Goal: Information Seeking & Learning: Check status

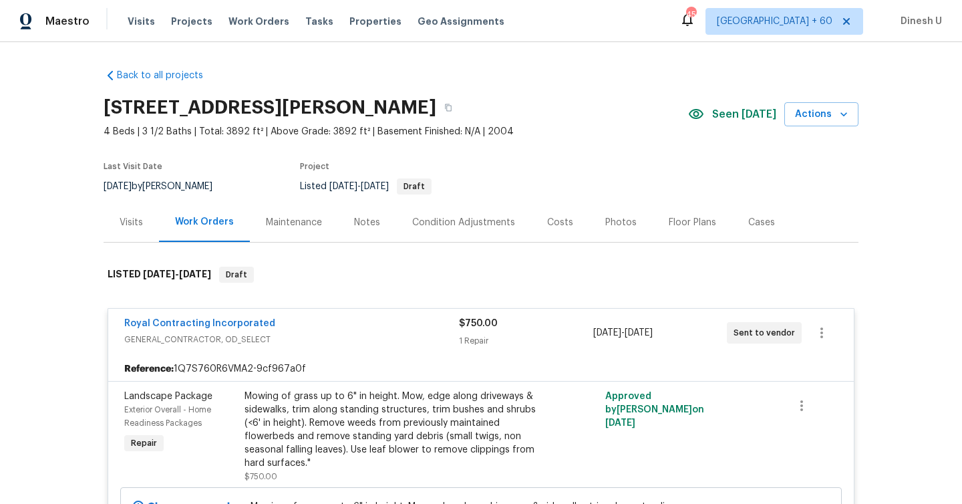
scroll to position [51, 0]
click at [233, 20] on span "Work Orders" at bounding box center [258, 21] width 61 height 13
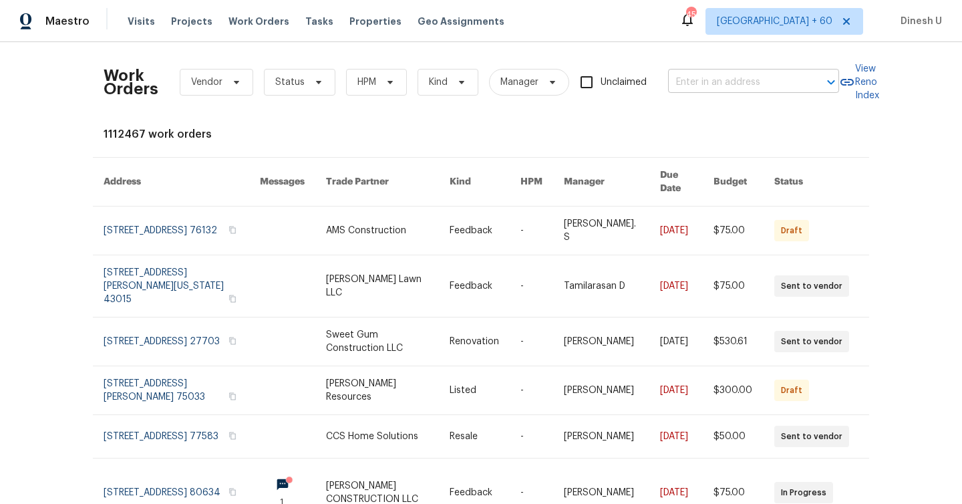
click at [705, 73] on input "text" at bounding box center [735, 82] width 134 height 21
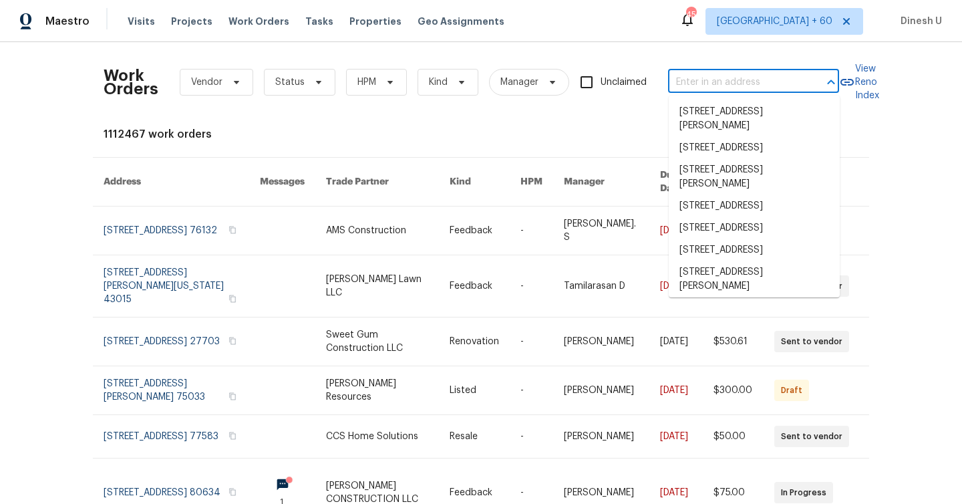
paste input "302 Melinda Ave, Kannapolis, NC 28083"
type input "302 Melinda Ave, Kannapolis, NC 28083"
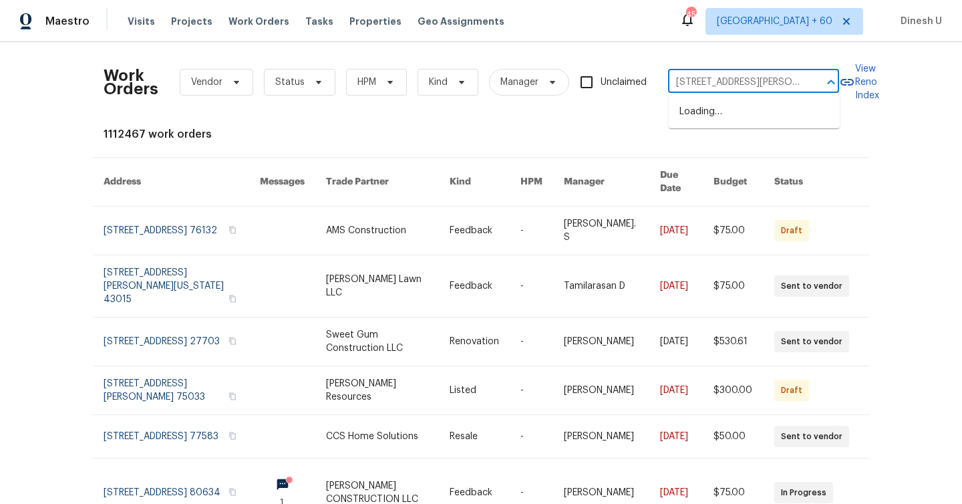
scroll to position [0, 49]
click at [711, 107] on li "302 Melinda Ave, Kannapolis, NC 28083" at bounding box center [754, 119] width 171 height 36
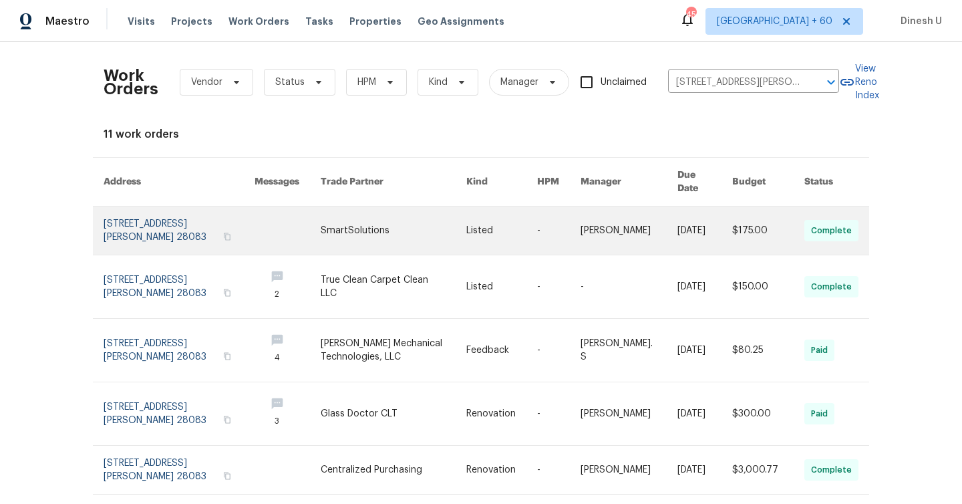
click at [160, 218] on link at bounding box center [179, 230] width 151 height 48
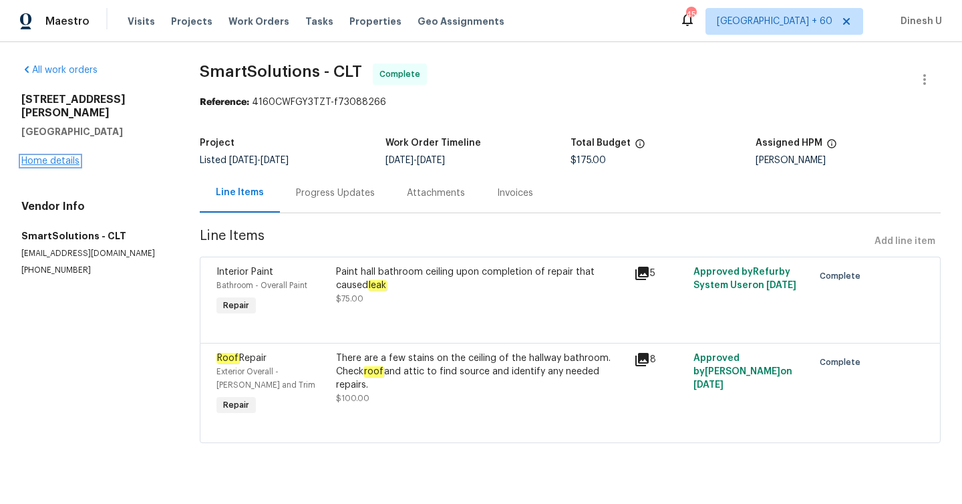
click at [65, 156] on link "Home details" at bounding box center [50, 160] width 58 height 9
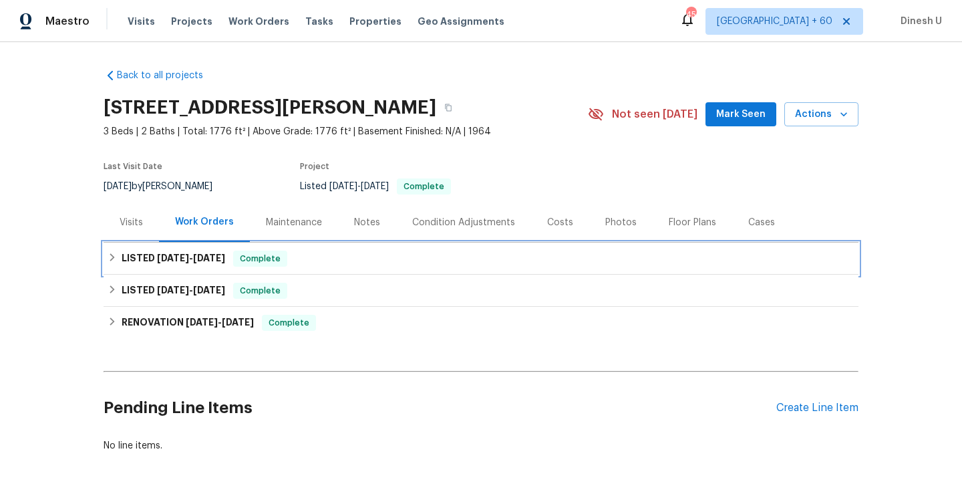
click at [212, 251] on h6 "LISTED 7/22/25 - 8/11/25" at bounding box center [174, 258] width 104 height 16
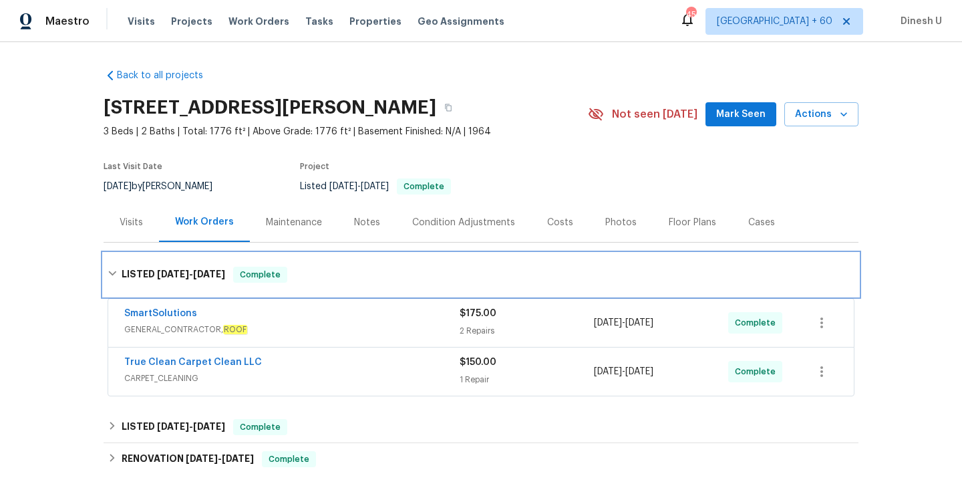
scroll to position [70, 0]
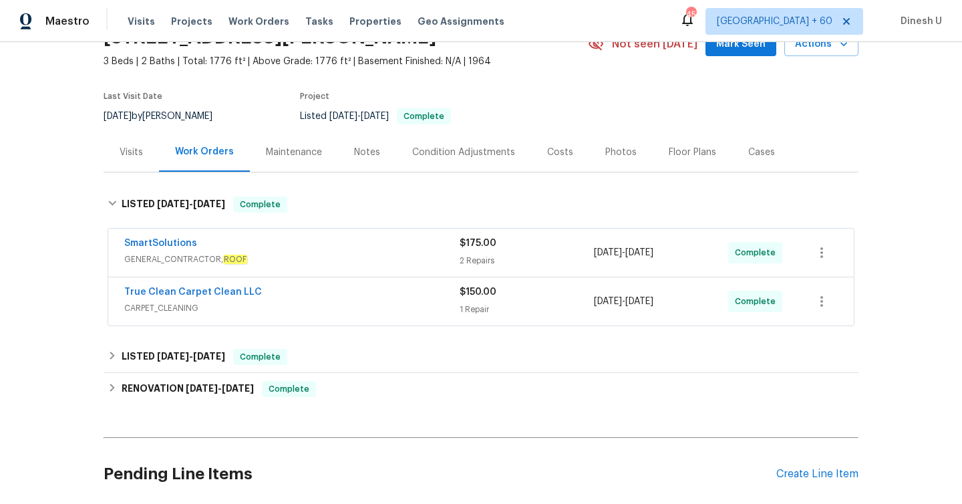
click at [464, 256] on div "2 Repairs" at bounding box center [527, 260] width 134 height 13
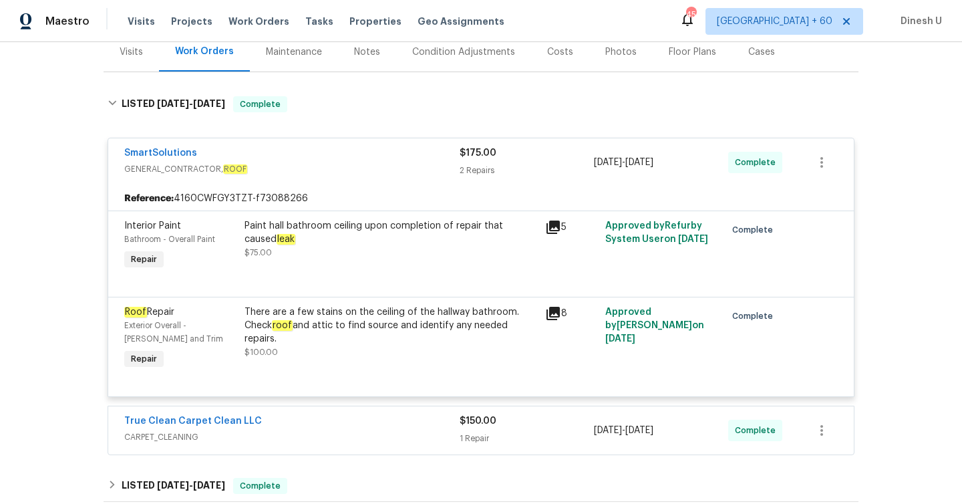
scroll to position [183, 0]
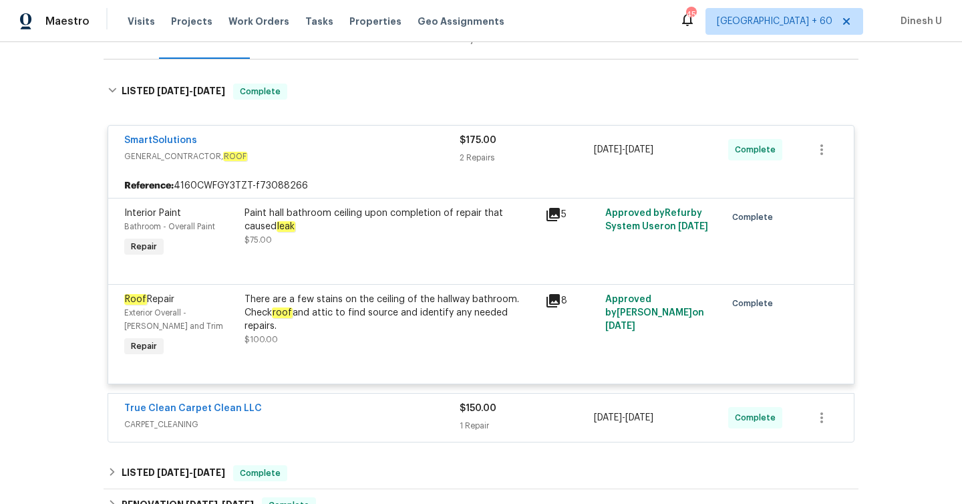
click at [554, 212] on icon at bounding box center [552, 214] width 13 height 13
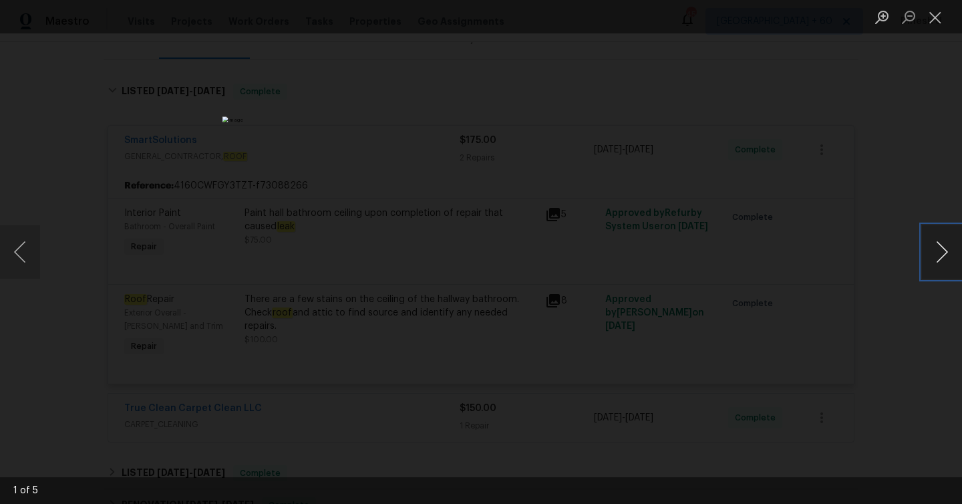
click at [943, 254] on button "Next image" at bounding box center [942, 251] width 40 height 53
click at [941, 19] on button "Close lightbox" at bounding box center [935, 16] width 27 height 23
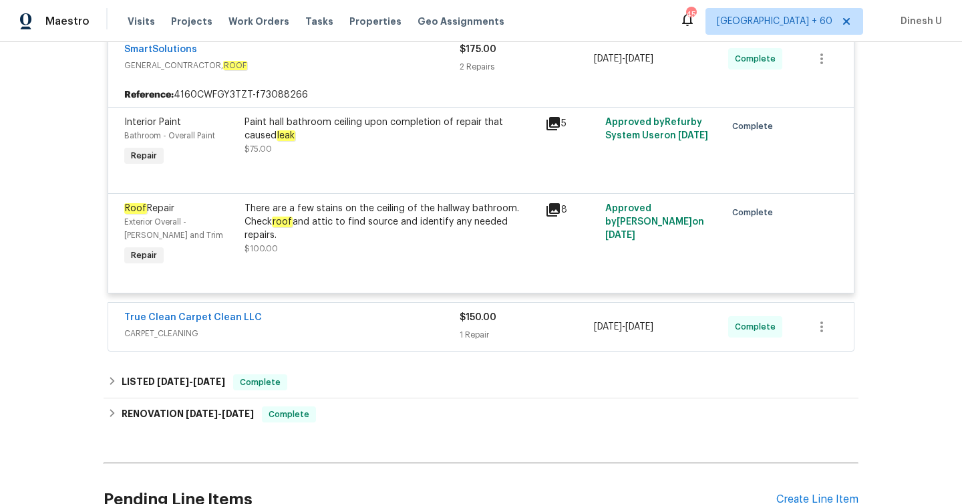
scroll to position [279, 0]
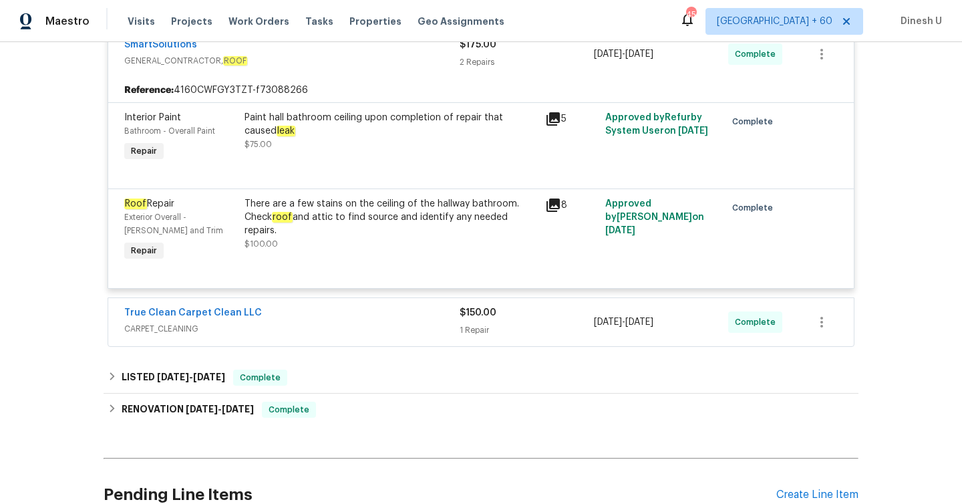
click at [556, 206] on icon at bounding box center [553, 205] width 16 height 16
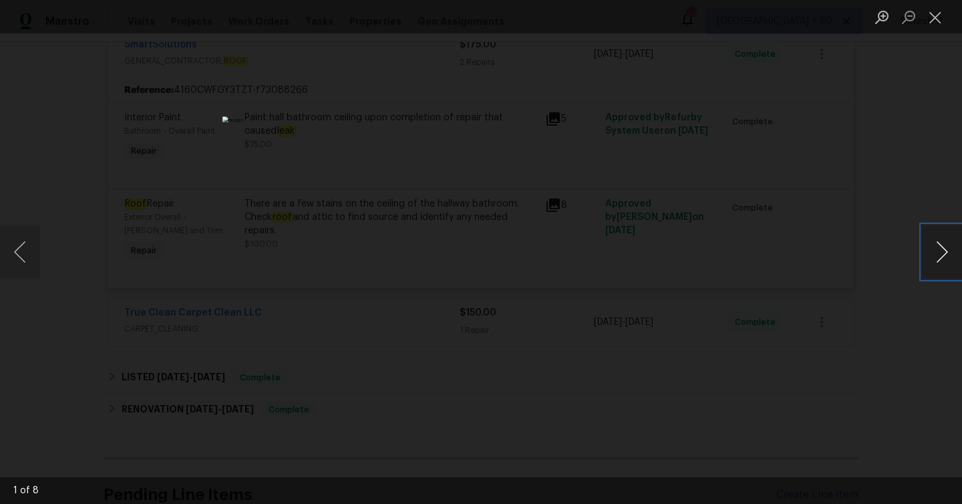
click at [928, 253] on button "Next image" at bounding box center [942, 251] width 40 height 53
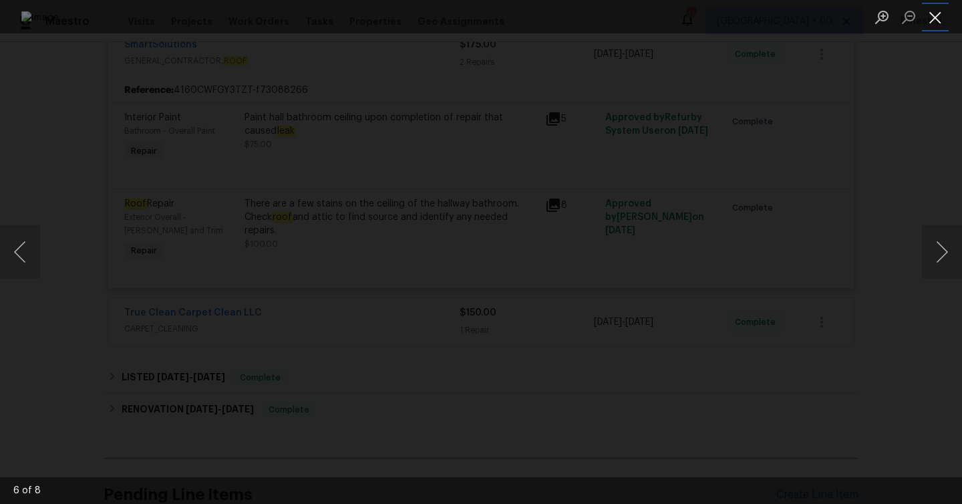
click at [942, 19] on button "Close lightbox" at bounding box center [935, 16] width 27 height 23
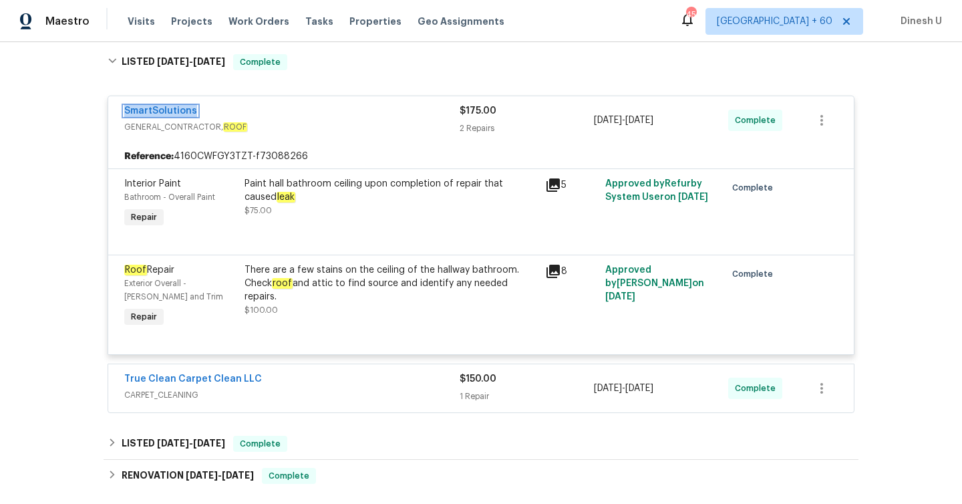
scroll to position [405, 0]
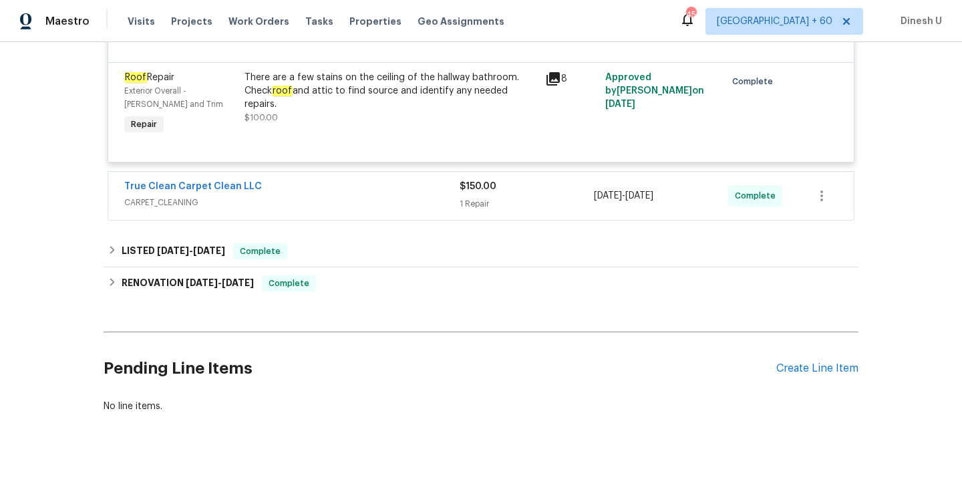
click at [476, 206] on div "1 Repair" at bounding box center [527, 203] width 134 height 13
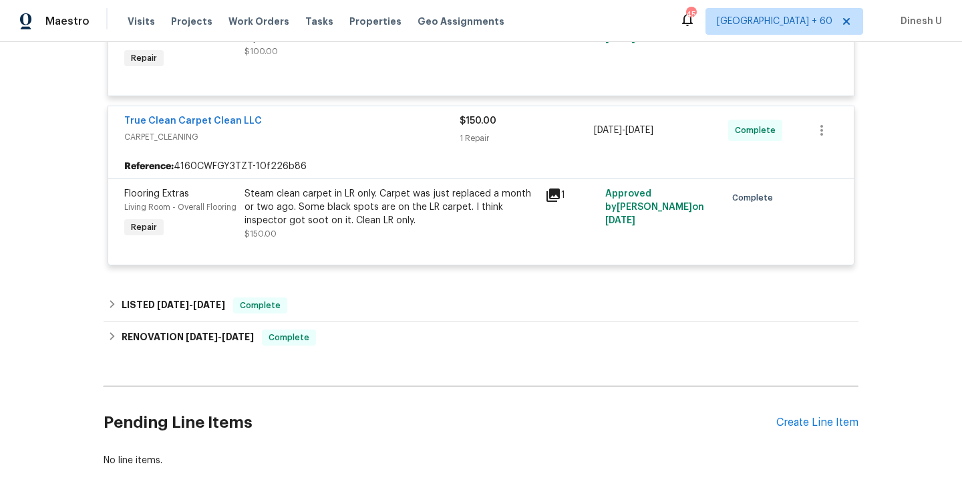
scroll to position [477, 0]
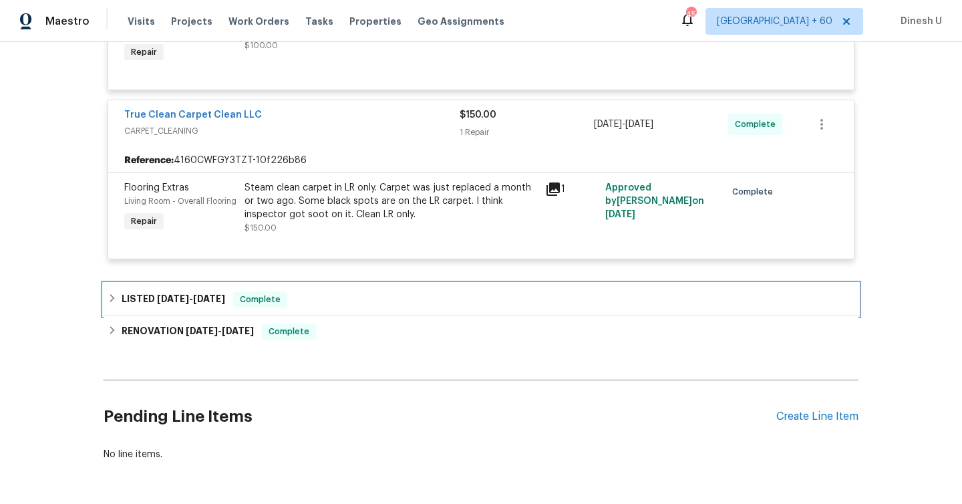
click at [193, 303] on span "7/21/25 - 7/23/25" at bounding box center [191, 298] width 68 height 9
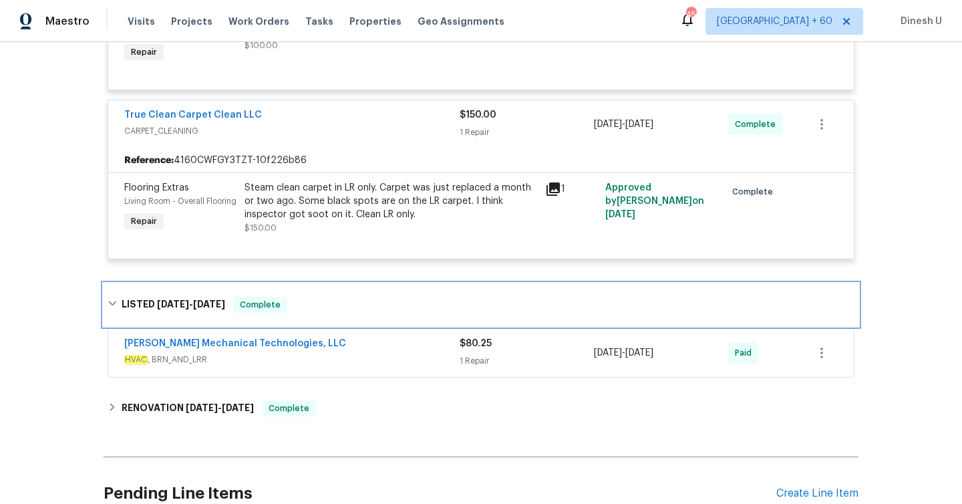
scroll to position [504, 0]
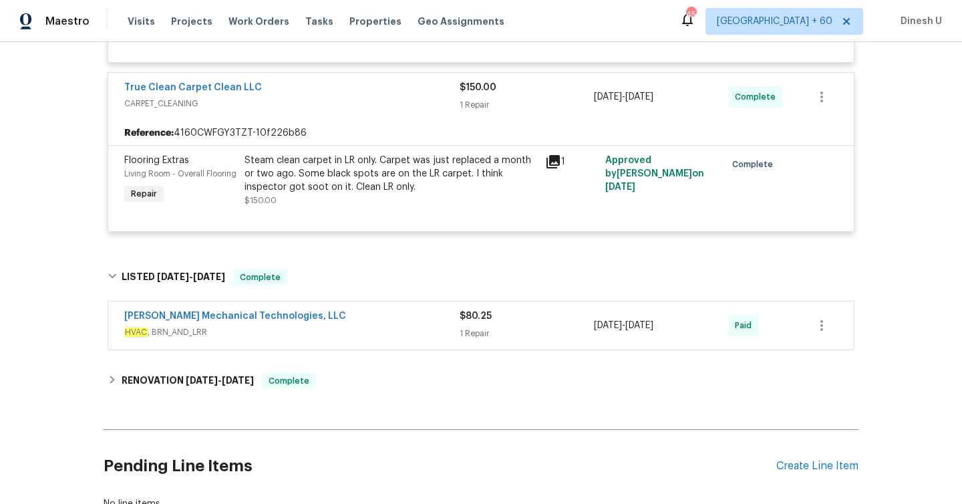
click at [465, 321] on span "$80.25" at bounding box center [476, 315] width 32 height 9
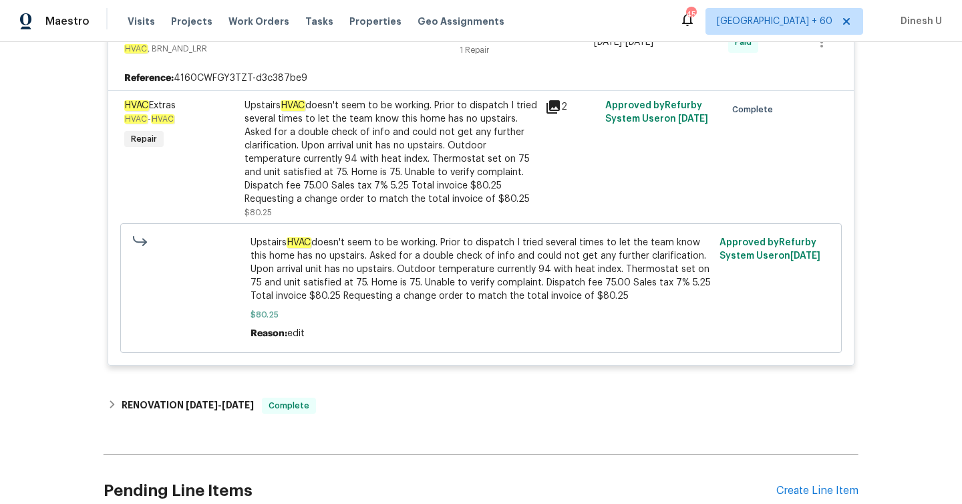
scroll to position [0, 0]
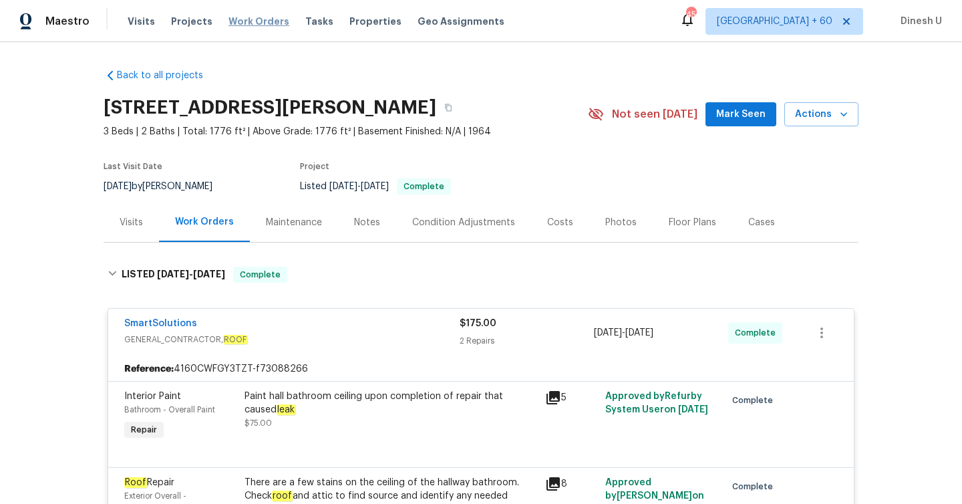
click at [250, 21] on span "Work Orders" at bounding box center [258, 21] width 61 height 13
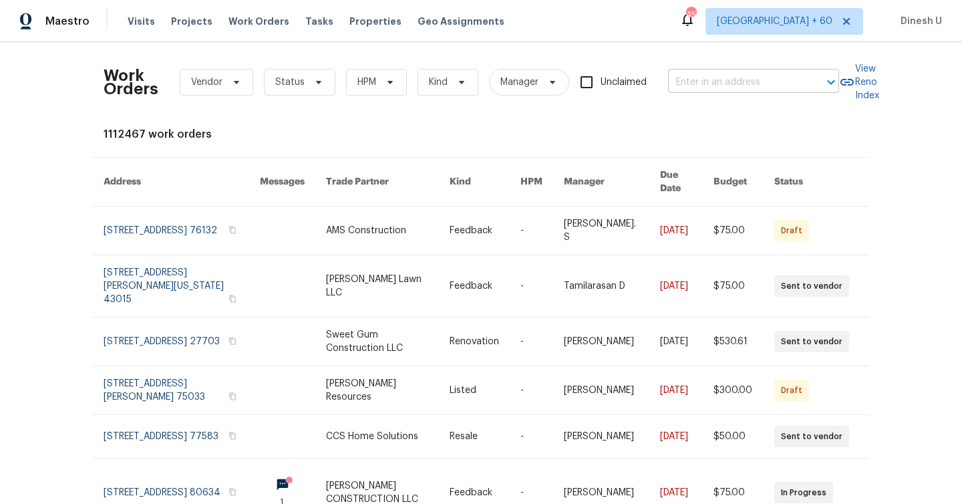
click at [709, 87] on input "text" at bounding box center [735, 82] width 134 height 21
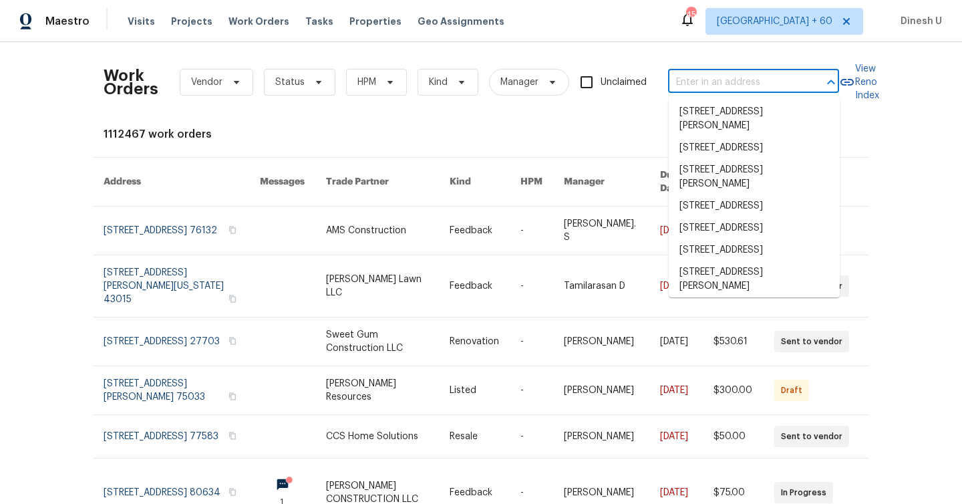
paste input "85246 Northfield Ct, Fernandina Beach, FL 32034"
type input "85246 Northfield Ct, Fernandina Beach, FL 32034"
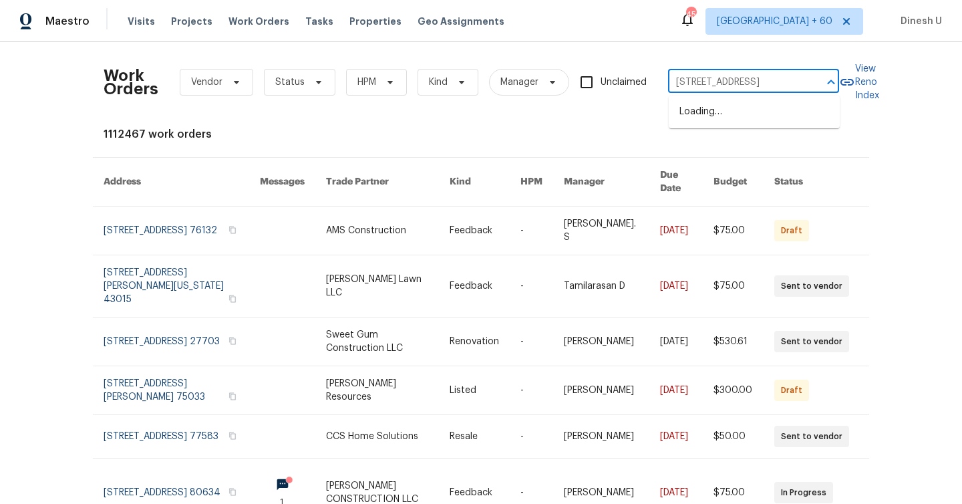
scroll to position [0, 90]
click at [694, 116] on li "85246 Northfield Ct, Fernandina Beach, FL 32034" at bounding box center [754, 112] width 171 height 22
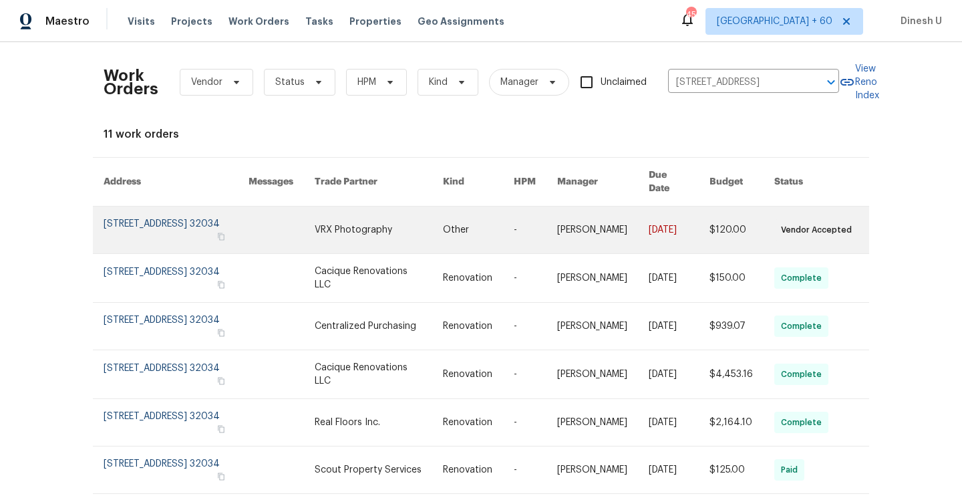
click at [170, 206] on link at bounding box center [176, 229] width 145 height 47
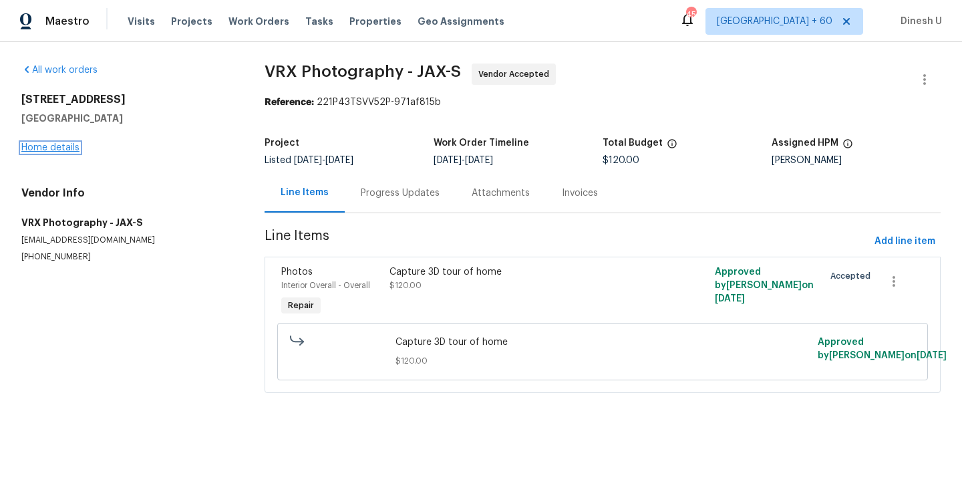
click at [47, 149] on link "Home details" at bounding box center [50, 147] width 58 height 9
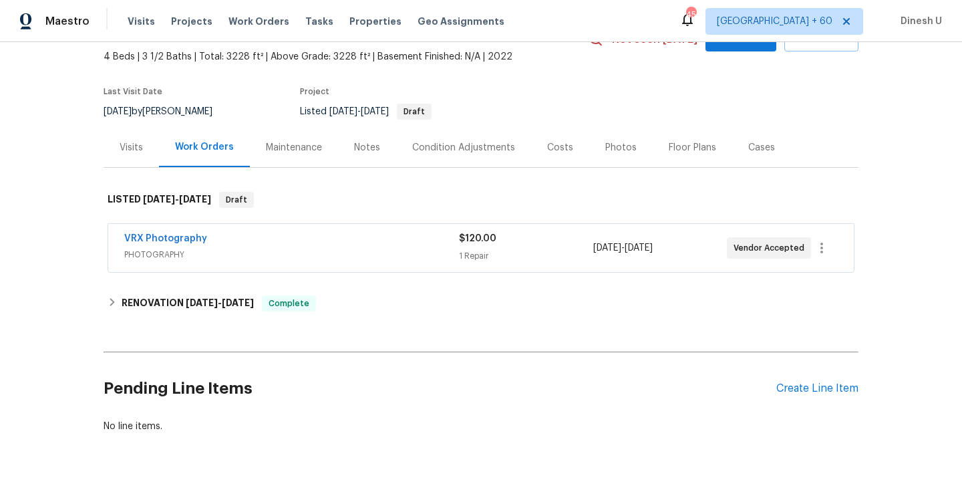
scroll to position [81, 0]
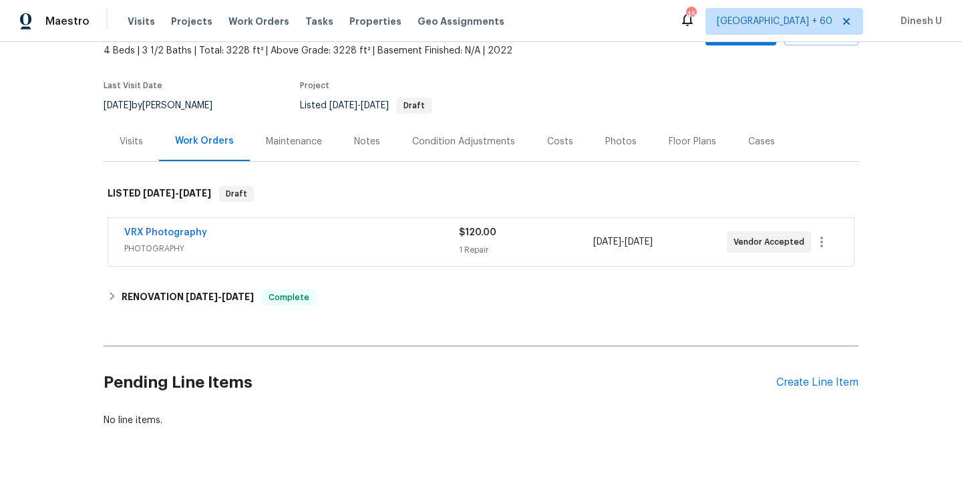
click at [474, 243] on div "1 Repair" at bounding box center [526, 249] width 134 height 13
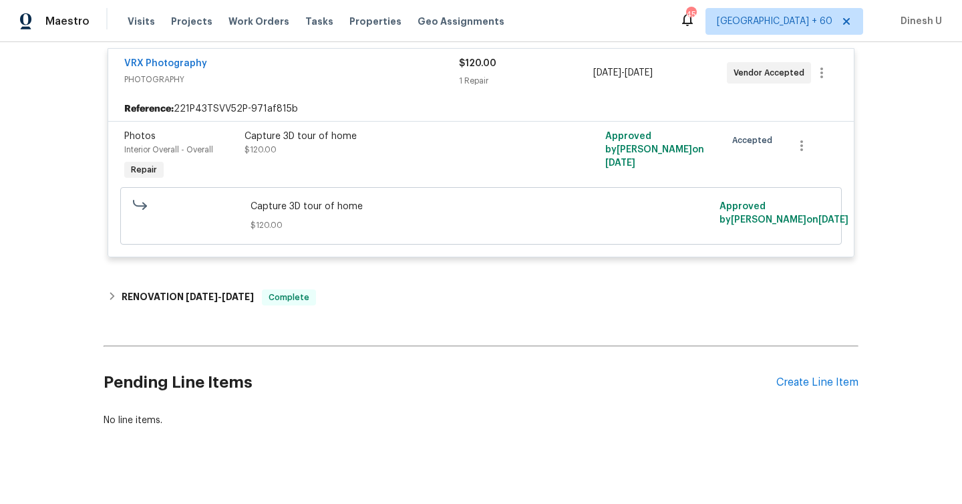
scroll to position [274, 0]
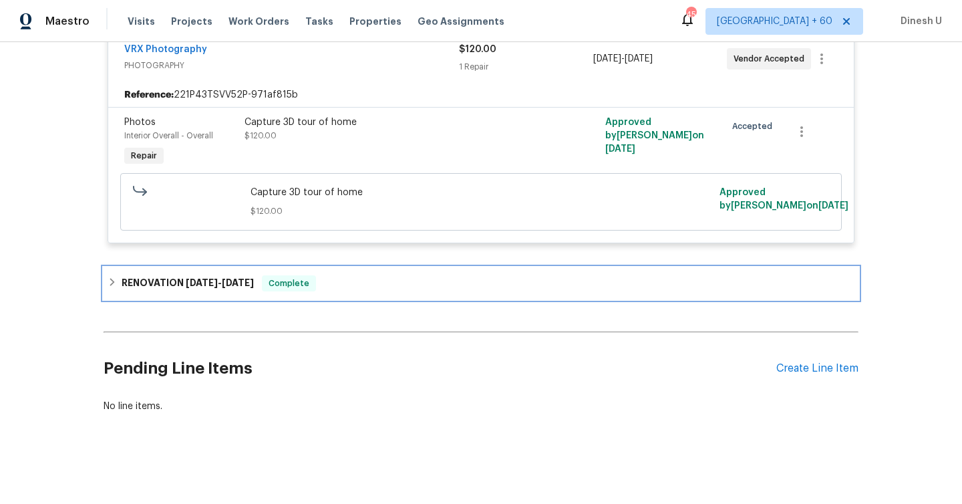
click at [208, 281] on span "7/8/25" at bounding box center [202, 282] width 32 height 9
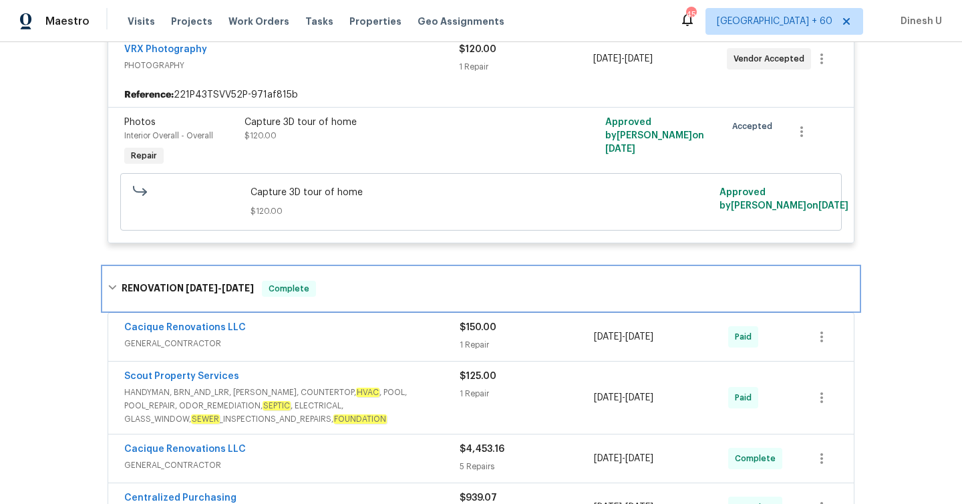
scroll to position [410, 0]
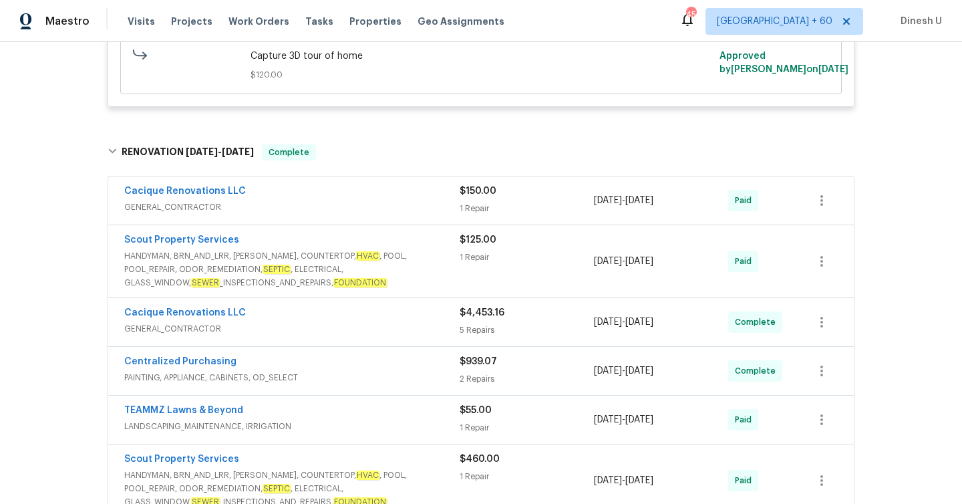
click at [464, 202] on div "1 Repair" at bounding box center [527, 208] width 134 height 13
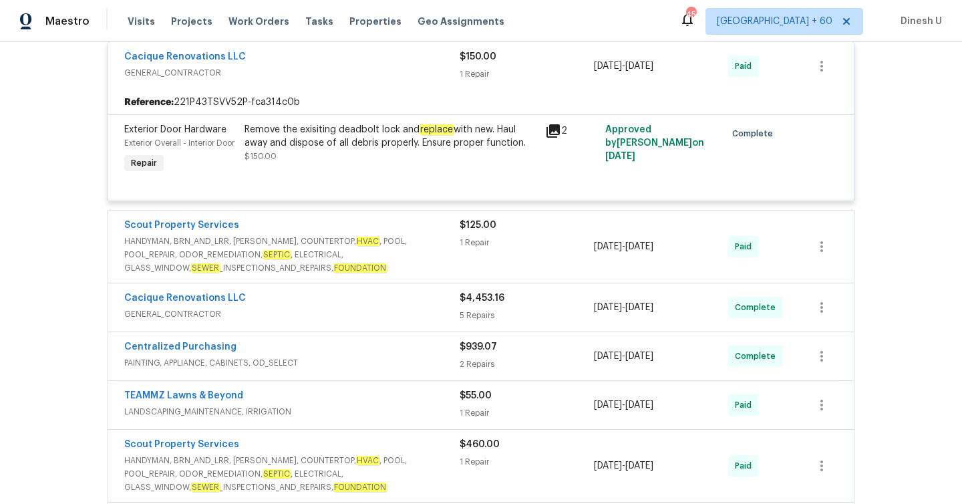
scroll to position [583, 0]
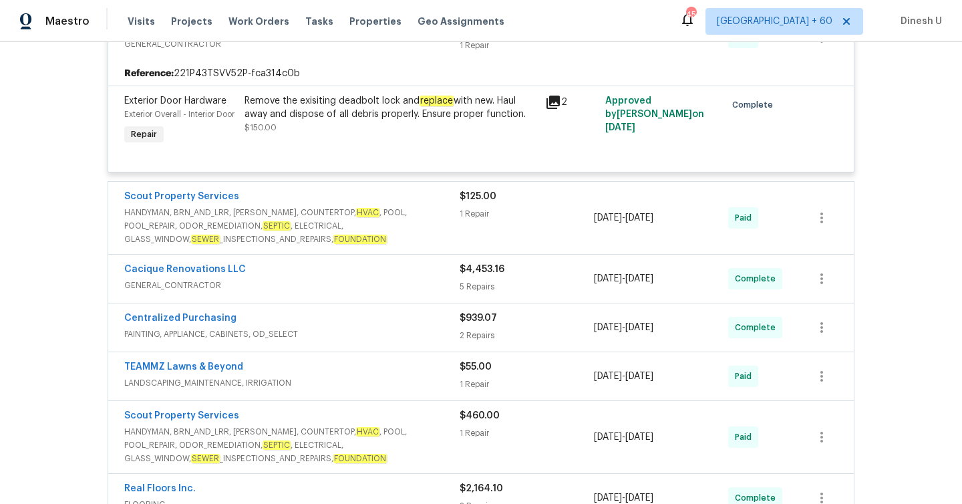
click at [469, 220] on div "1 Repair" at bounding box center [527, 213] width 134 height 13
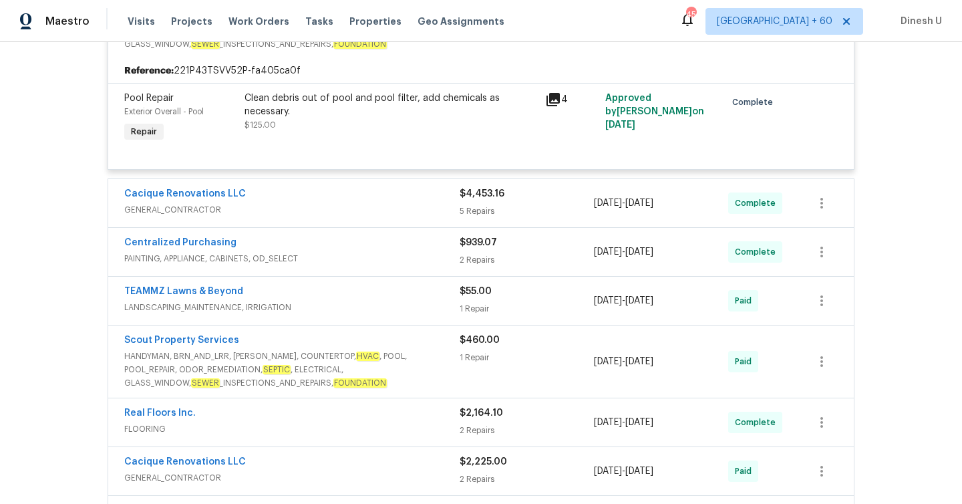
scroll to position [784, 0]
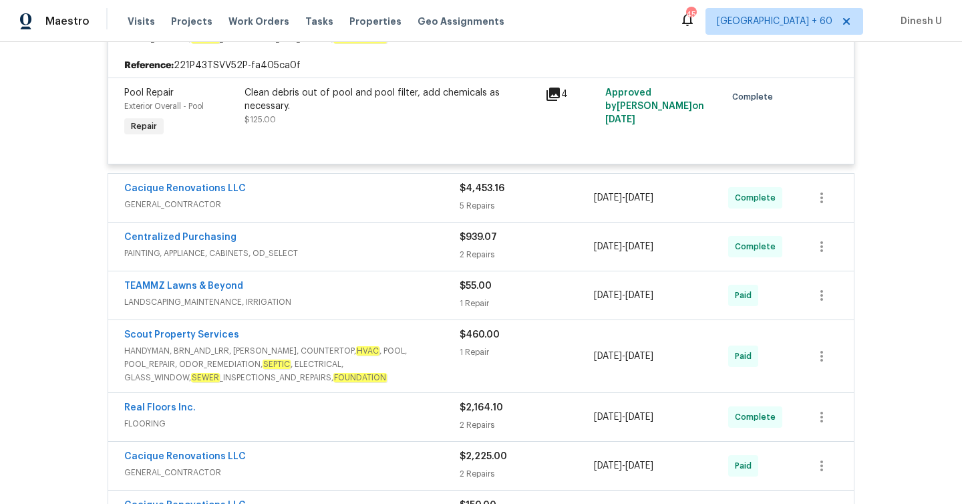
click at [485, 212] on div "5 Repairs" at bounding box center [527, 205] width 134 height 13
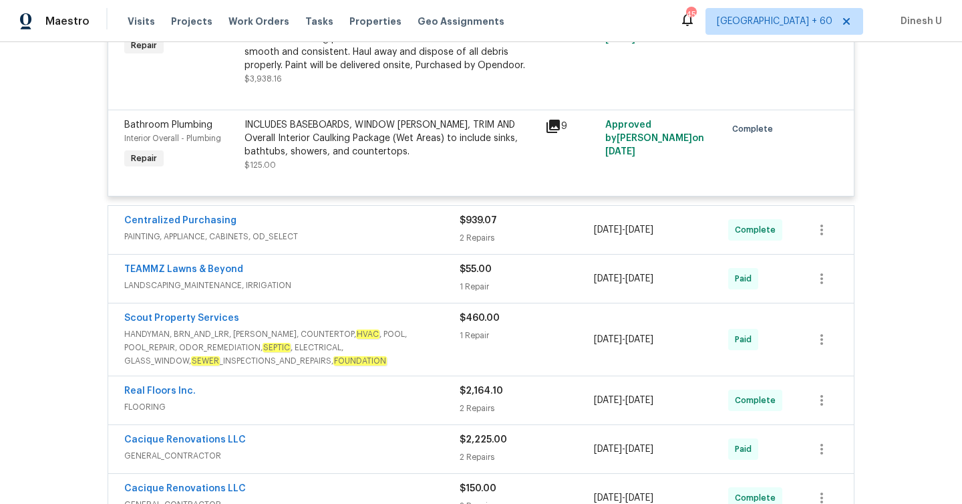
scroll to position [1298, 0]
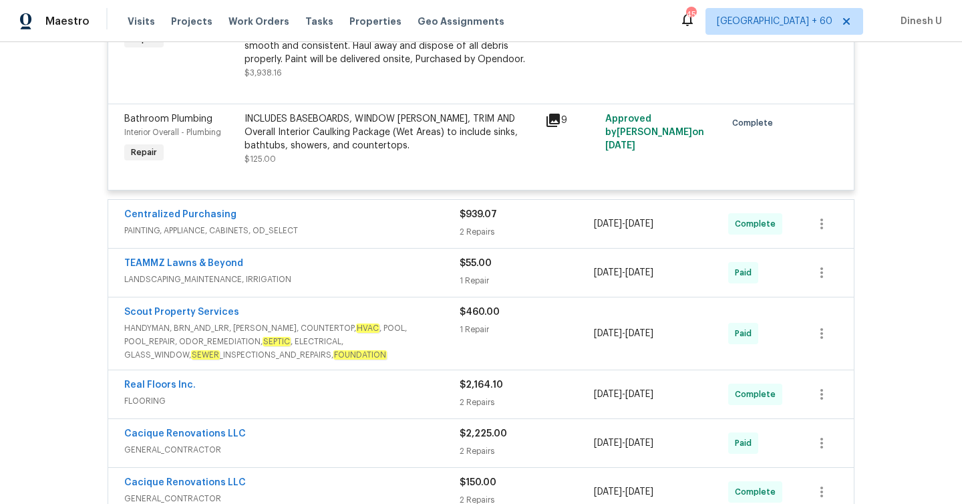
click at [481, 240] on div "$939.07 2 Repairs" at bounding box center [527, 224] width 134 height 32
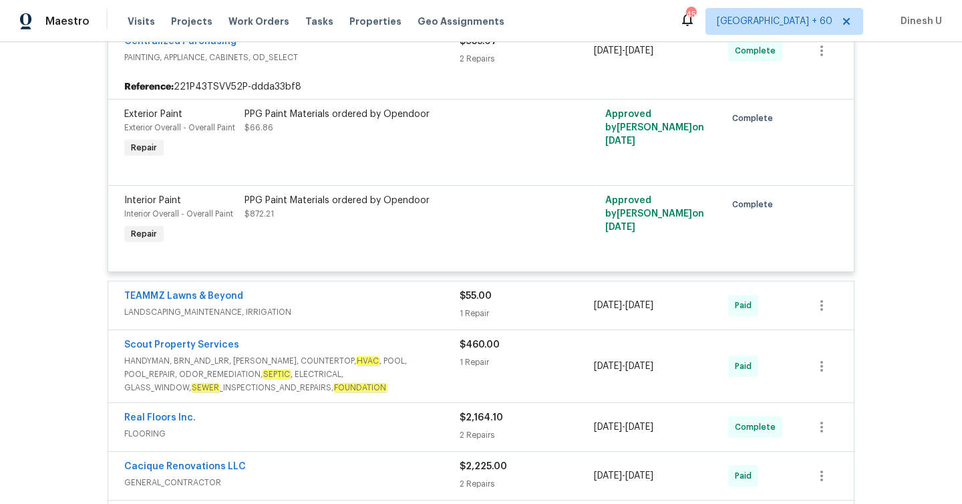
scroll to position [1516, 0]
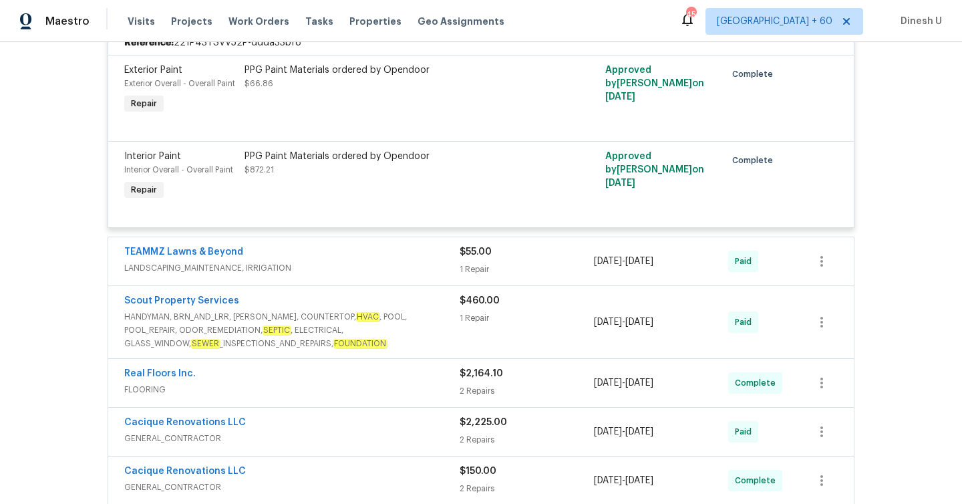
click at [486, 276] on div "1 Repair" at bounding box center [527, 268] width 134 height 13
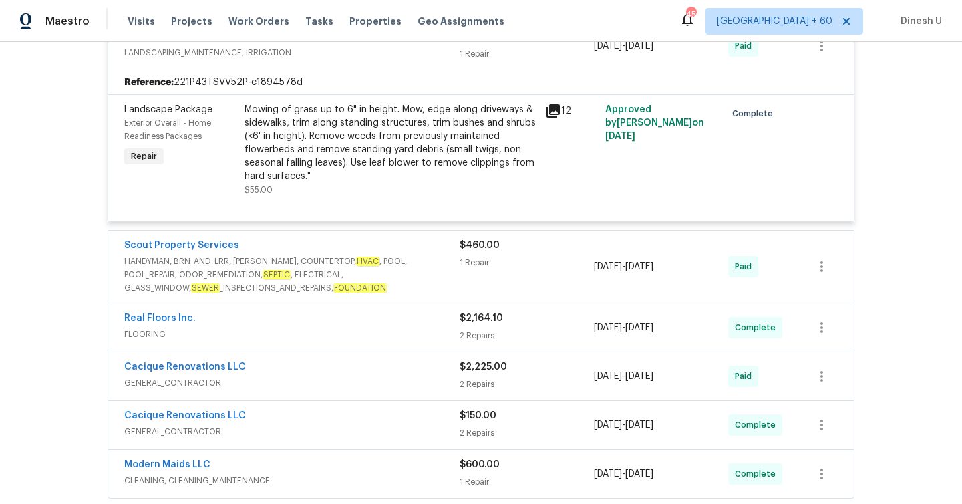
scroll to position [1761, 0]
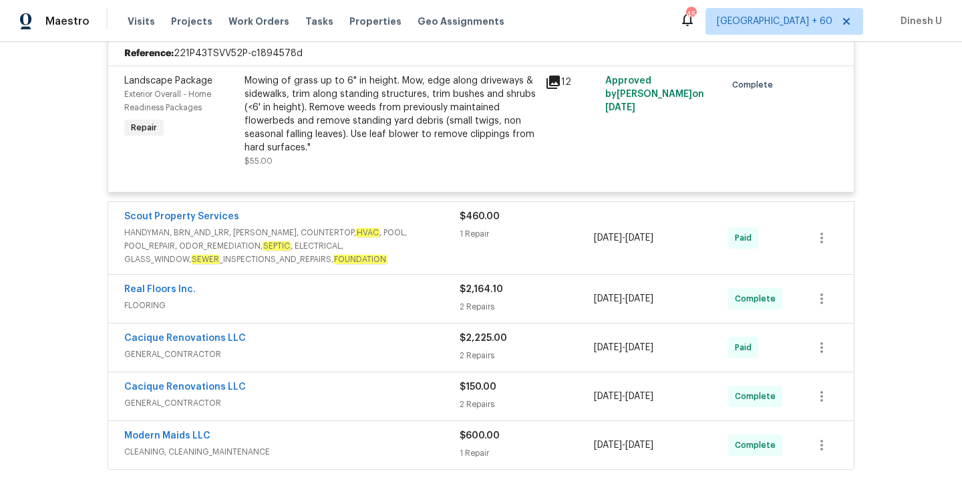
click at [466, 240] on div "1 Repair" at bounding box center [527, 233] width 134 height 13
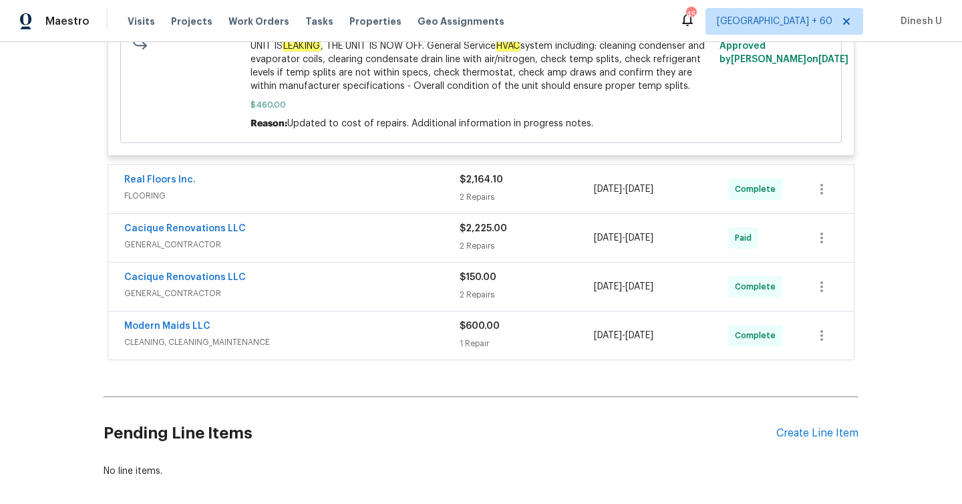
scroll to position [2202, 0]
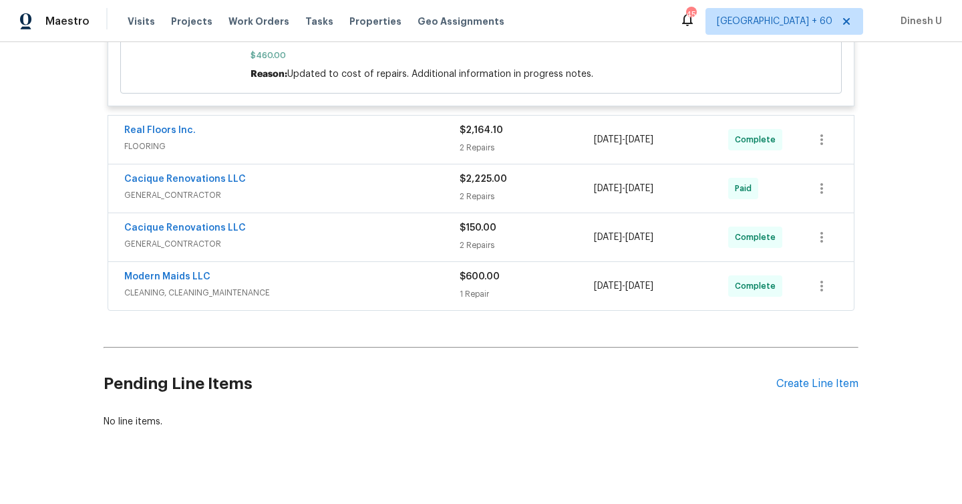
click at [488, 154] on div "2 Repairs" at bounding box center [527, 147] width 134 height 13
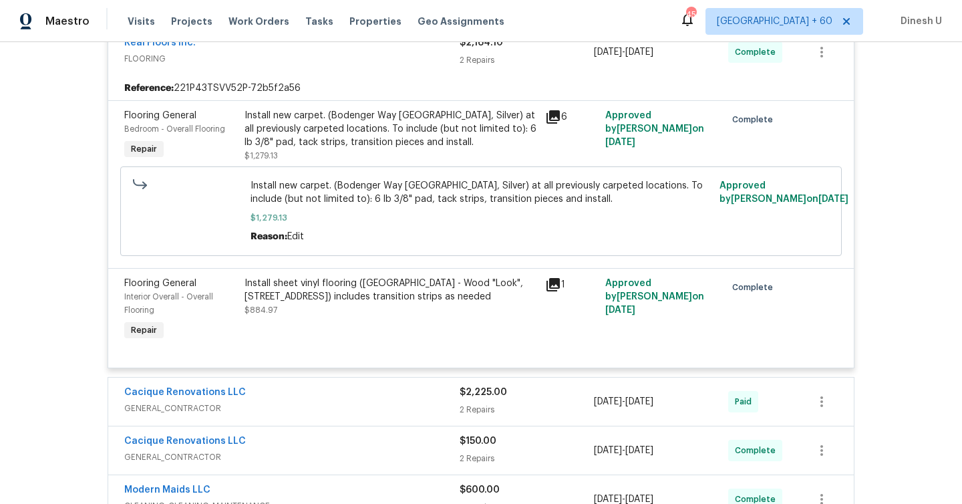
scroll to position [2290, 0]
drag, startPoint x: 504, startPoint y: 230, endPoint x: 663, endPoint y: 230, distance: 158.3
click at [663, 205] on span "Install new carpet. (Bodenger Way 945 Winter Ash, Silver) at all previously car…" at bounding box center [481, 191] width 462 height 27
copy span "at all previously carpeted locations."
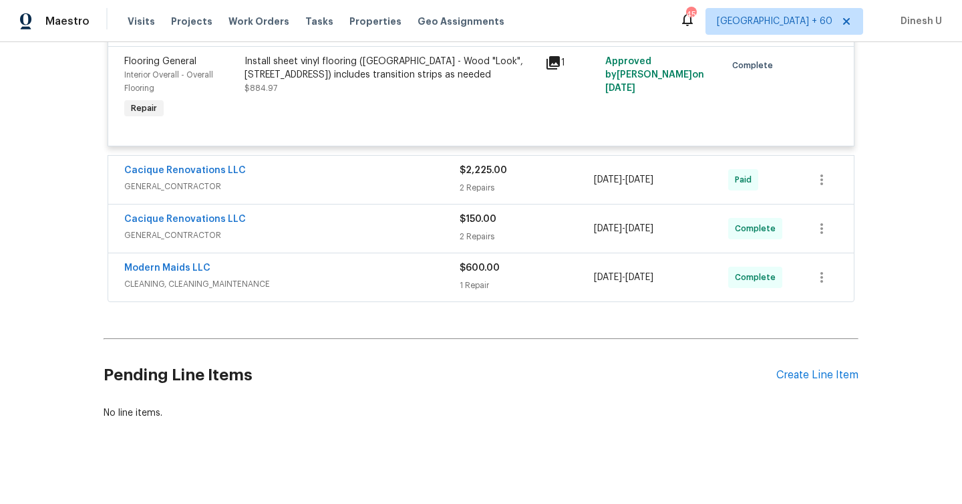
scroll to position [2535, 0]
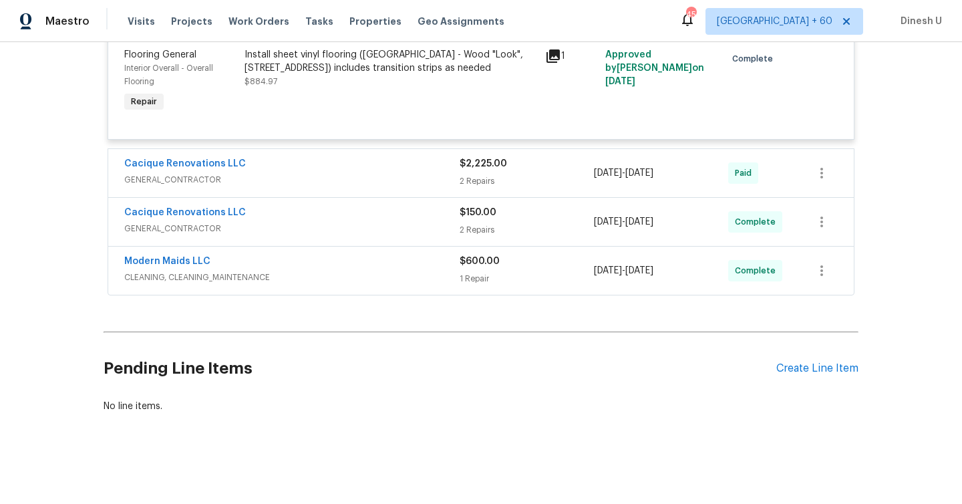
click at [482, 189] on div "$2,225.00 2 Repairs" at bounding box center [527, 173] width 134 height 32
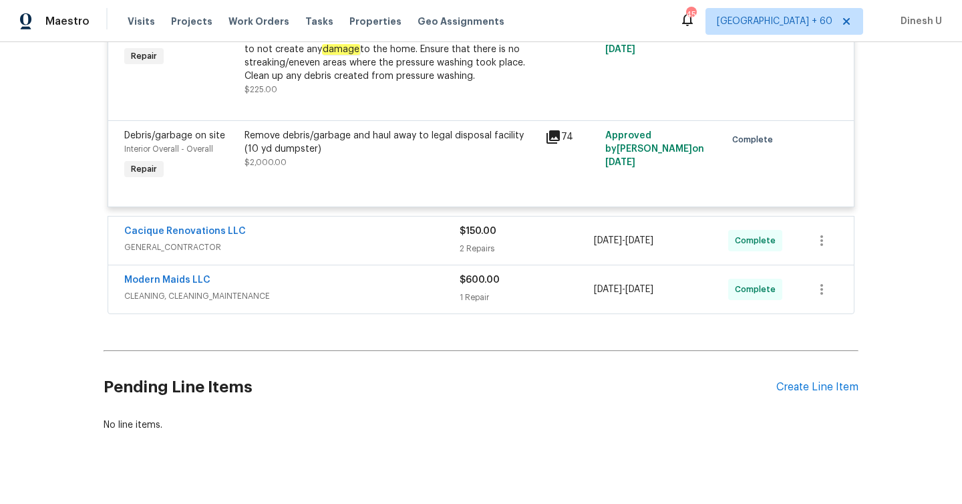
scroll to position [2773, 0]
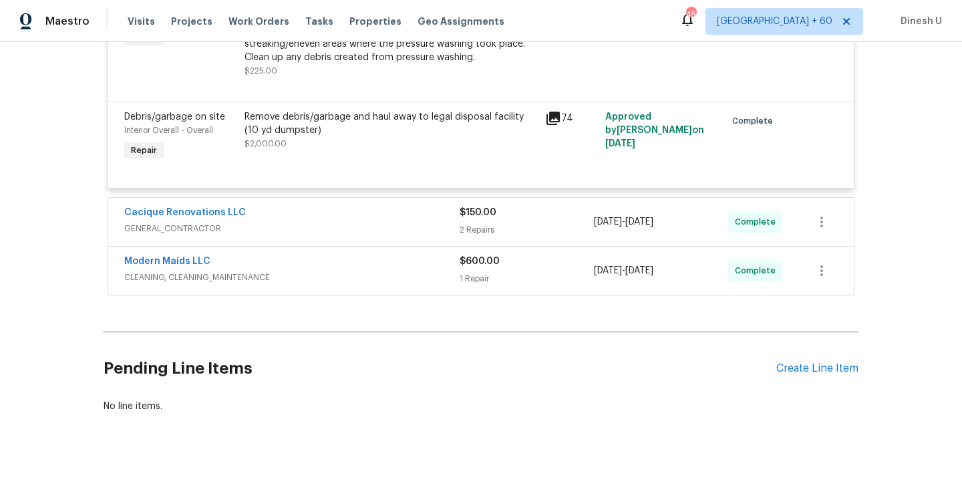
click at [471, 238] on div "$150.00 2 Repairs" at bounding box center [527, 222] width 134 height 32
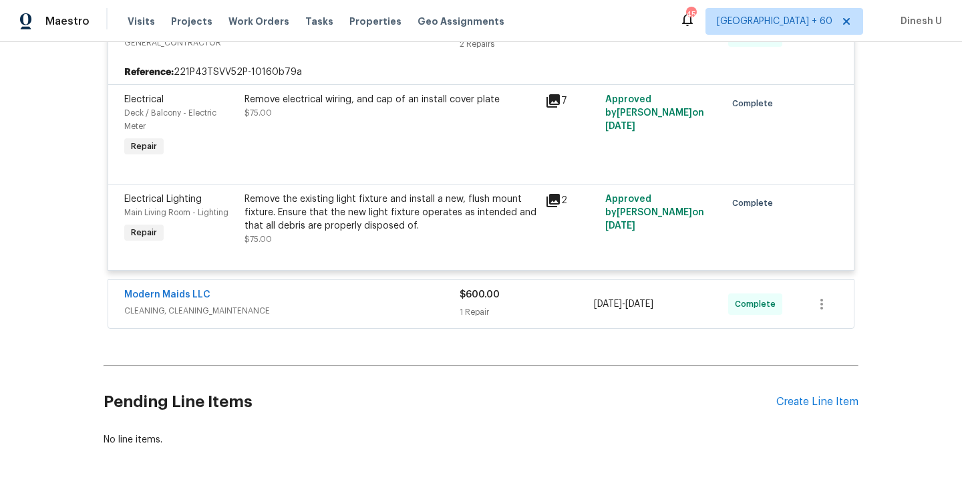
scroll to position [3019, 0]
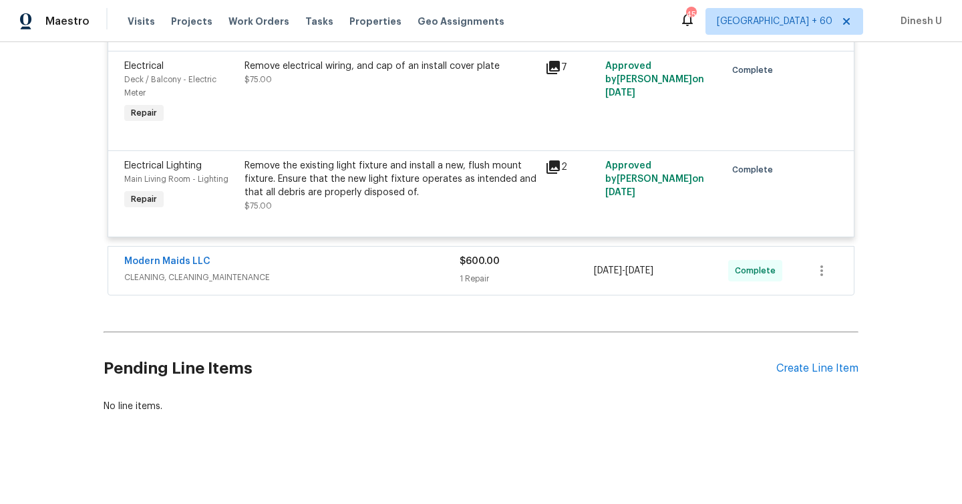
click at [470, 274] on div "1 Repair" at bounding box center [527, 278] width 134 height 13
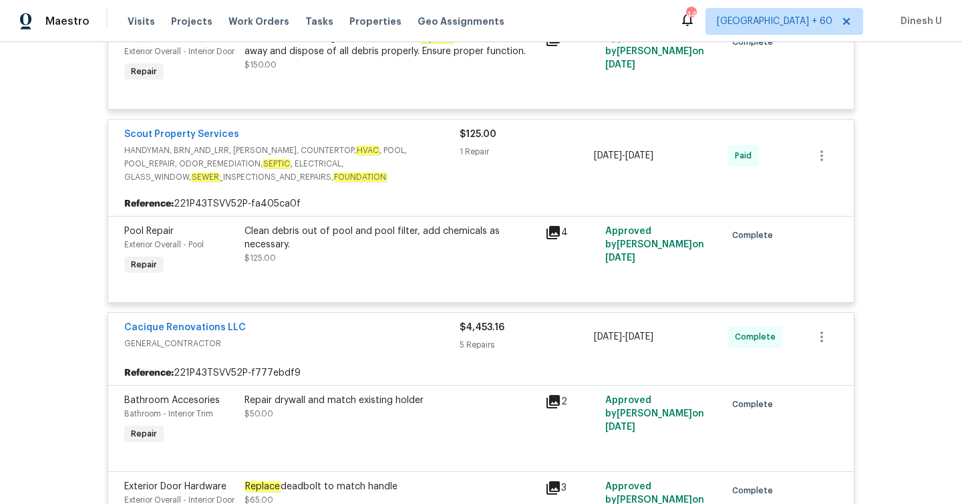
scroll to position [0, 0]
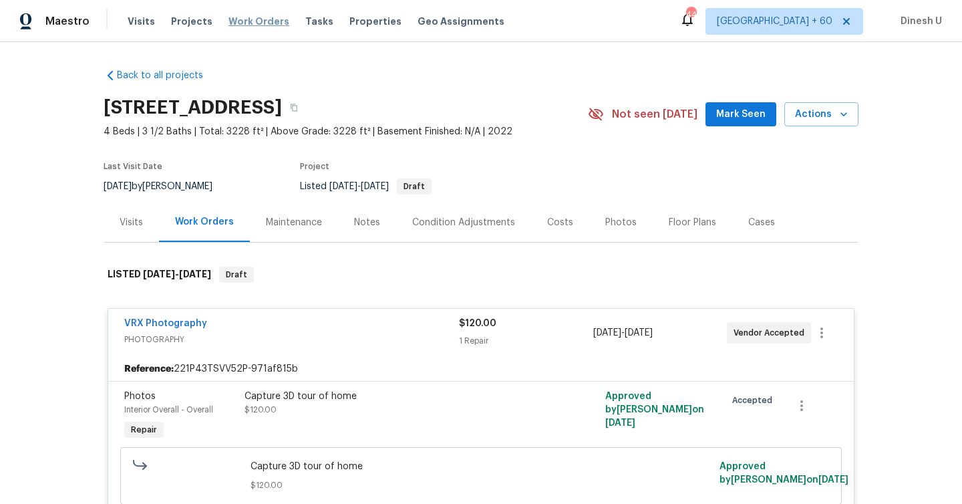
click at [255, 21] on span "Work Orders" at bounding box center [258, 21] width 61 height 13
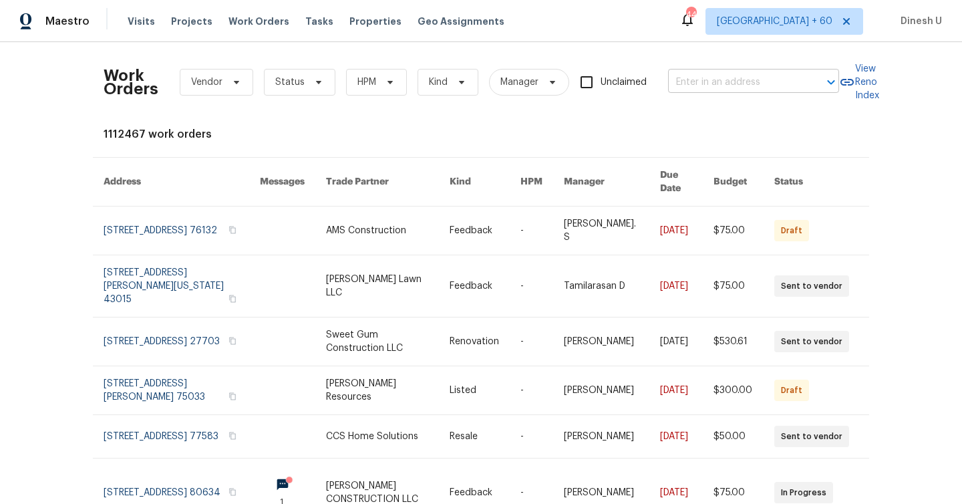
click at [759, 85] on input "text" at bounding box center [735, 82] width 134 height 21
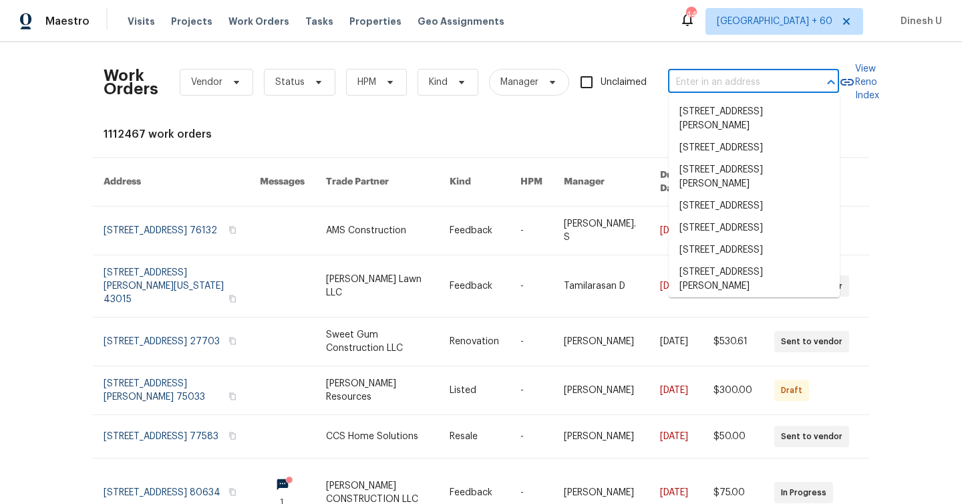
paste input "8862 La Cartera St San Diego, CA 92129"
type input "8862 La Cartera St San Diego, CA 92129"
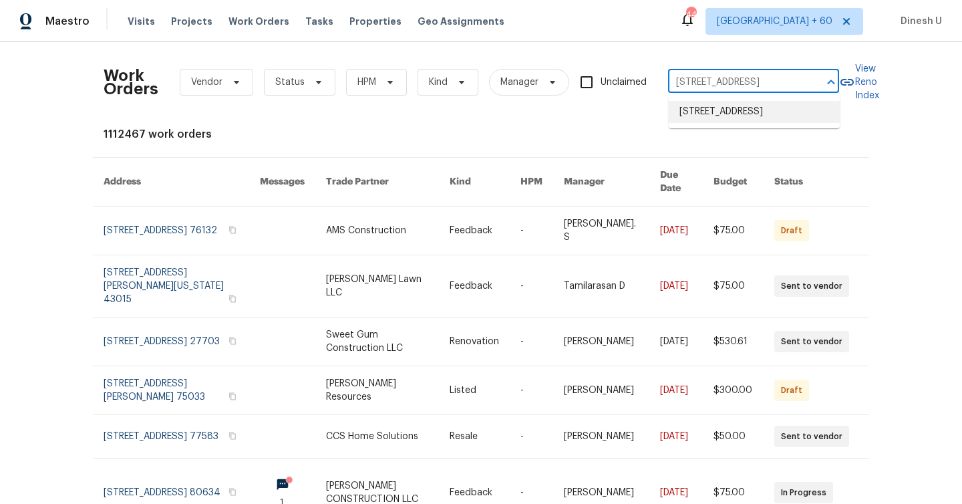
click at [717, 106] on li "8862 La Cartera St, San Diego, CA 92129" at bounding box center [754, 112] width 171 height 22
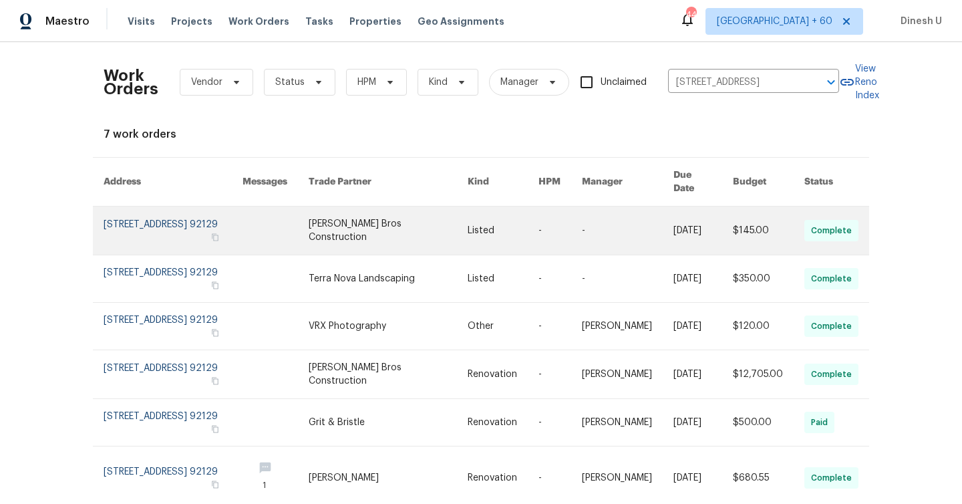
click at [140, 207] on link at bounding box center [173, 230] width 139 height 48
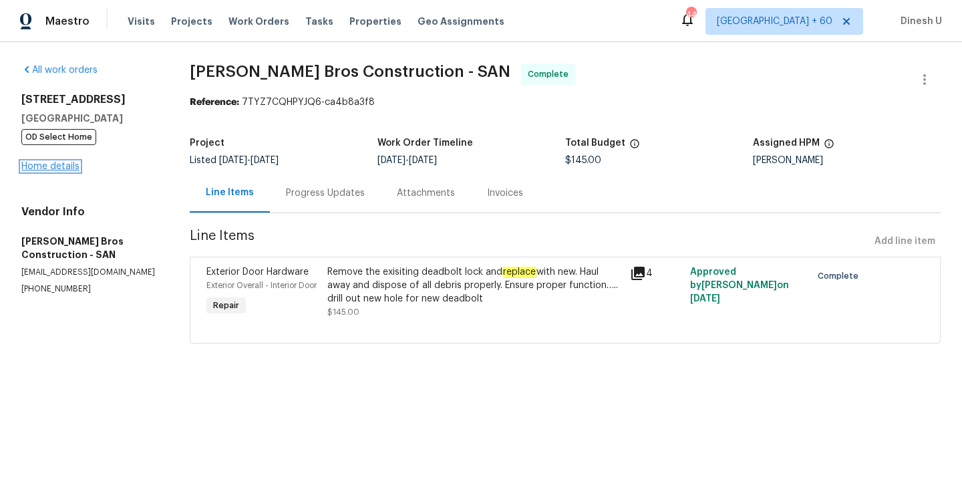
click at [45, 167] on link "Home details" at bounding box center [50, 166] width 58 height 9
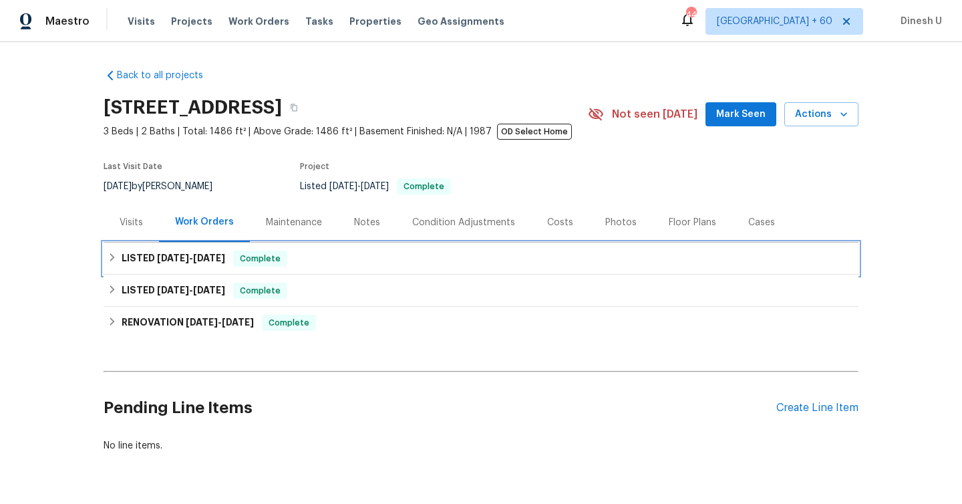
click at [172, 265] on h6 "LISTED 8/7/25 - 8/7/25" at bounding box center [174, 258] width 104 height 16
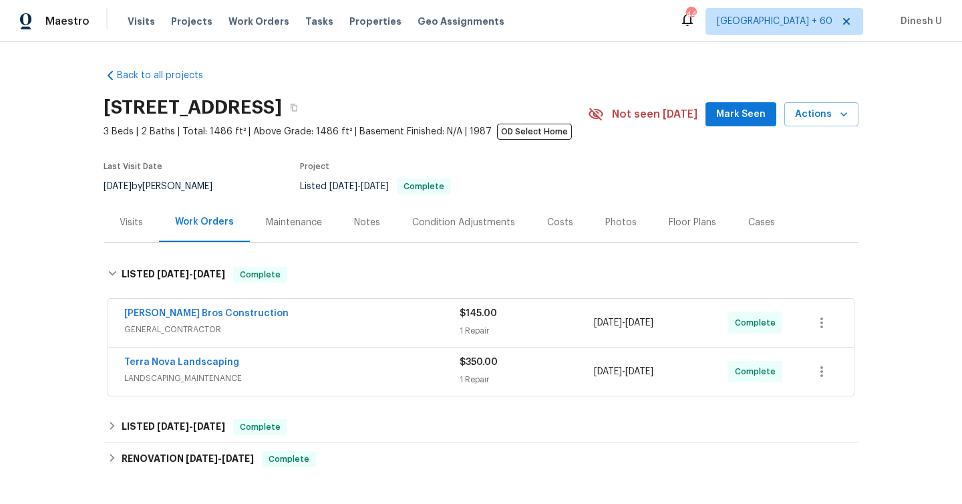
click at [466, 331] on div "1 Repair" at bounding box center [527, 330] width 134 height 13
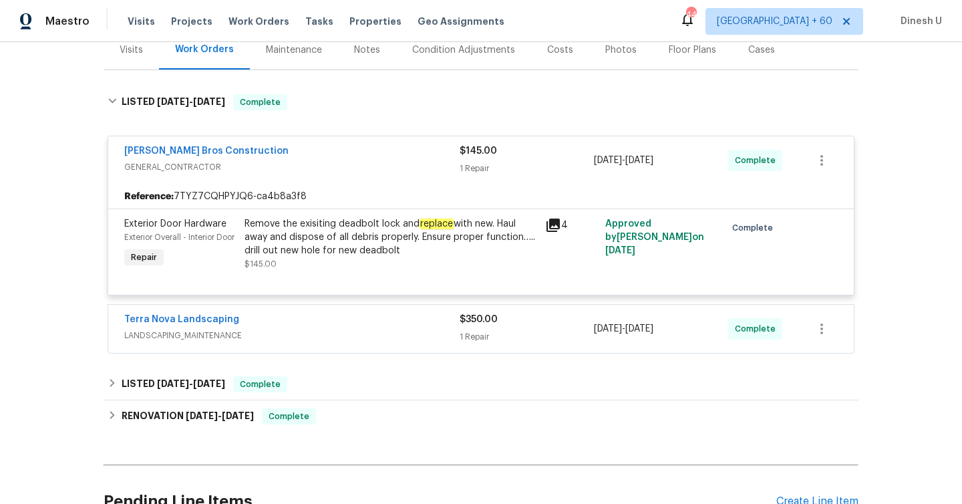
scroll to position [190, 0]
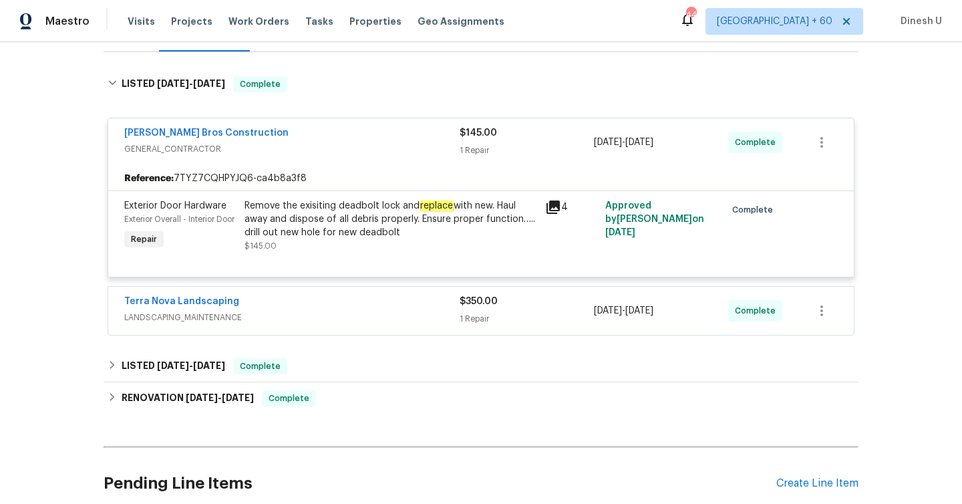
click at [484, 325] on div "1 Repair" at bounding box center [527, 318] width 134 height 13
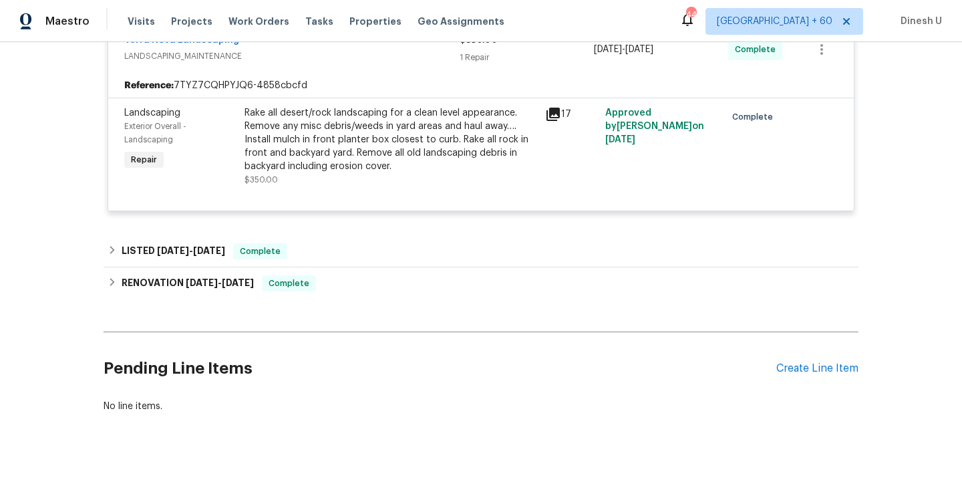
scroll to position [467, 0]
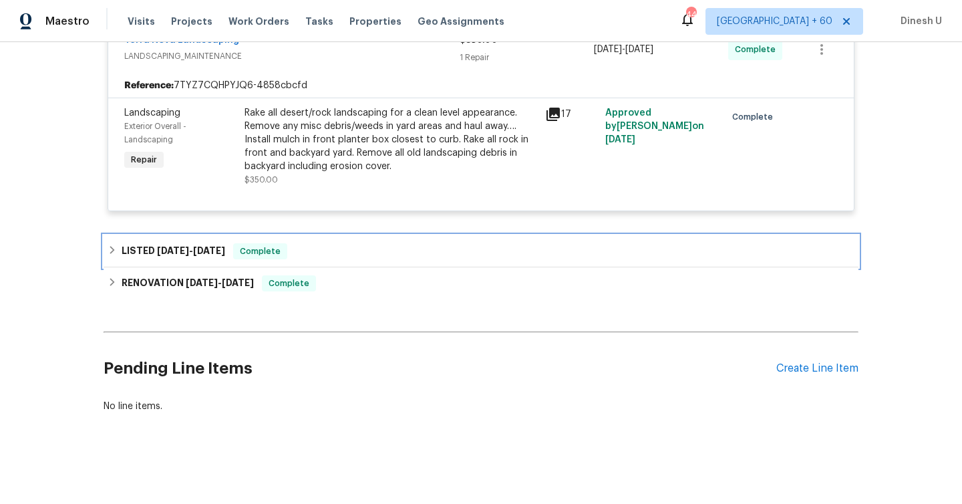
click at [206, 240] on div "LISTED 8/1/25 - 8/2/25 Complete" at bounding box center [481, 251] width 755 height 32
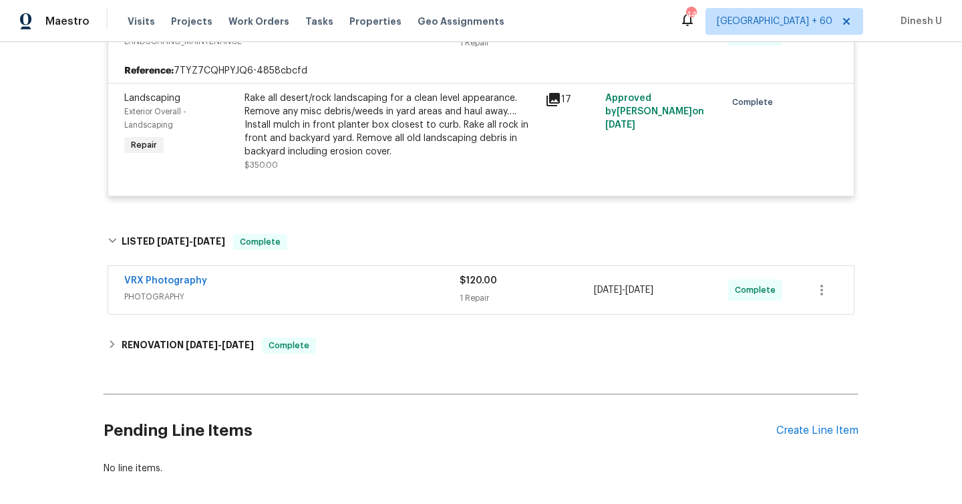
click at [470, 305] on div "1 Repair" at bounding box center [527, 297] width 134 height 13
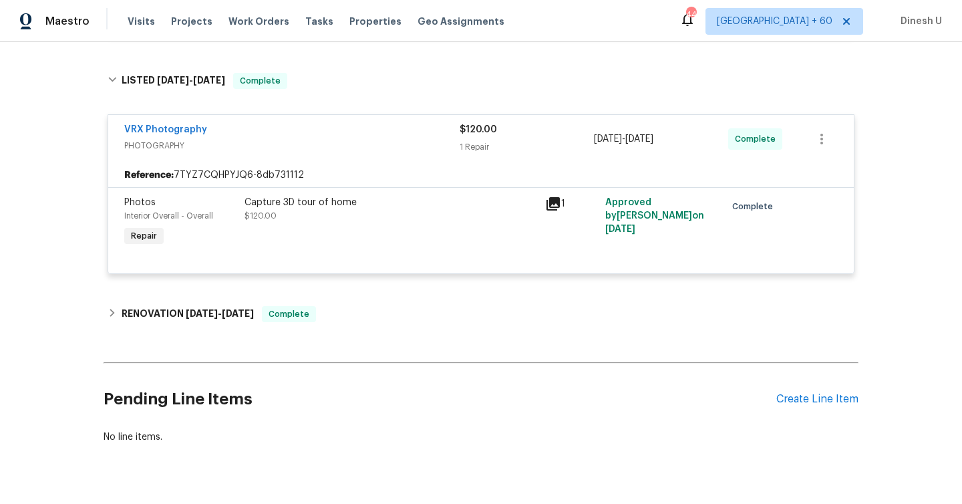
scroll to position [673, 0]
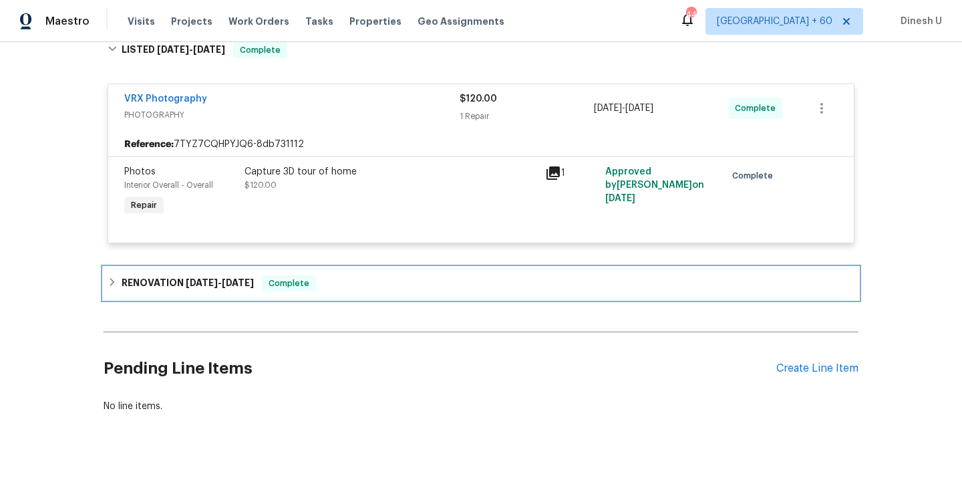
click at [222, 289] on h6 "RENOVATION 4/24/25 - 7/25/25" at bounding box center [188, 283] width 132 height 16
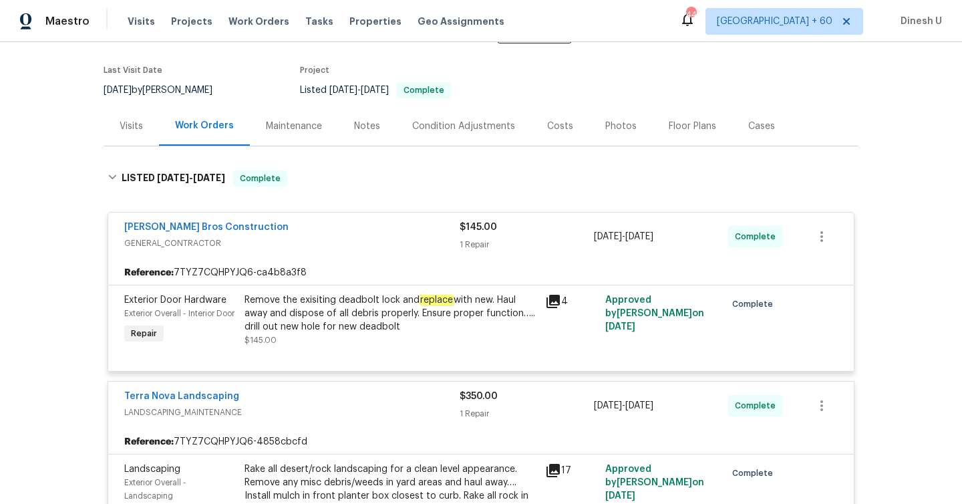
scroll to position [0, 0]
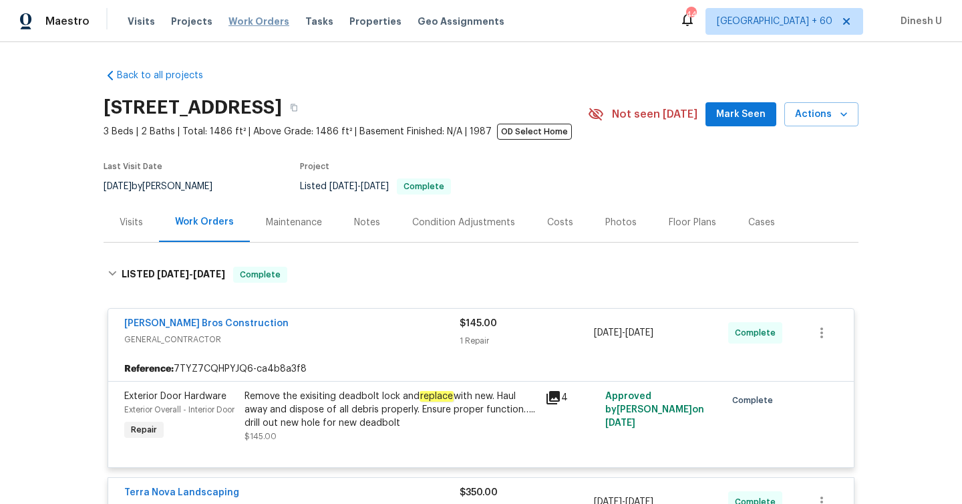
click at [256, 19] on span "Work Orders" at bounding box center [258, 21] width 61 height 13
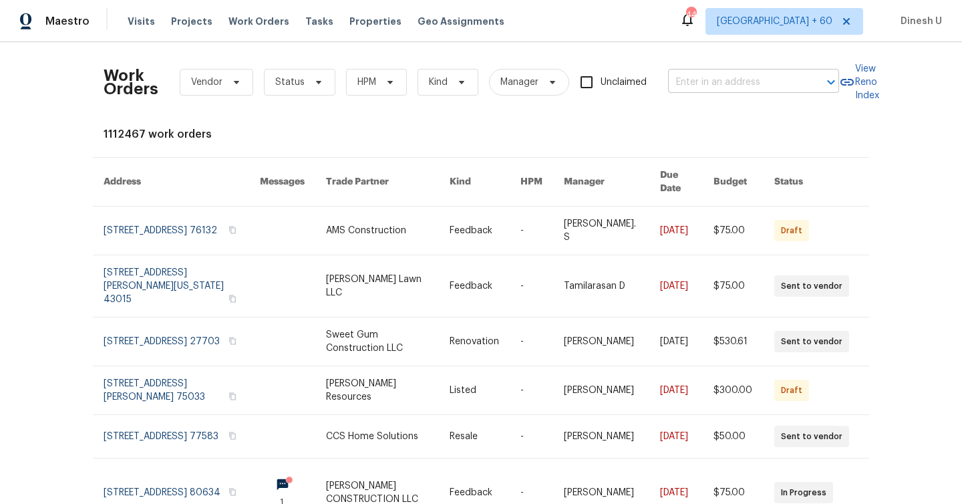
click at [710, 77] on input "text" at bounding box center [735, 82] width 134 height 21
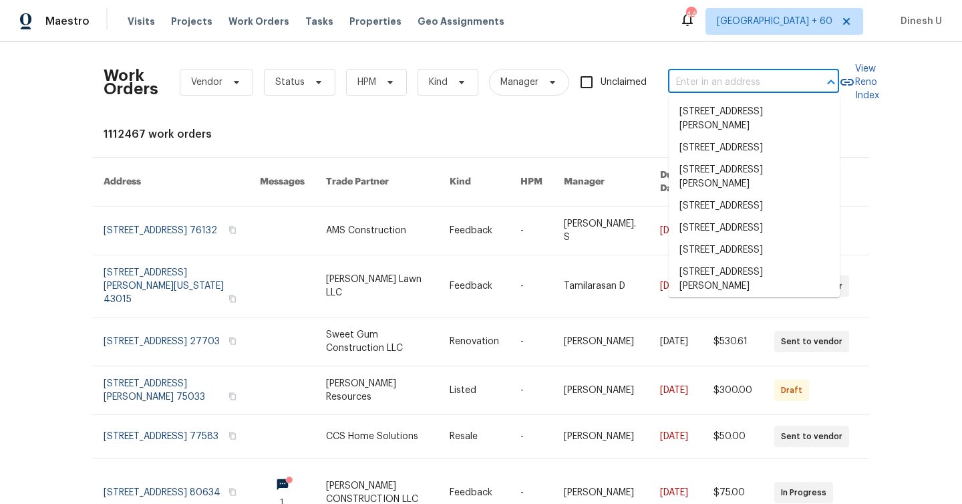
paste input "5024 Enclave Ct, McKinney, TX 75072"
type input "5024 Enclave Ct, McKinney, TX 75072"
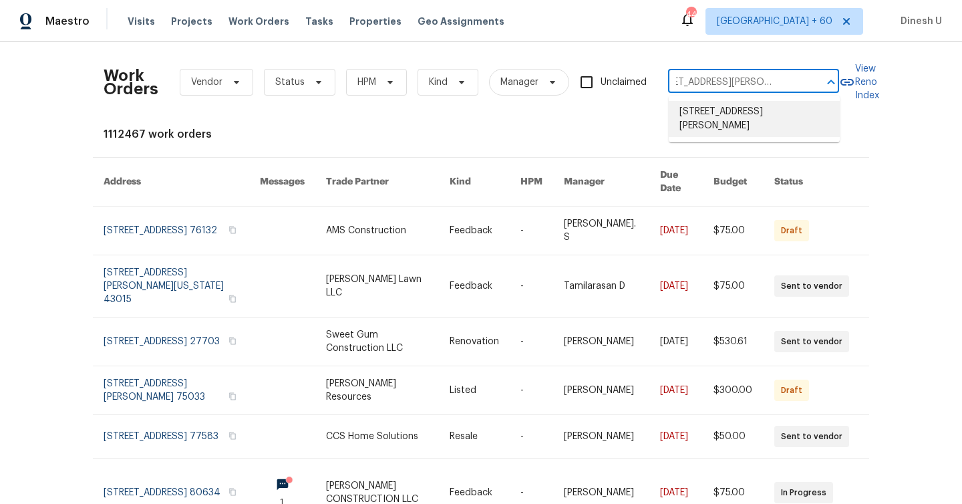
click at [695, 114] on li "5024 Enclave Ct, McKinney, TX 75072" at bounding box center [754, 119] width 171 height 36
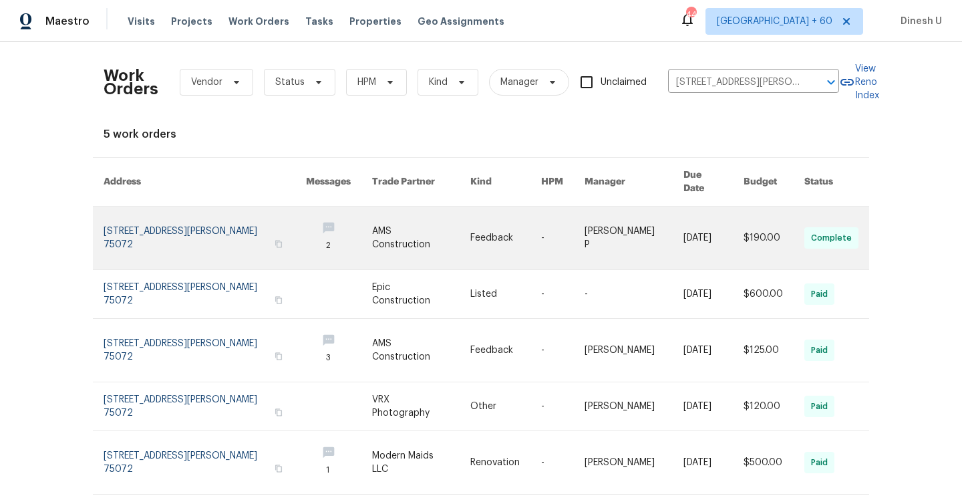
click at [142, 218] on link at bounding box center [205, 237] width 202 height 63
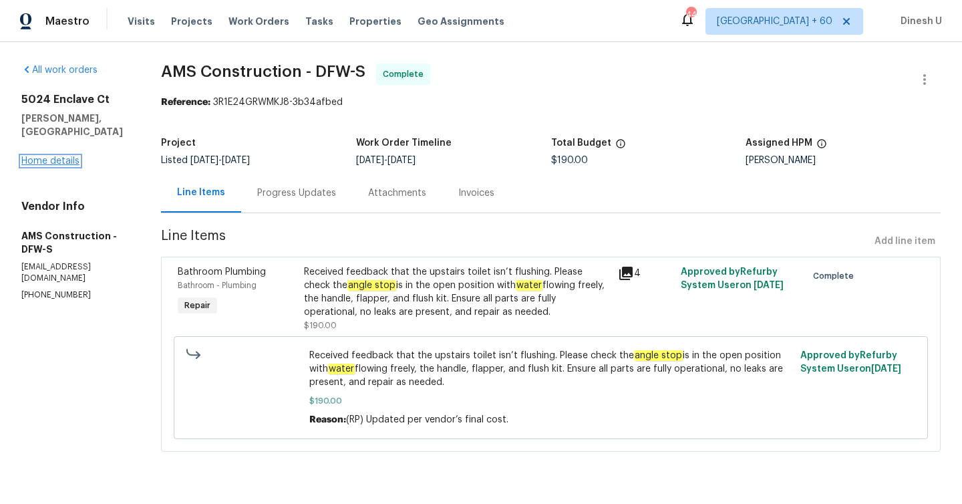
click at [51, 156] on link "Home details" at bounding box center [50, 160] width 58 height 9
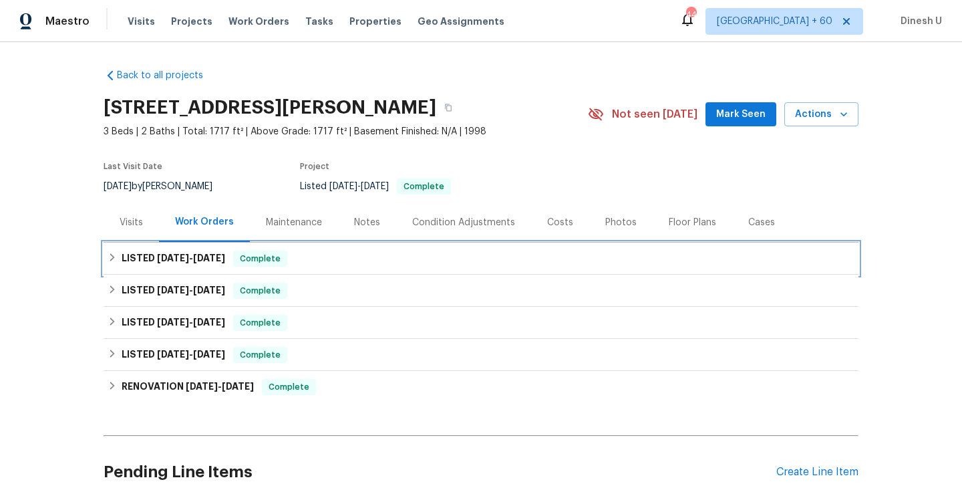
click at [186, 257] on span "8/12/25" at bounding box center [173, 257] width 32 height 9
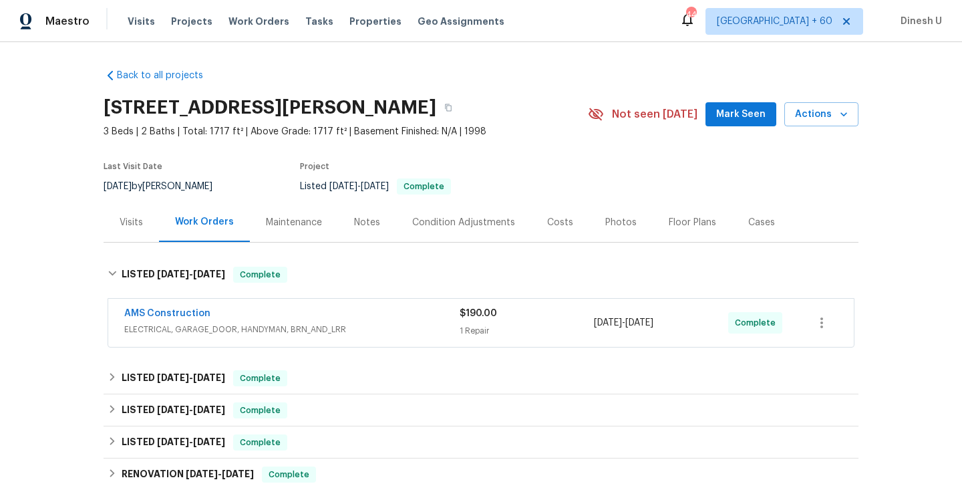
click at [479, 337] on div "1 Repair" at bounding box center [527, 330] width 134 height 13
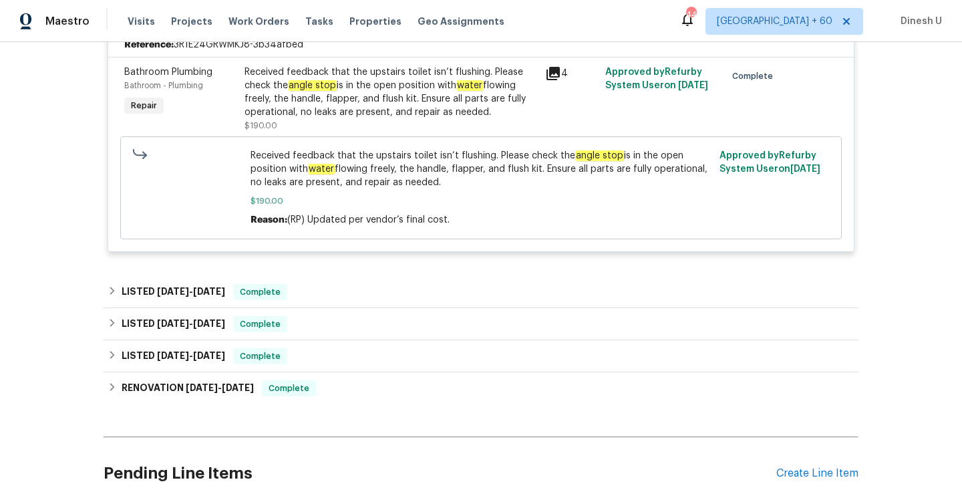
scroll to position [361, 0]
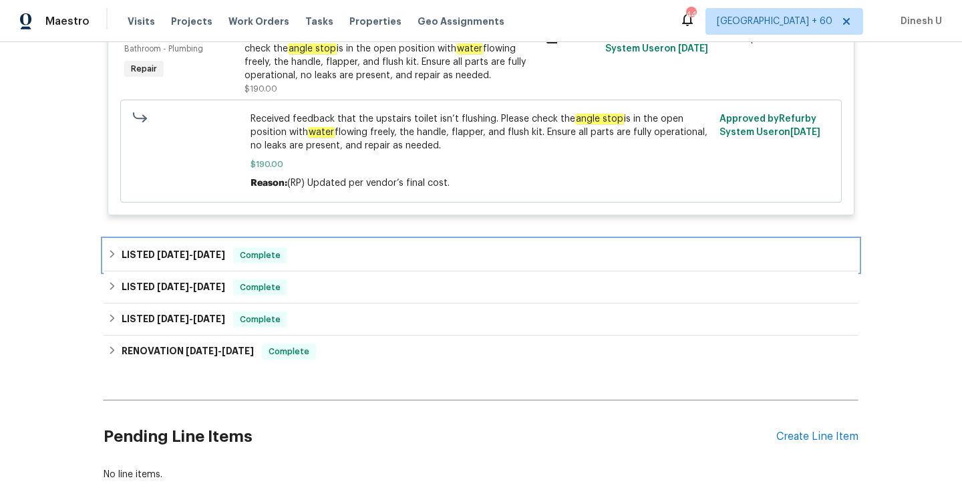
click at [190, 258] on span "7/14/25 - 7/17/25" at bounding box center [191, 254] width 68 height 9
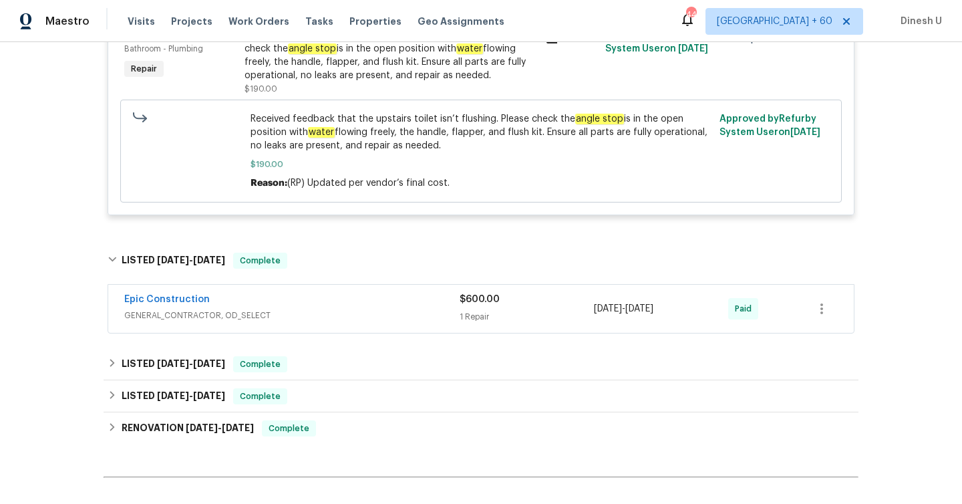
click at [474, 313] on div "1 Repair" at bounding box center [527, 316] width 134 height 13
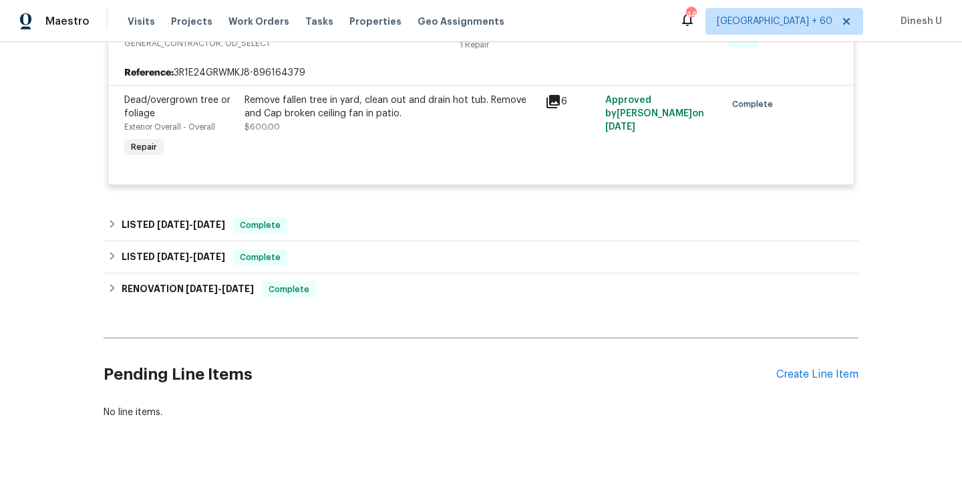
scroll to position [649, 0]
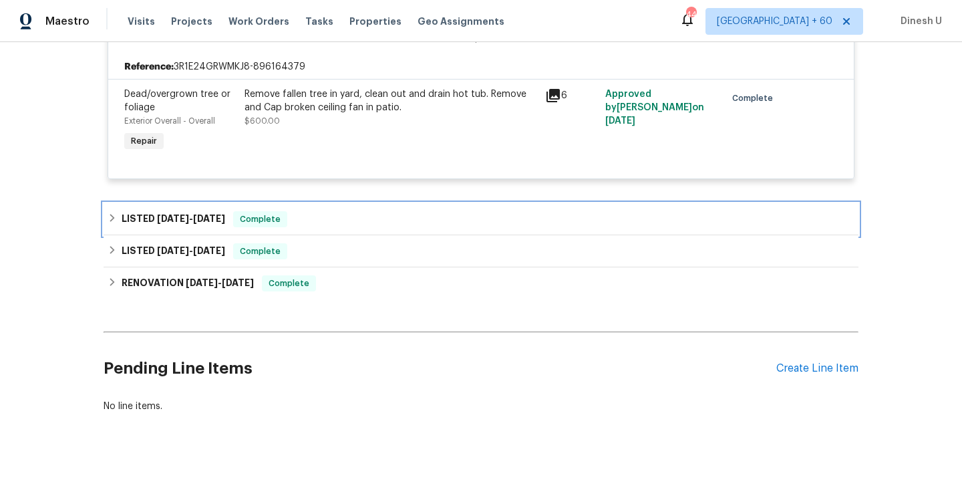
click at [166, 204] on div "LISTED 7/1/25 - 7/3/25 Complete" at bounding box center [481, 219] width 755 height 32
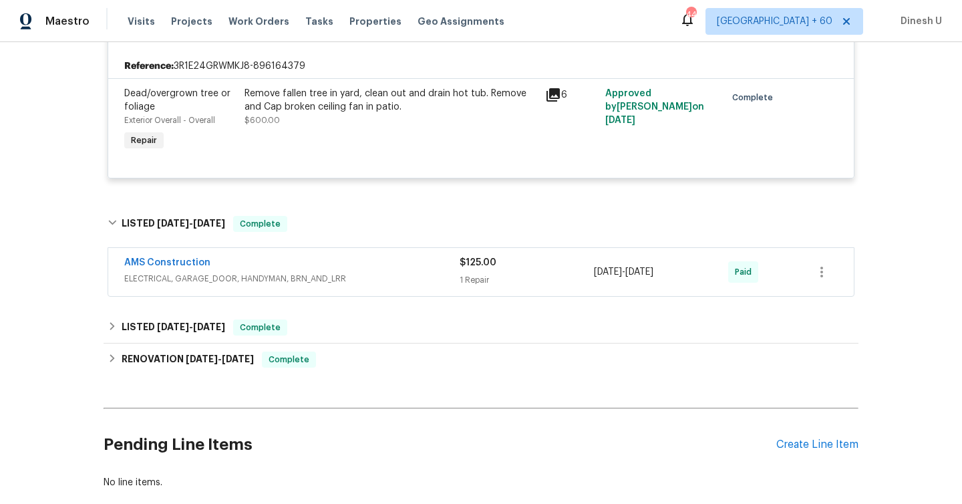
click at [476, 272] on div "$125.00 1 Repair" at bounding box center [527, 272] width 134 height 32
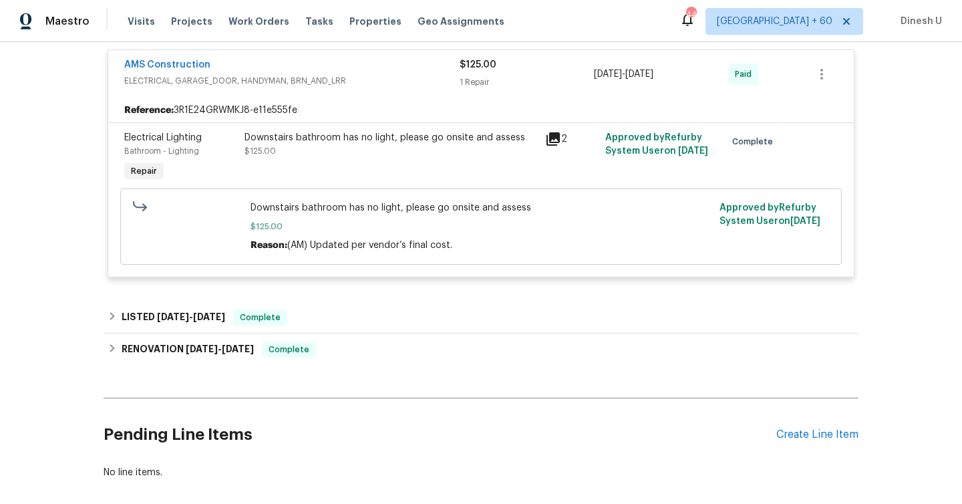
scroll to position [875, 0]
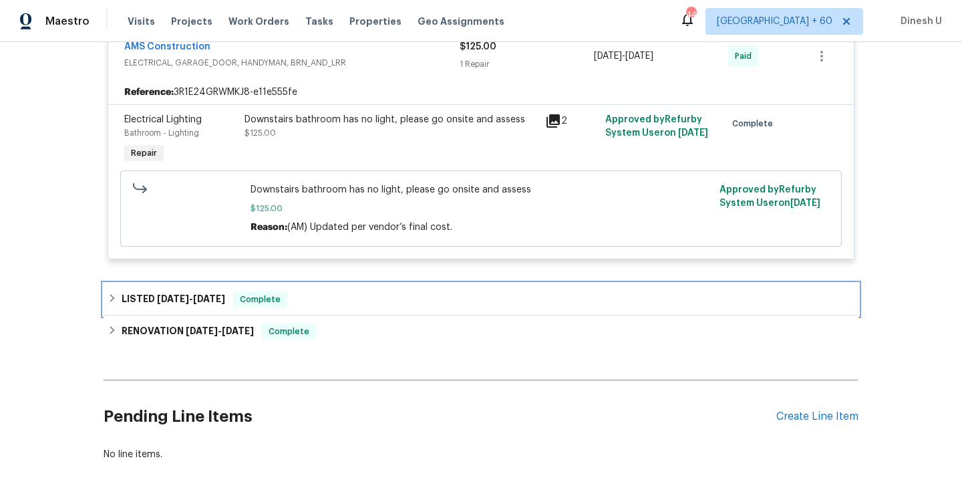
click at [196, 292] on div "LISTED 3/11/25 - 3/12/25 Complete" at bounding box center [481, 299] width 755 height 32
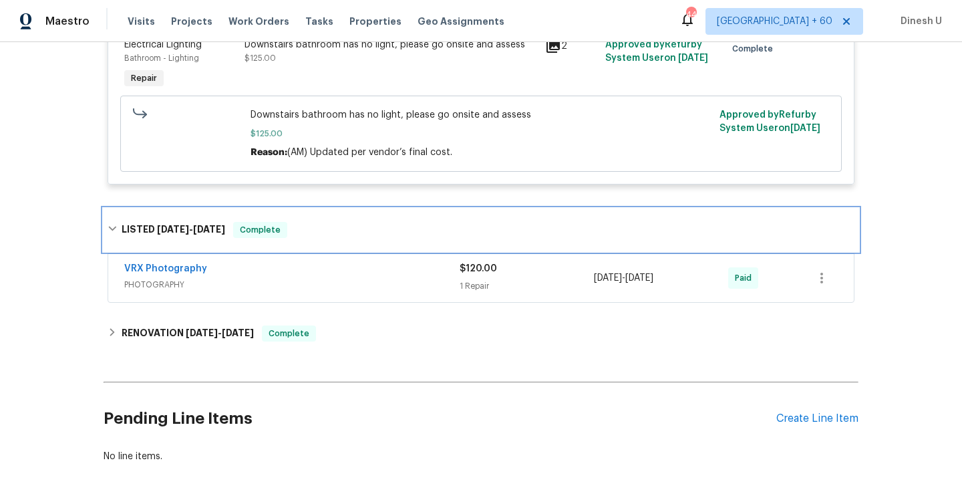
scroll to position [967, 0]
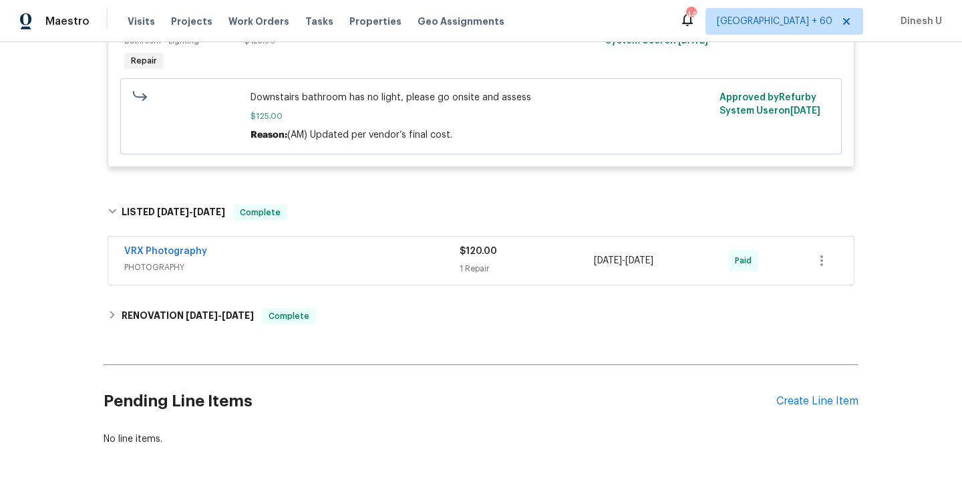
click at [477, 267] on div "1 Repair" at bounding box center [527, 268] width 134 height 13
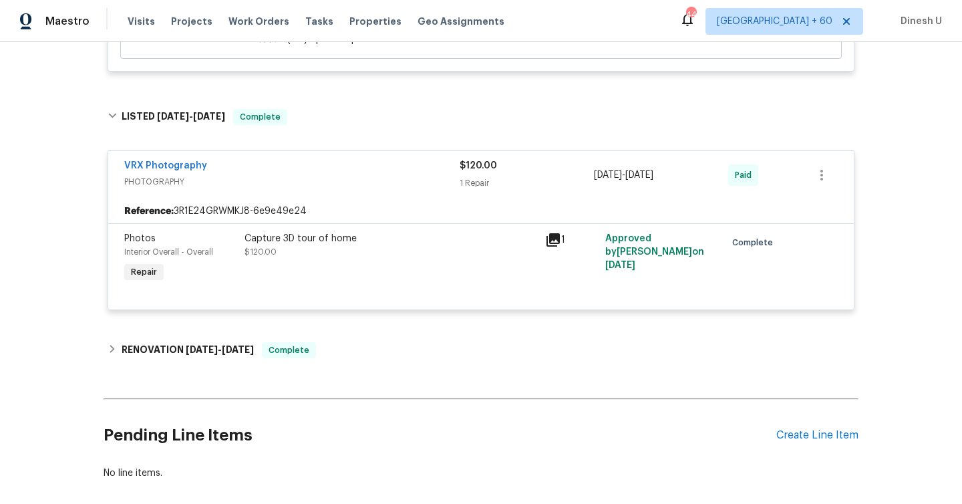
scroll to position [1131, 0]
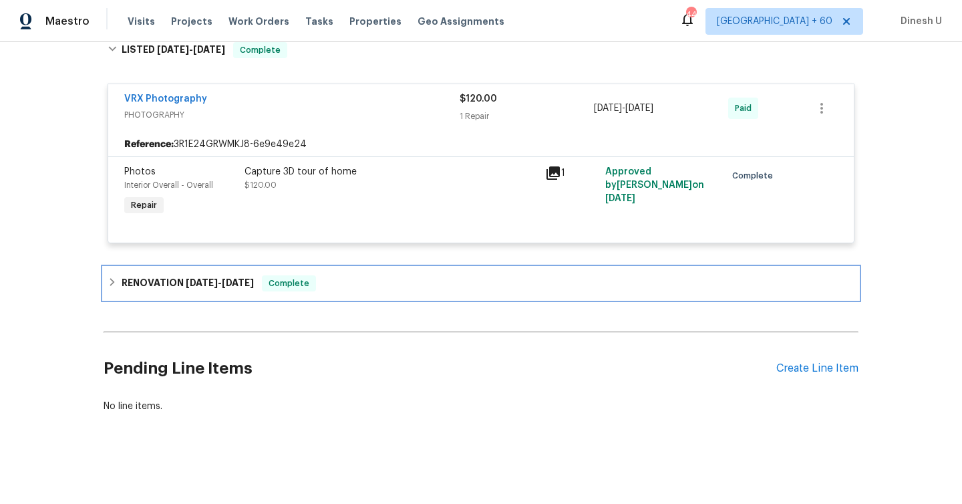
click at [228, 275] on div "RENOVATION 3/7/25 - 3/7/25 Complete" at bounding box center [481, 283] width 755 height 32
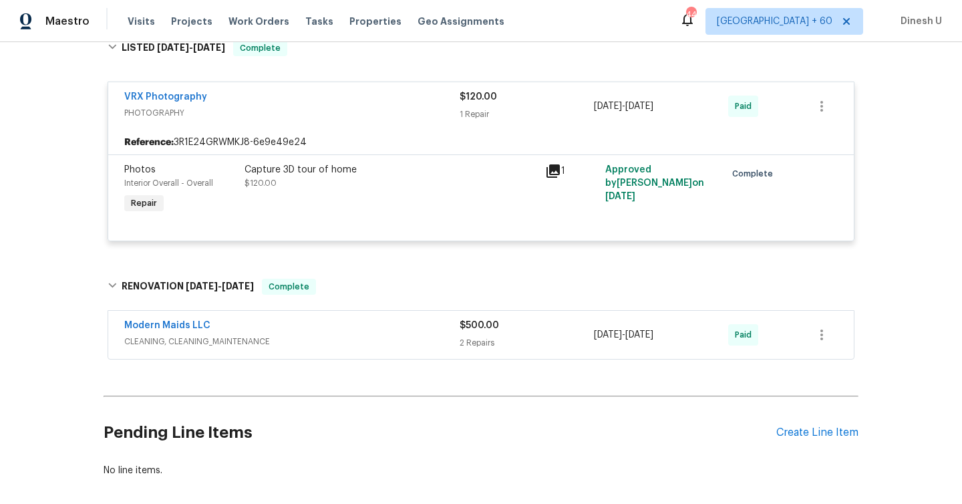
click at [489, 345] on div "2 Repairs" at bounding box center [527, 342] width 134 height 13
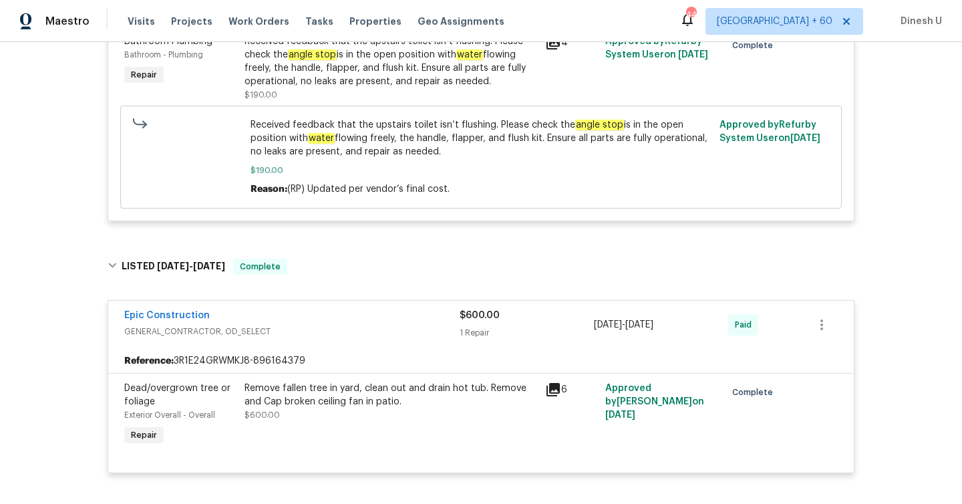
scroll to position [0, 0]
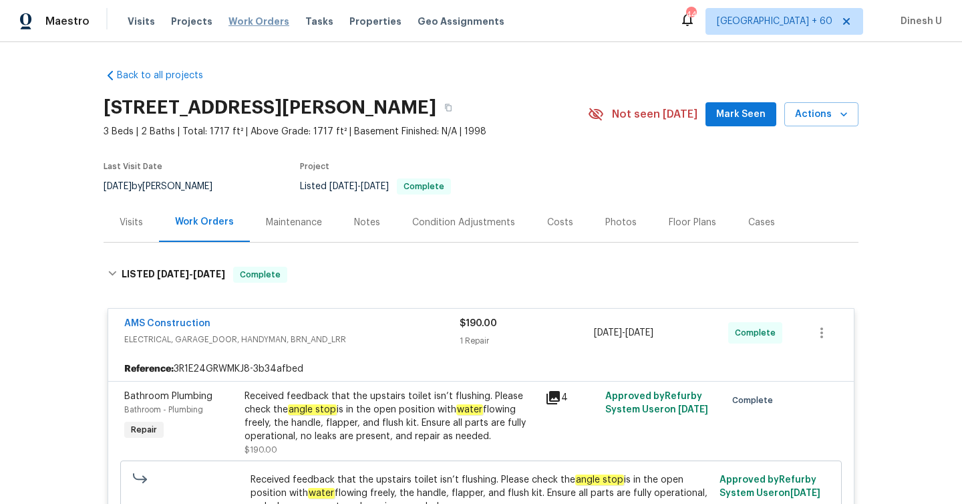
click at [242, 19] on span "Work Orders" at bounding box center [258, 21] width 61 height 13
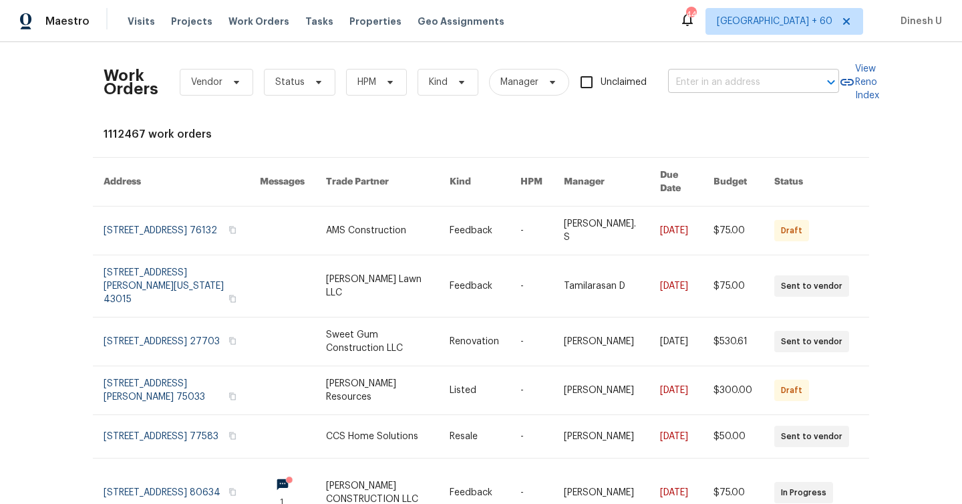
click at [691, 78] on input "text" at bounding box center [735, 82] width 134 height 21
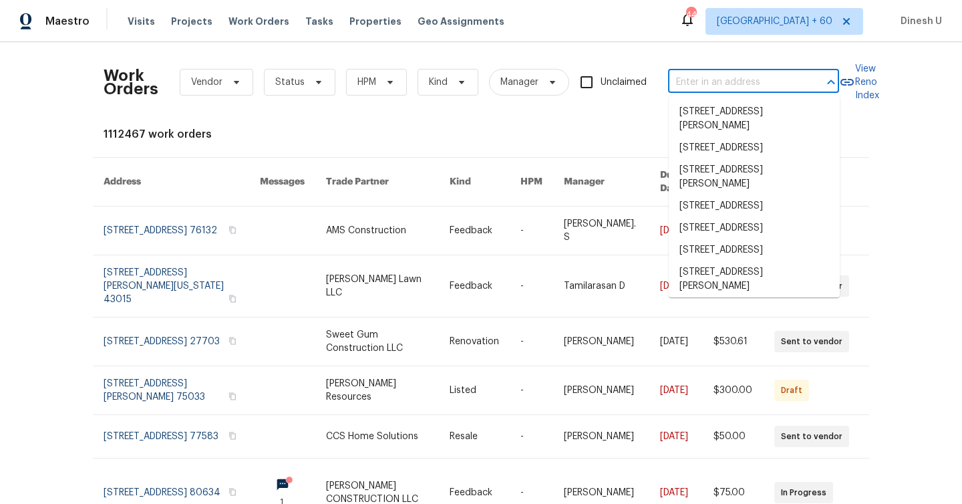
paste input "3119 78th Ave E, Sarasota, FL 34243"
type input "3119 78th Ave E, Sarasota, FL 34243"
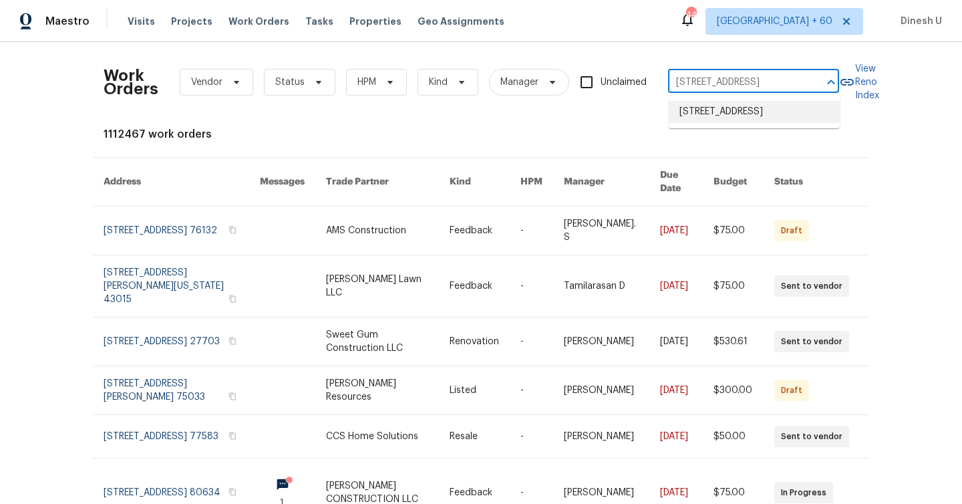
click at [695, 110] on li "3119 78th Ave E, Sarasota, FL 34243" at bounding box center [754, 112] width 171 height 22
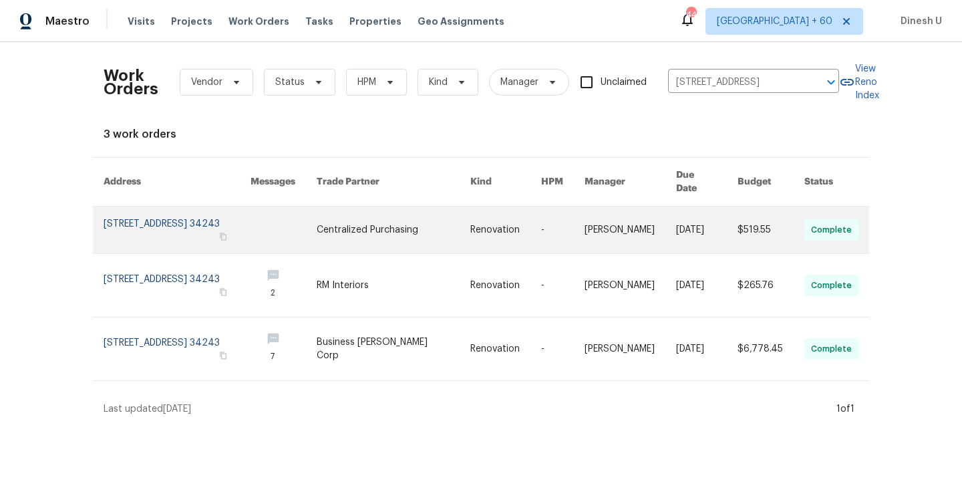
click at [192, 225] on link at bounding box center [177, 229] width 147 height 47
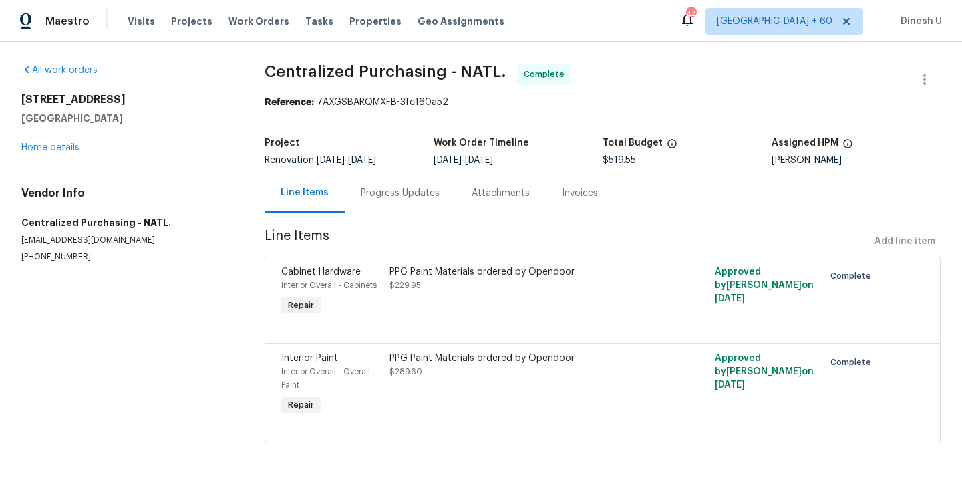
click at [67, 153] on div "3119 78th Ave E Sarasota, FL 34243 Home details" at bounding box center [126, 123] width 211 height 61
click at [60, 152] on div "3119 78th Ave E Sarasota, FL 34243 Home details" at bounding box center [126, 123] width 211 height 61
click at [53, 151] on link "Home details" at bounding box center [50, 147] width 58 height 9
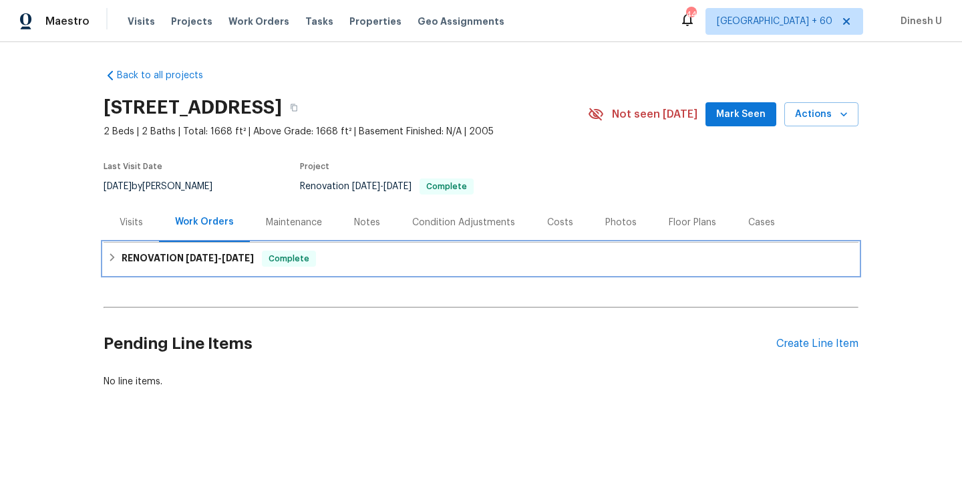
click at [223, 252] on h6 "RENOVATION 8/4/25 - 8/9/25" at bounding box center [188, 258] width 132 height 16
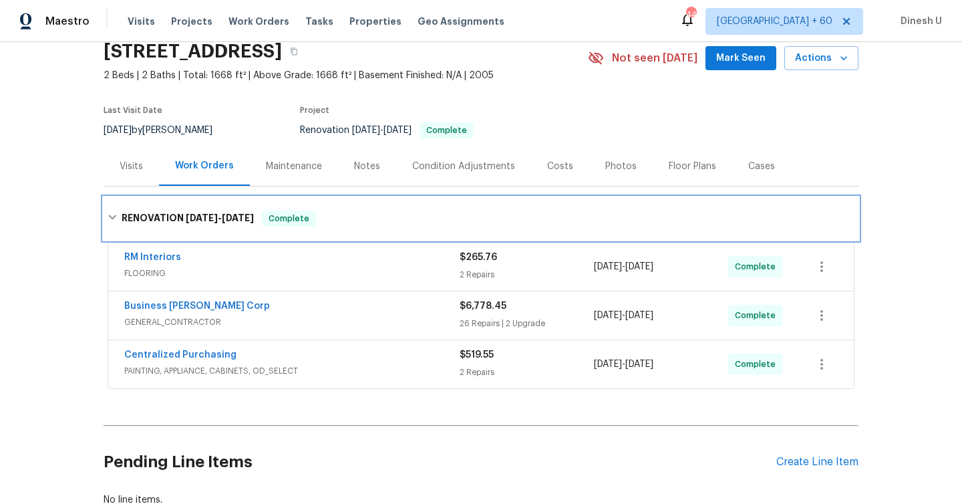
scroll to position [75, 0]
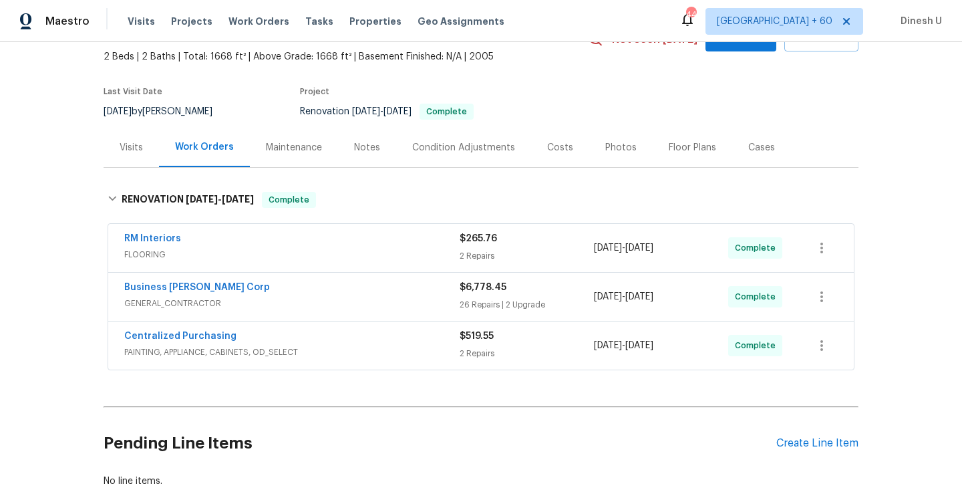
click at [473, 253] on div "2 Repairs" at bounding box center [527, 255] width 134 height 13
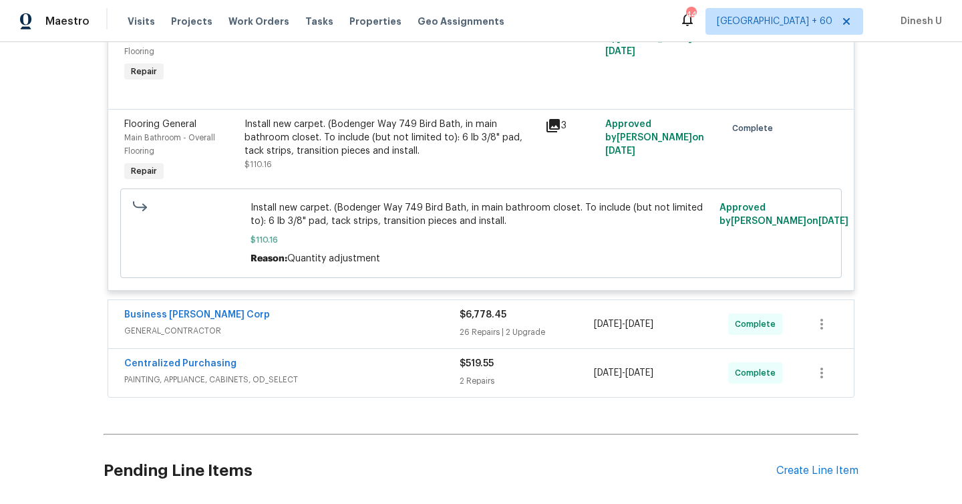
scroll to position [0, 0]
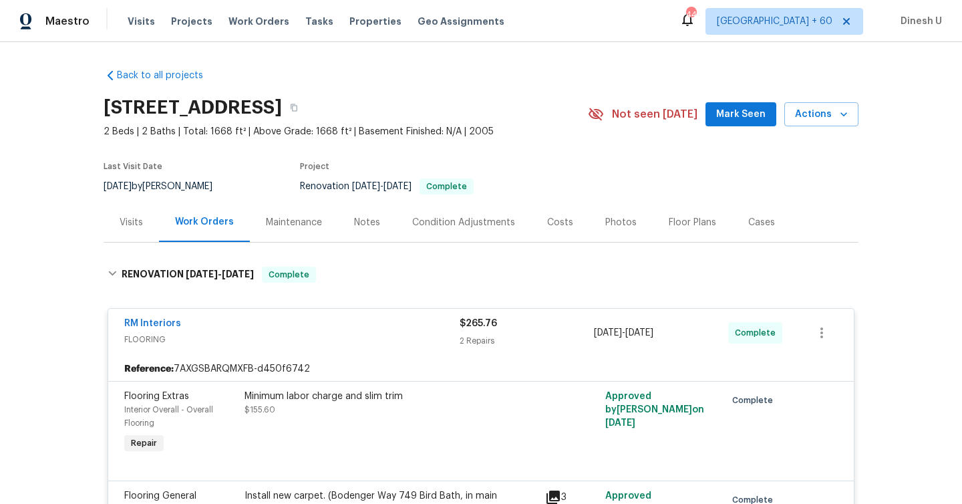
click at [142, 220] on div "Visits" at bounding box center [131, 222] width 23 height 13
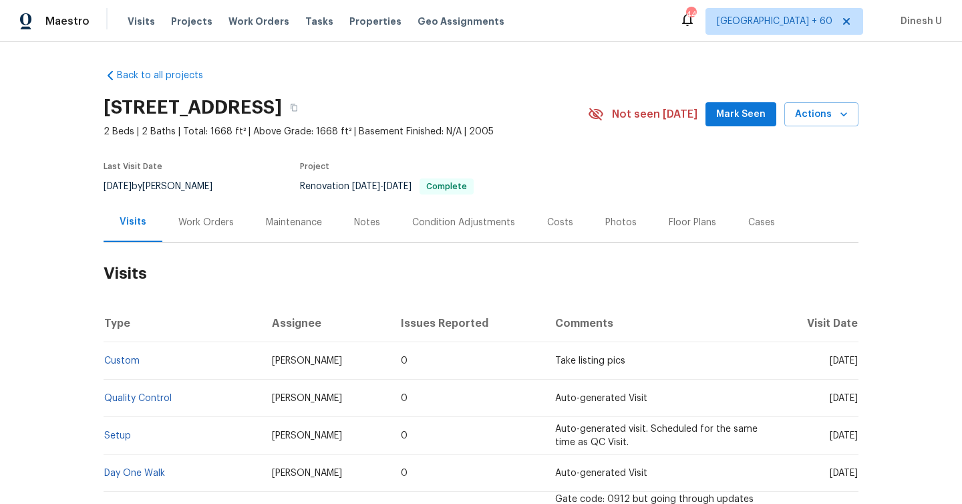
click at [182, 222] on div "Work Orders" at bounding box center [205, 222] width 55 height 13
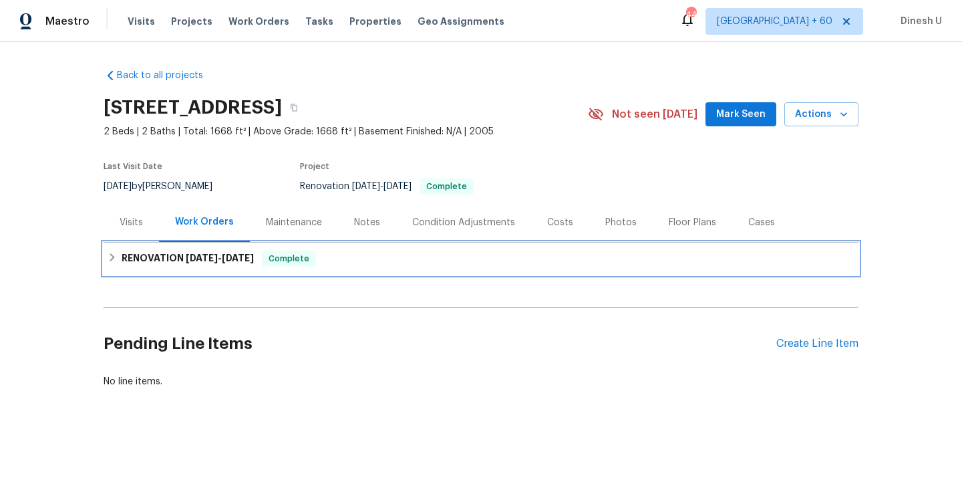
click at [231, 248] on div "RENOVATION 8/4/25 - 8/9/25 Complete" at bounding box center [481, 258] width 755 height 32
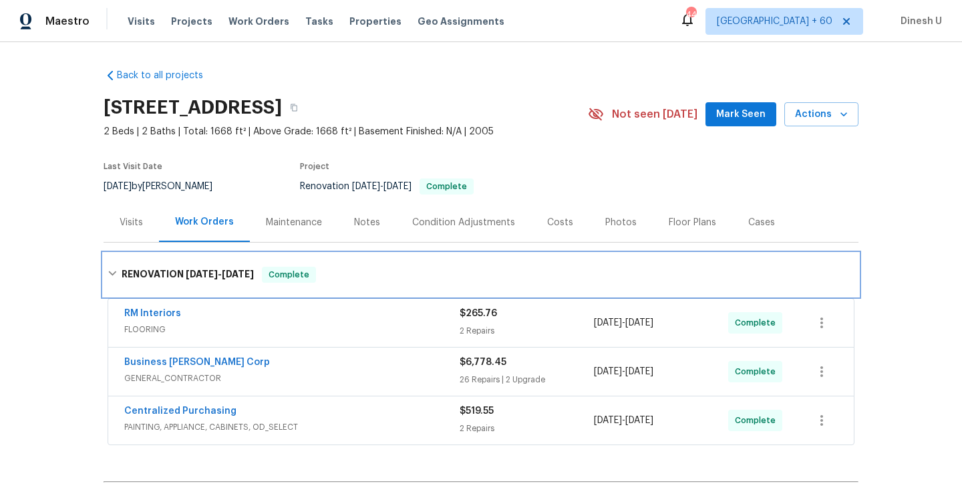
scroll to position [87, 0]
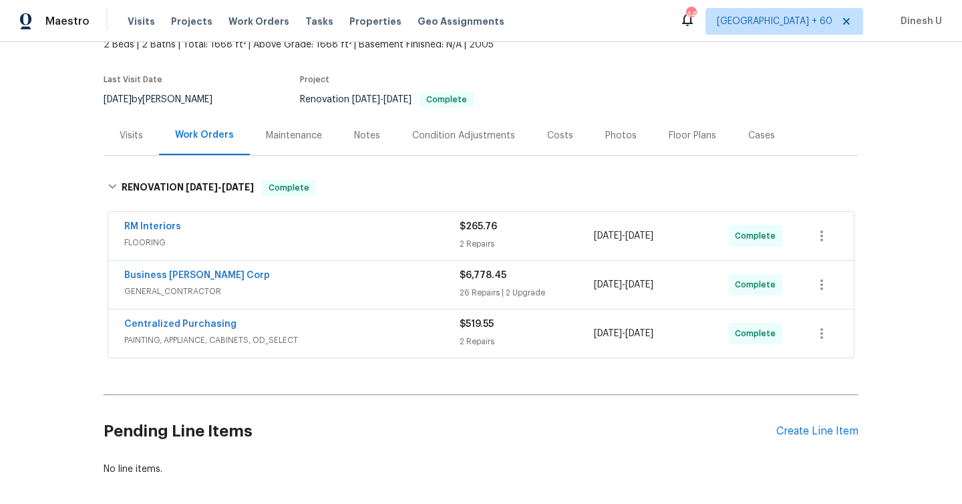
click at [469, 242] on div "2 Repairs" at bounding box center [527, 243] width 134 height 13
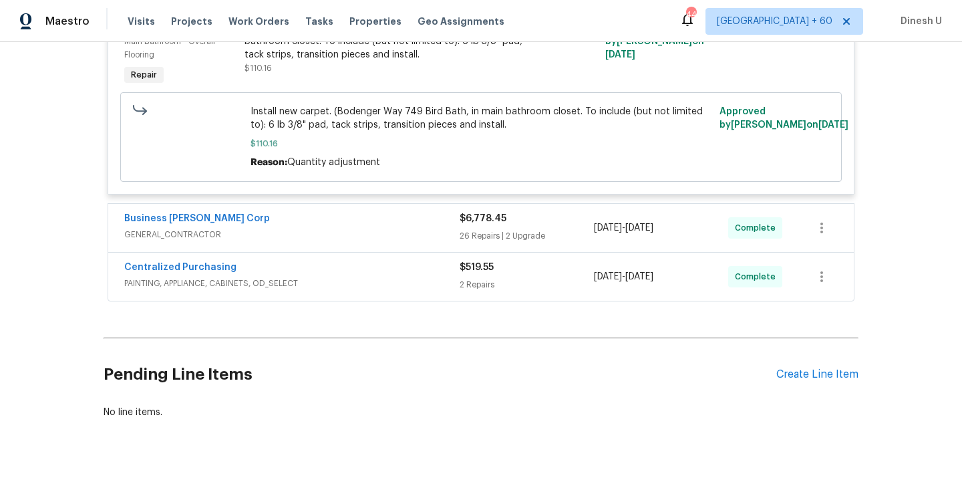
scroll to position [475, 0]
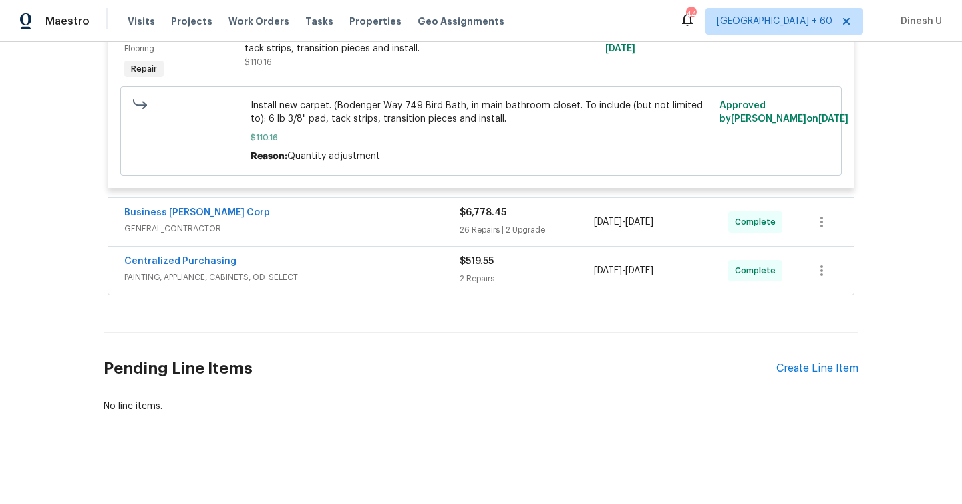
click at [474, 222] on div "$6,778.45 26 Repairs | 2 Upgrade" at bounding box center [527, 222] width 134 height 32
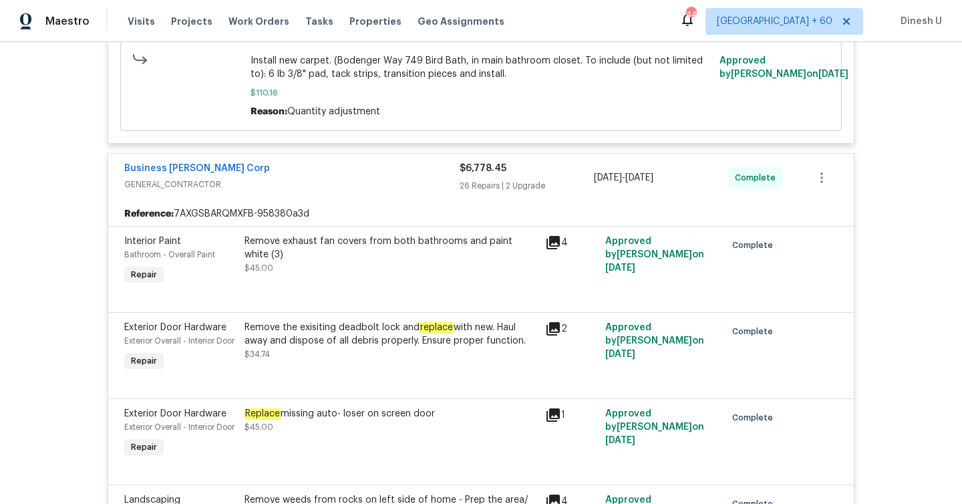
scroll to position [0, 0]
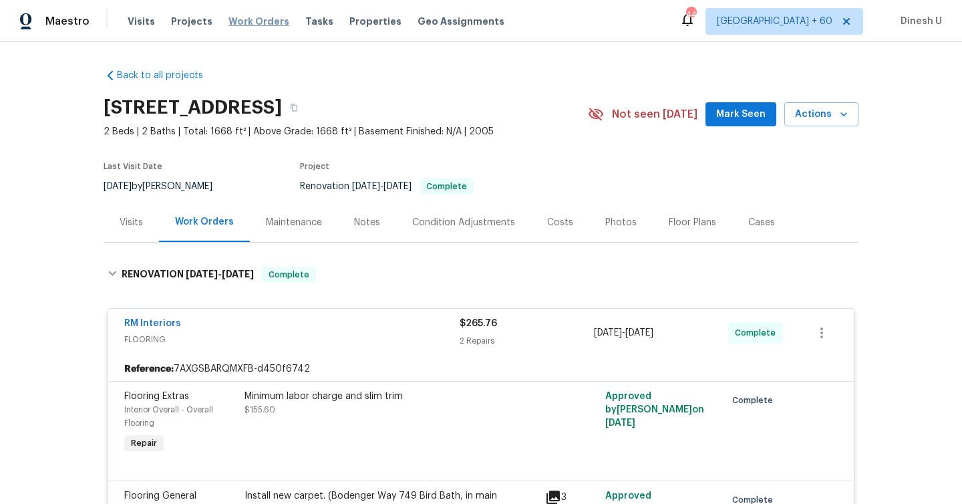
click at [234, 17] on span "Work Orders" at bounding box center [258, 21] width 61 height 13
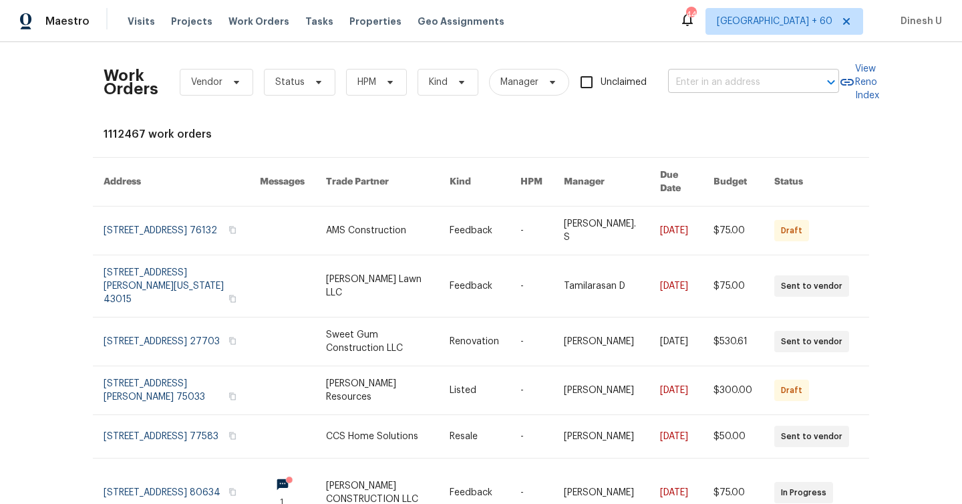
click at [730, 87] on input "text" at bounding box center [735, 82] width 134 height 21
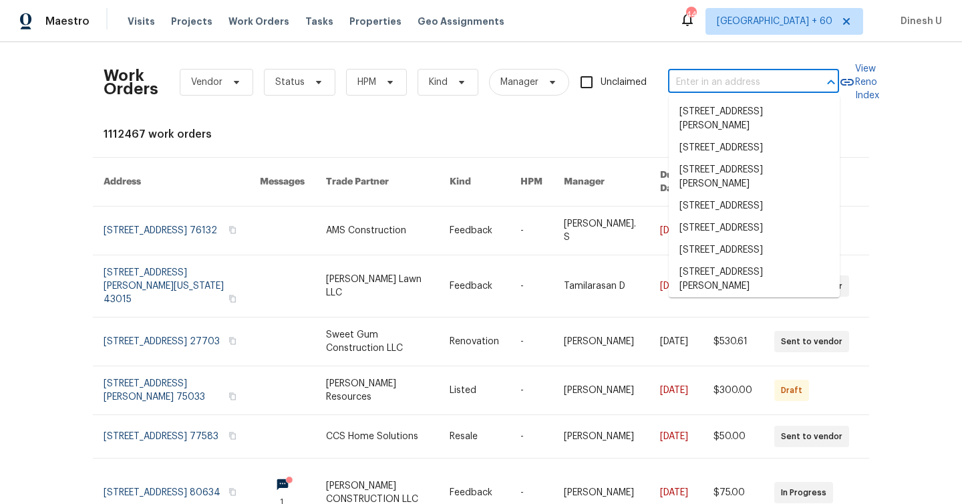
paste input "4121 Shelter Bay Dr, Kissimmee, FL 34746"
type input "4121 Shelter Bay Dr, Kissimmee, FL 34746"
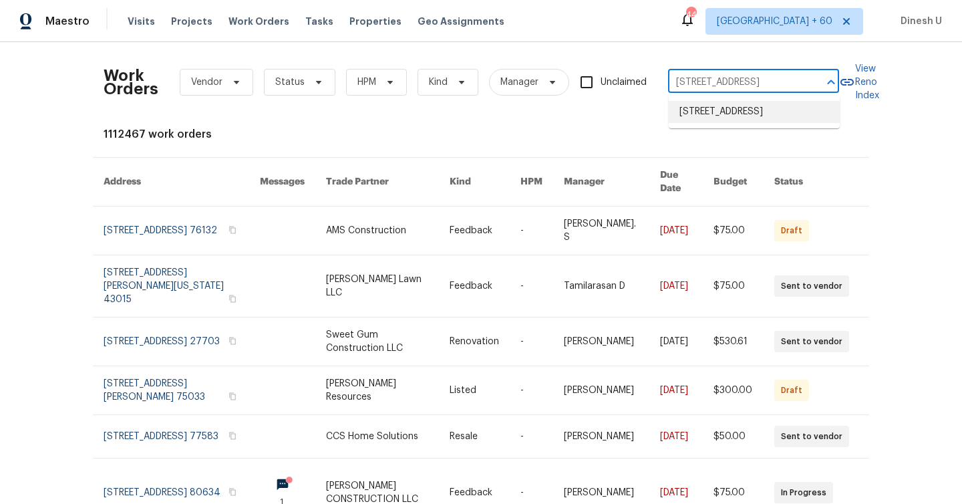
click at [695, 118] on li "4121 Shelter Bay Dr, Kissimmee, FL 34746" at bounding box center [754, 112] width 171 height 22
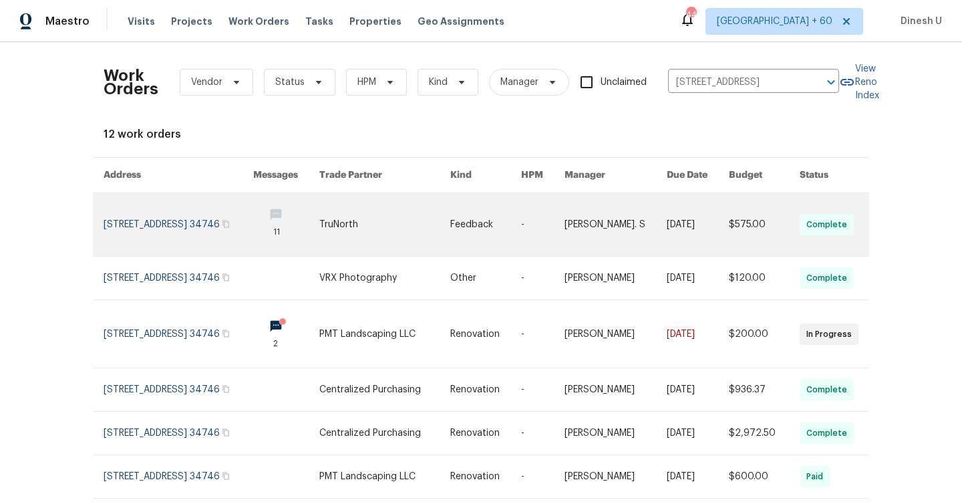
click at [111, 210] on link at bounding box center [179, 224] width 150 height 63
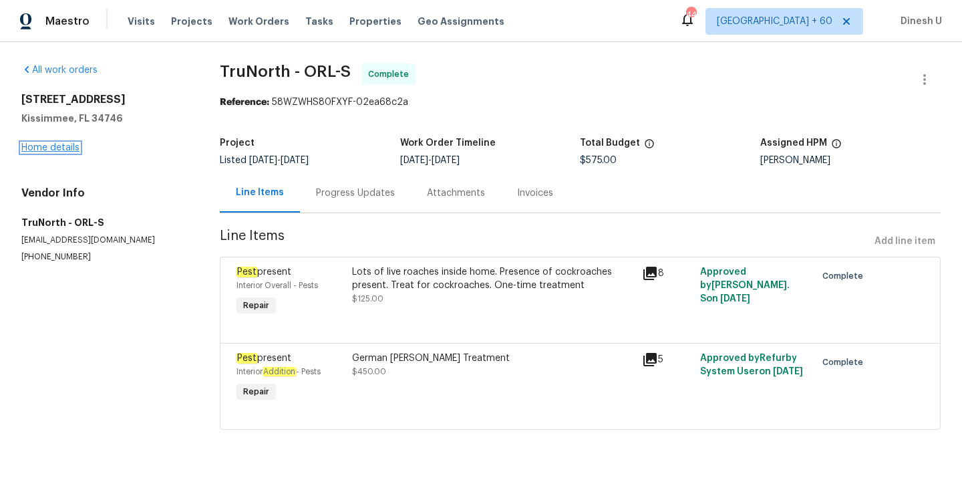
click at [51, 143] on link "Home details" at bounding box center [50, 147] width 58 height 9
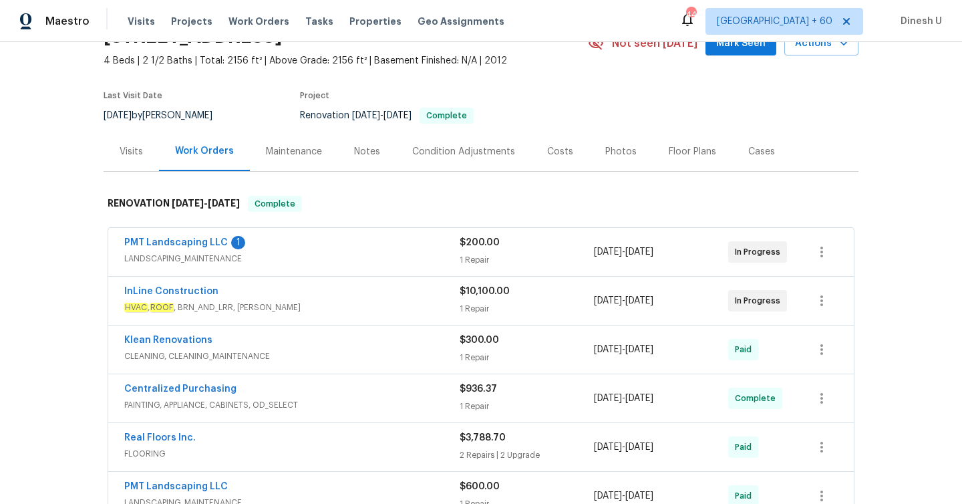
scroll to position [76, 0]
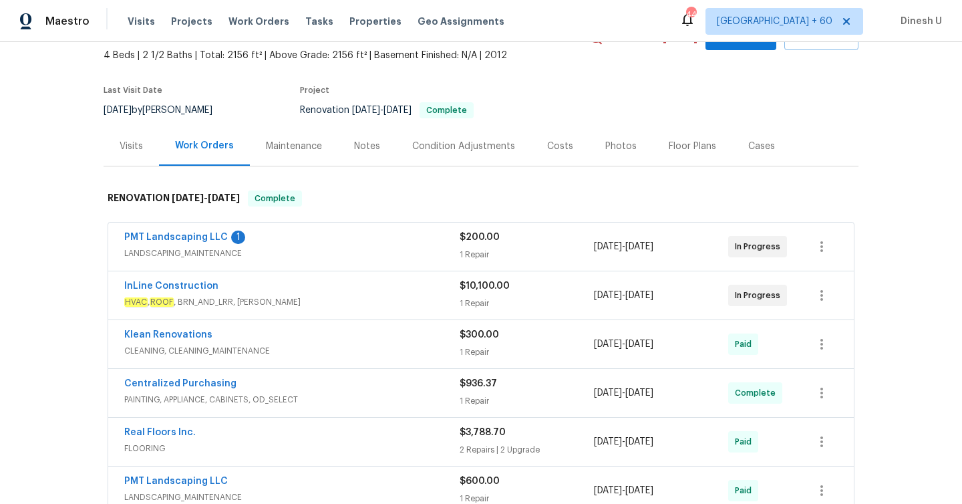
click at [474, 246] on div "$200.00 1 Repair" at bounding box center [527, 246] width 134 height 32
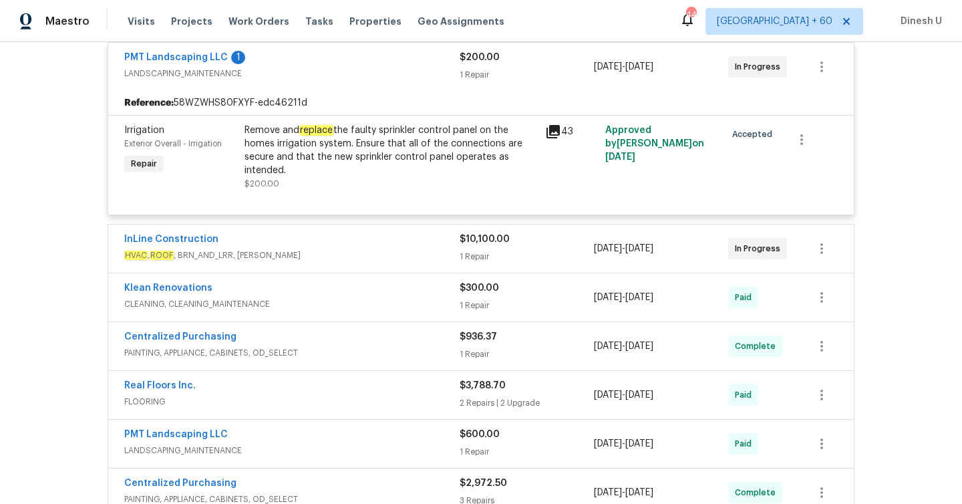
scroll to position [282, 0]
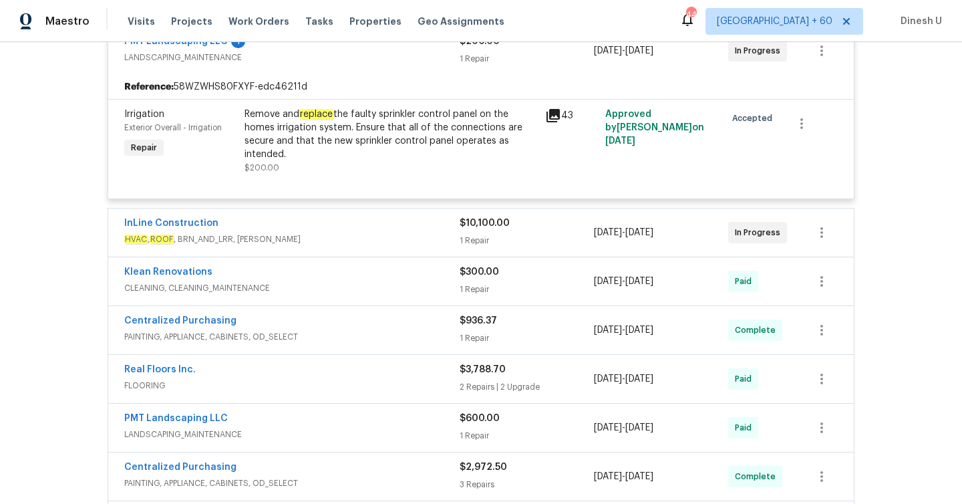
click at [470, 235] on div "1 Repair" at bounding box center [527, 240] width 134 height 13
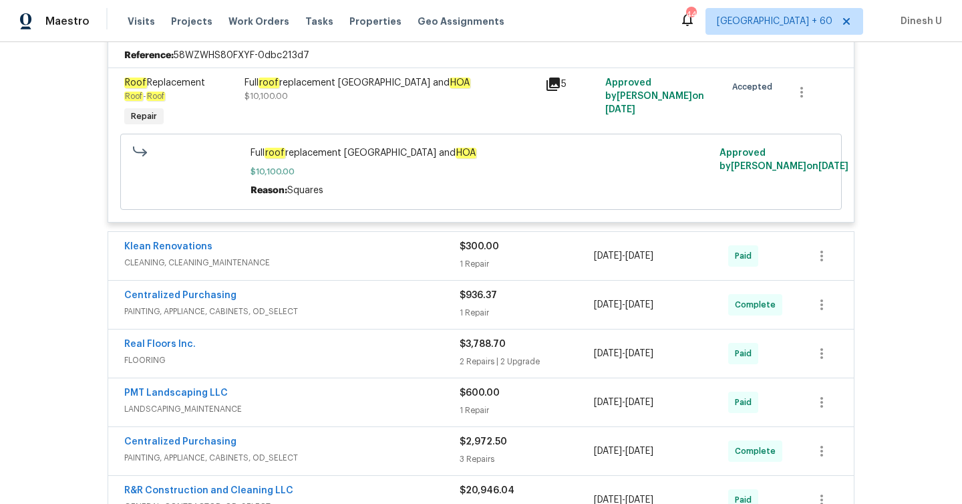
scroll to position [524, 0]
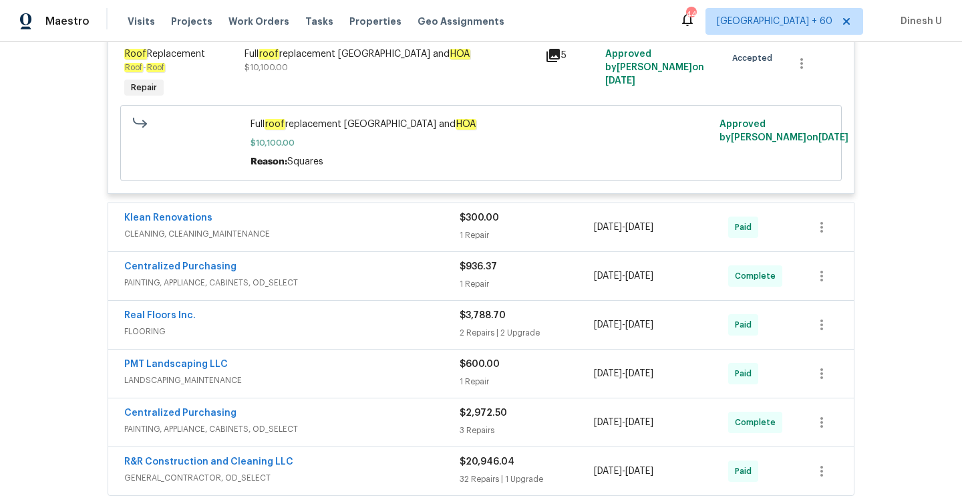
click at [460, 228] on div "$300.00 1 Repair" at bounding box center [527, 227] width 134 height 32
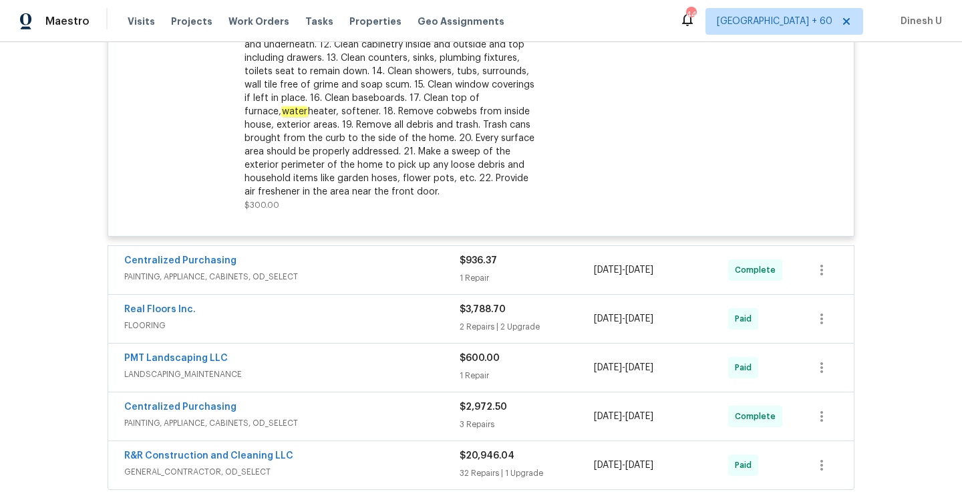
scroll to position [898, 0]
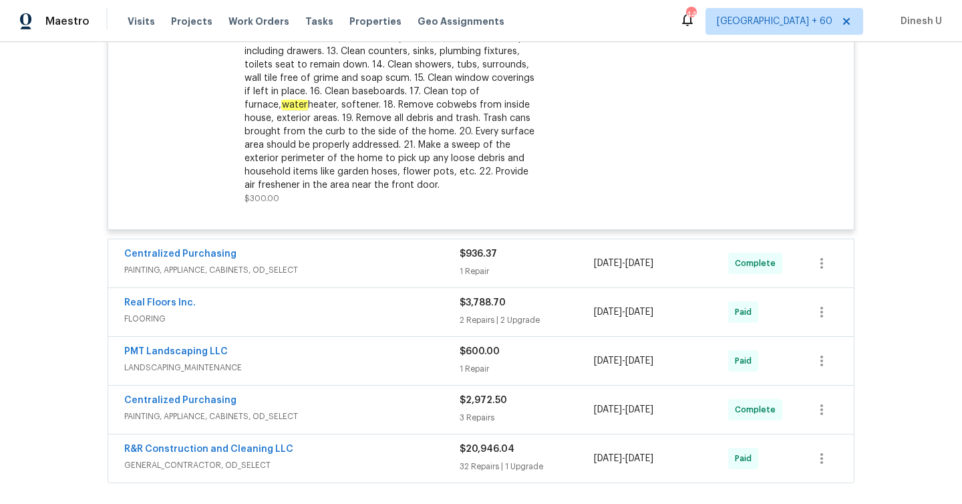
click at [477, 281] on div "Centralized Purchasing PAINTING, APPLIANCE, CABINETS, OD_SELECT $936.37 1 Repai…" at bounding box center [480, 263] width 745 height 48
click at [454, 277] on span "PAINTING, APPLIANCE, CABINETS, OD_SELECT" at bounding box center [291, 269] width 335 height 13
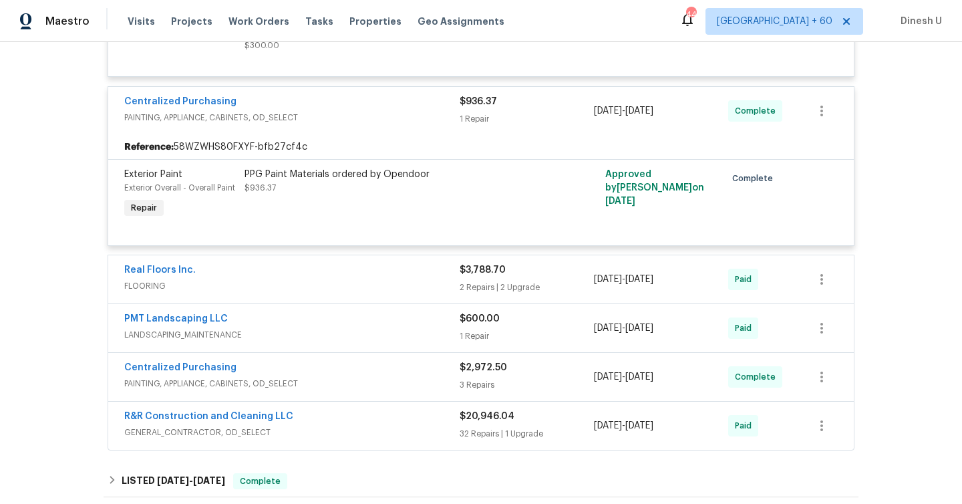
scroll to position [1071, 0]
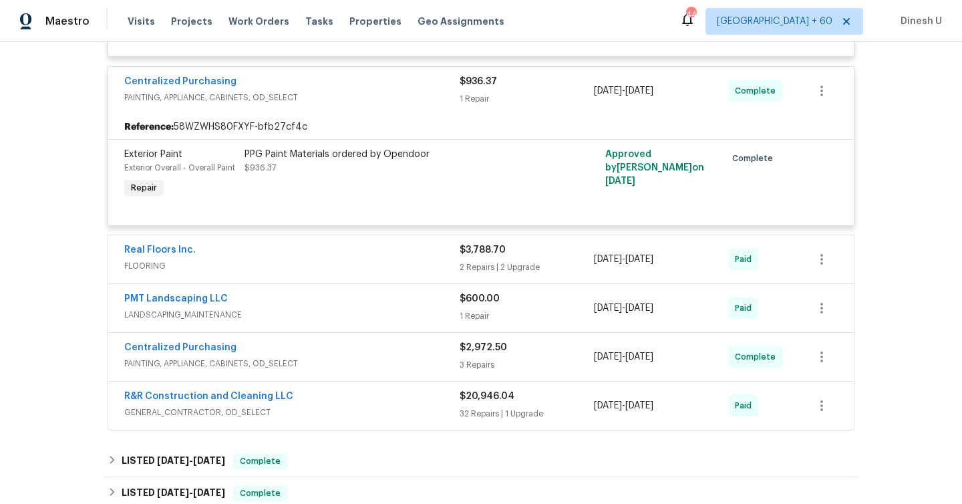
click at [478, 265] on div "2 Repairs | 2 Upgrade" at bounding box center [527, 266] width 134 height 13
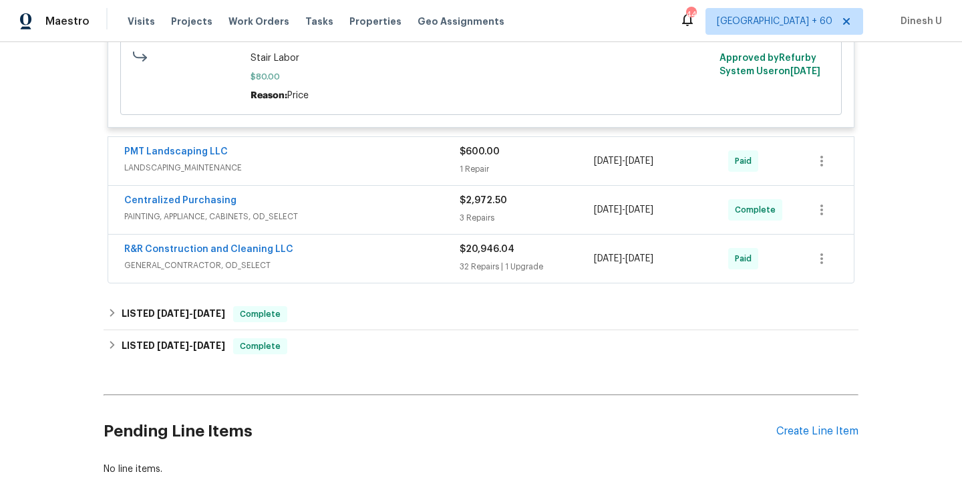
scroll to position [1929, 0]
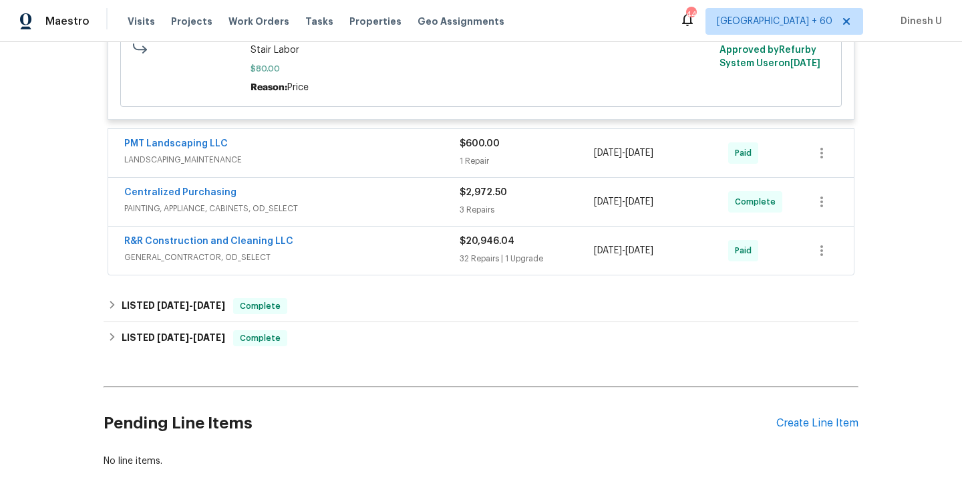
click at [472, 154] on div "1 Repair" at bounding box center [527, 160] width 134 height 13
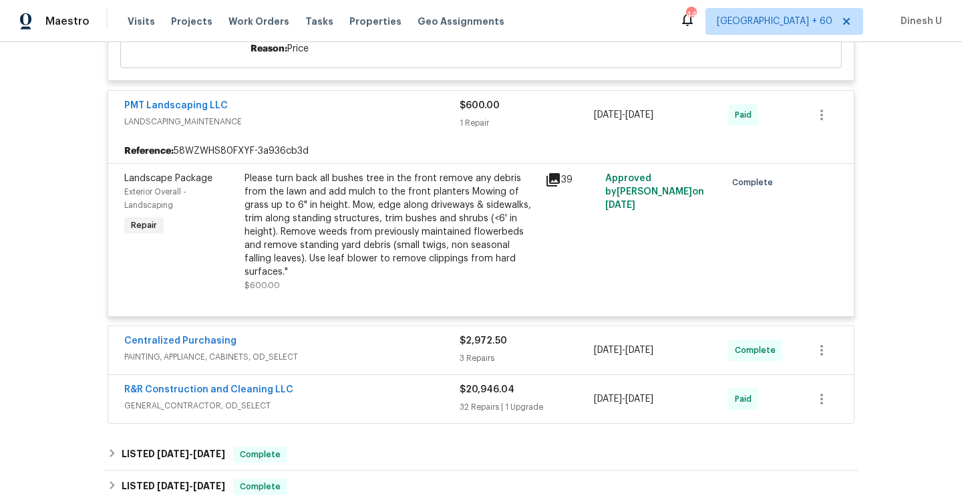
scroll to position [2057, 0]
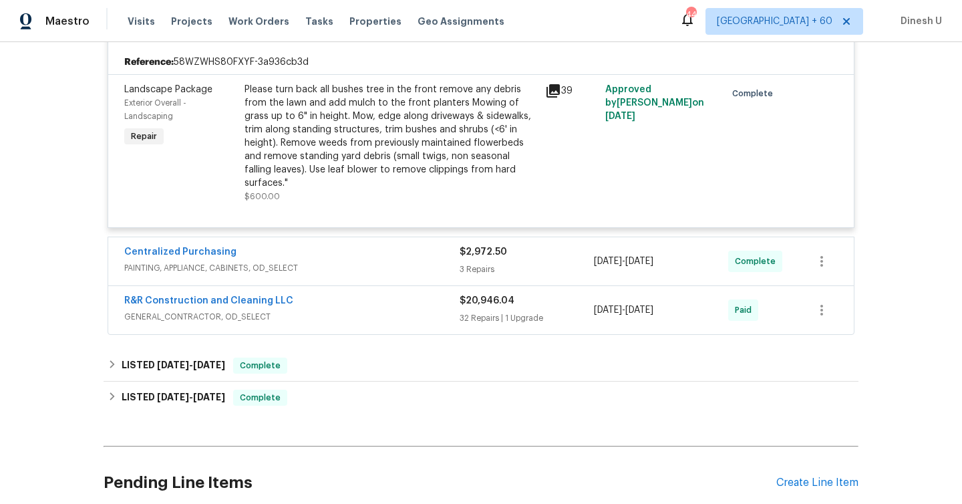
click at [482, 262] on div "3 Repairs" at bounding box center [527, 268] width 134 height 13
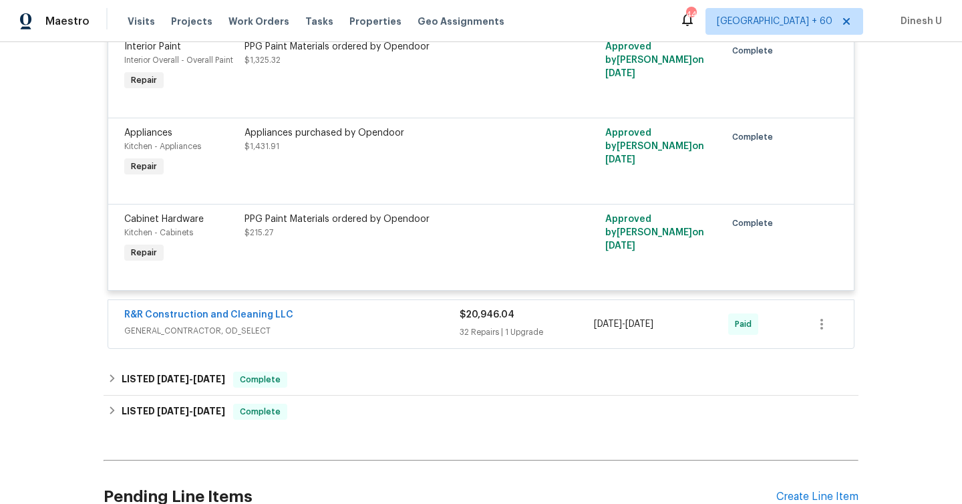
scroll to position [2346, 0]
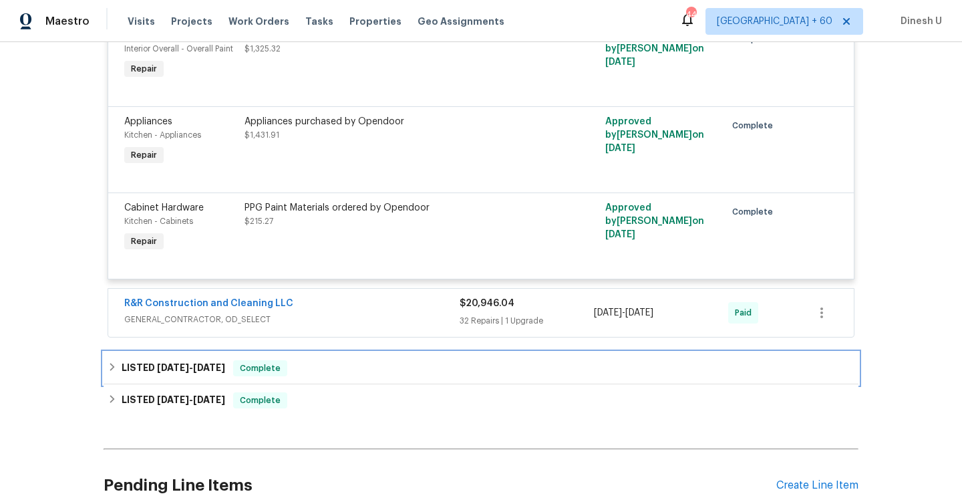
click at [213, 363] on span "8/15/25" at bounding box center [209, 367] width 32 height 9
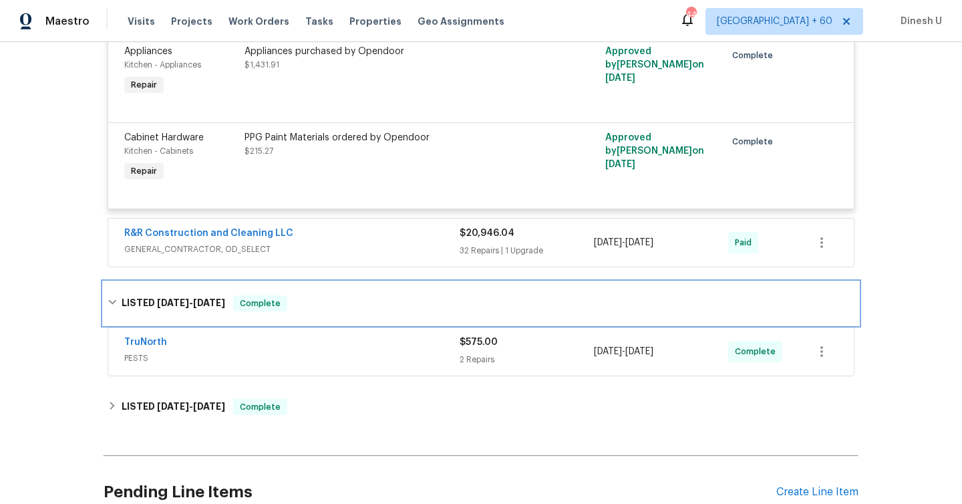
scroll to position [2423, 0]
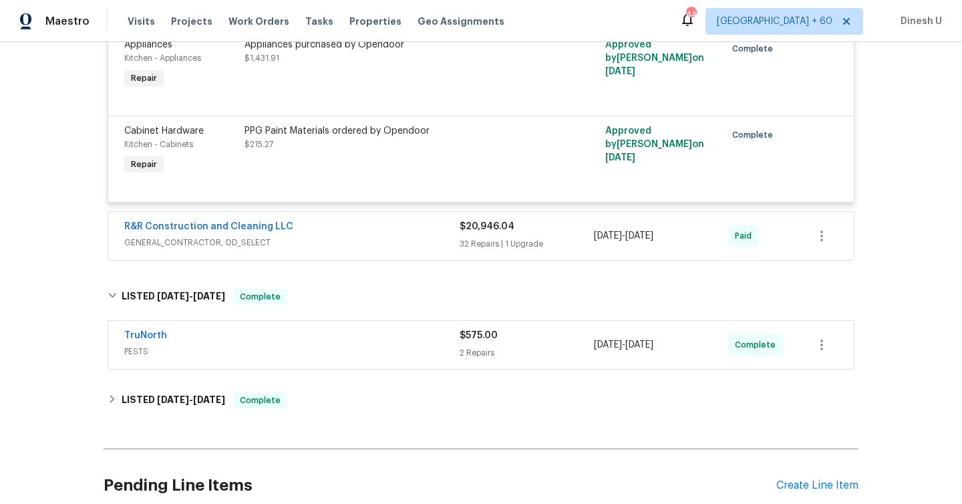
click at [463, 346] on div "2 Repairs" at bounding box center [527, 352] width 134 height 13
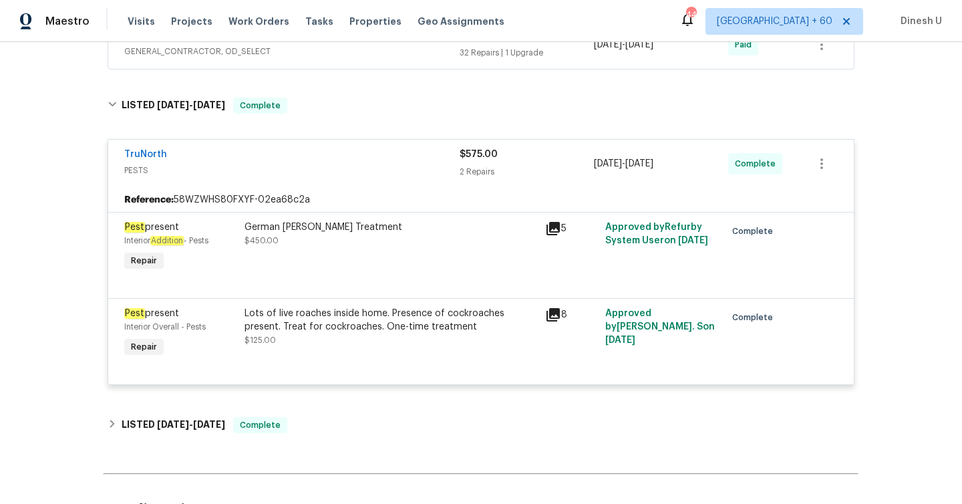
scroll to position [2618, 0]
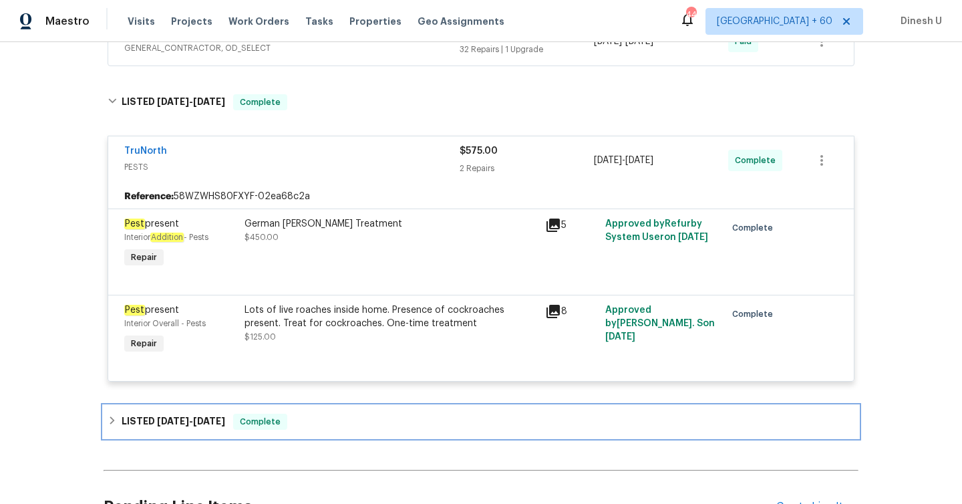
click at [210, 416] on span "7/28/25" at bounding box center [209, 420] width 32 height 9
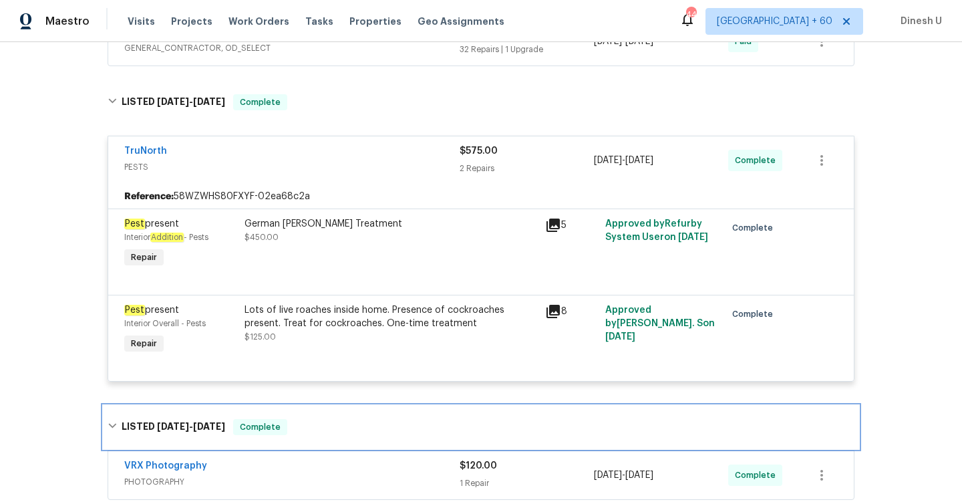
scroll to position [2726, 0]
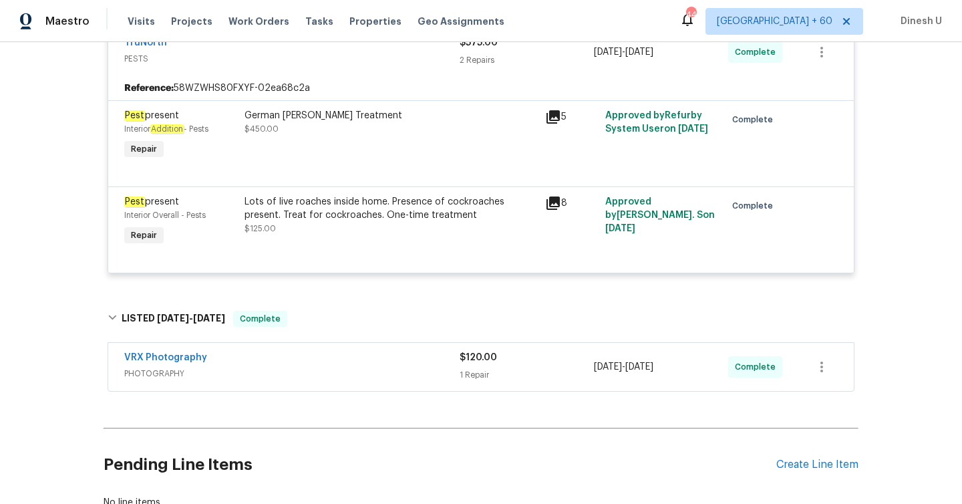
click at [467, 368] on div "1 Repair" at bounding box center [527, 374] width 134 height 13
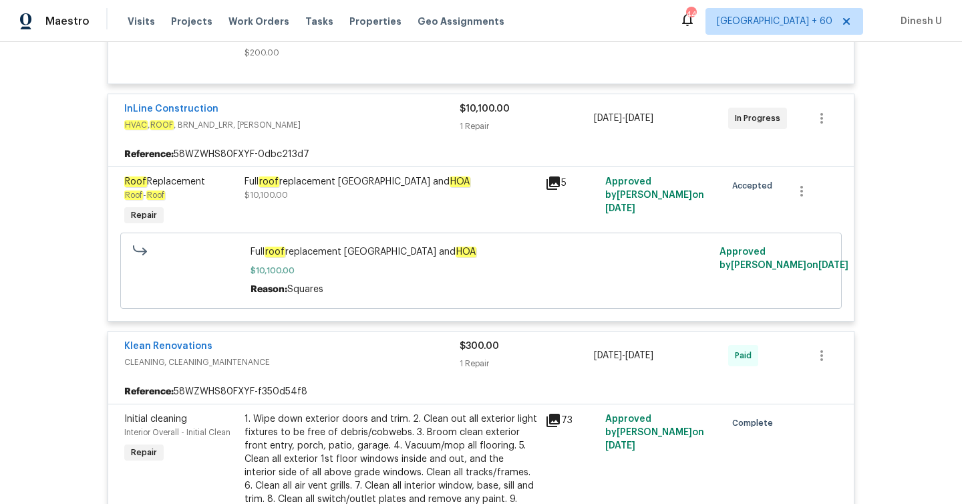
scroll to position [138, 0]
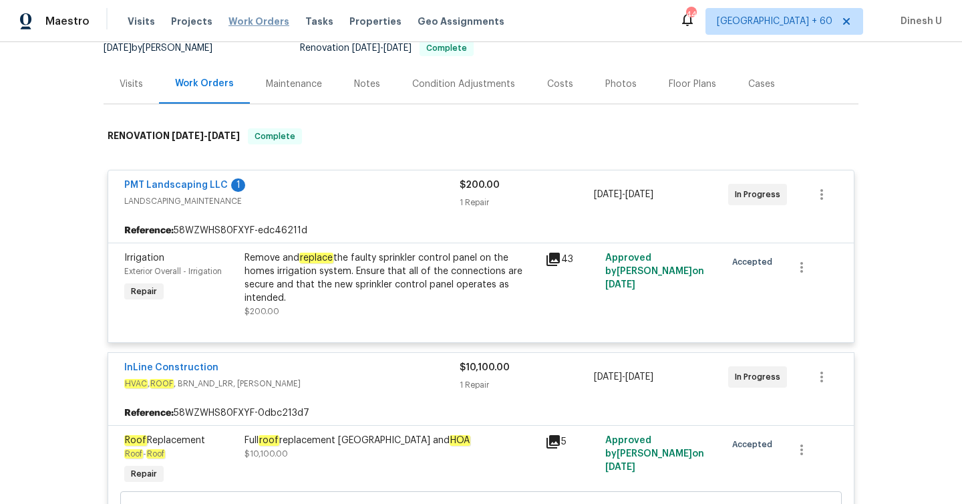
click at [254, 25] on span "Work Orders" at bounding box center [258, 21] width 61 height 13
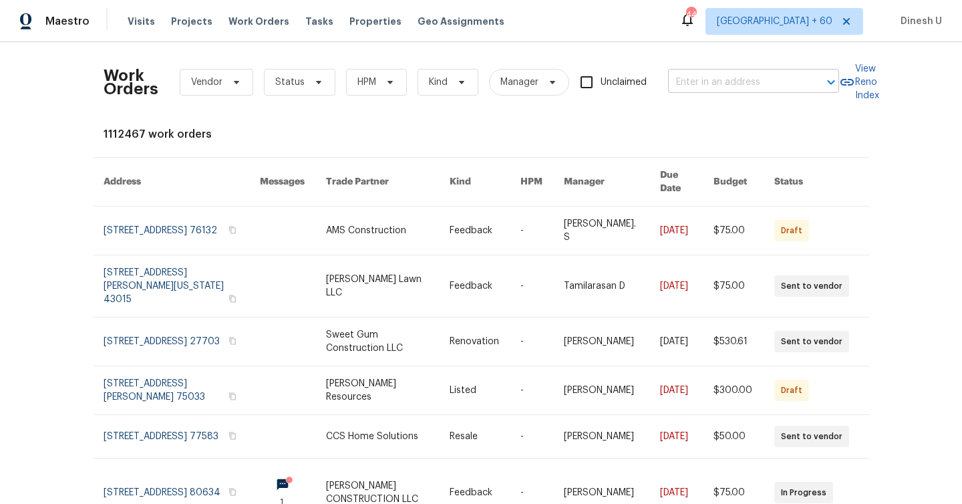
click at [749, 83] on input "text" at bounding box center [735, 82] width 134 height 21
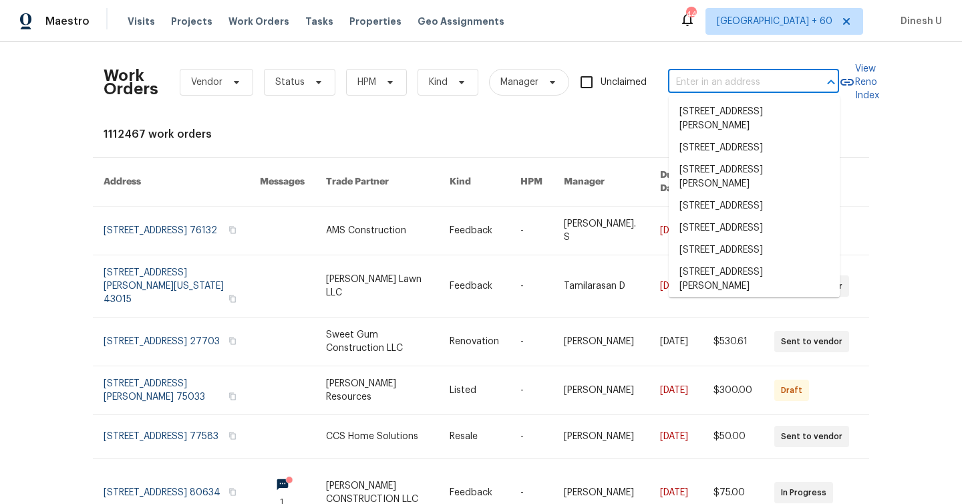
paste input "7240 Raintree Loop Jonesboro, GA 30236"
type input "7240 Raintree Loop Jonesboro, GA 30236"
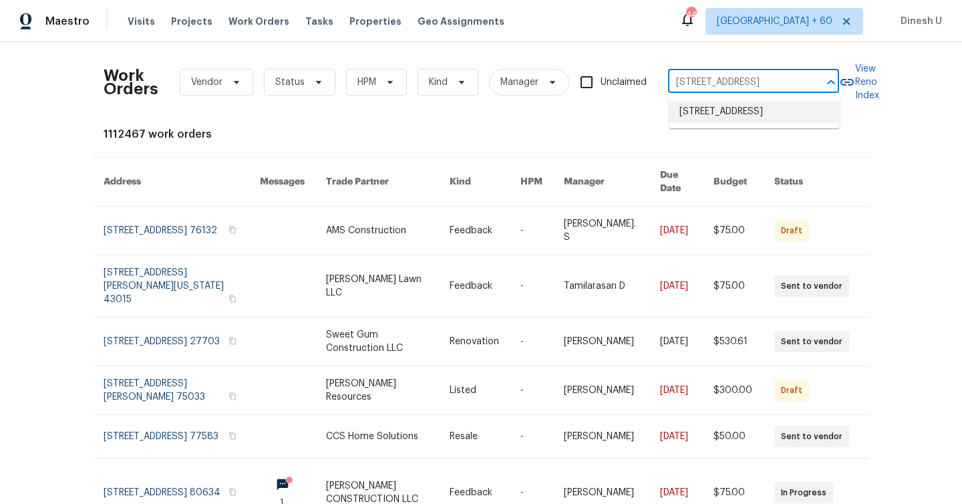
click at [722, 108] on li "7240 Raintree Loop, Jonesboro, GA 30236" at bounding box center [754, 112] width 171 height 22
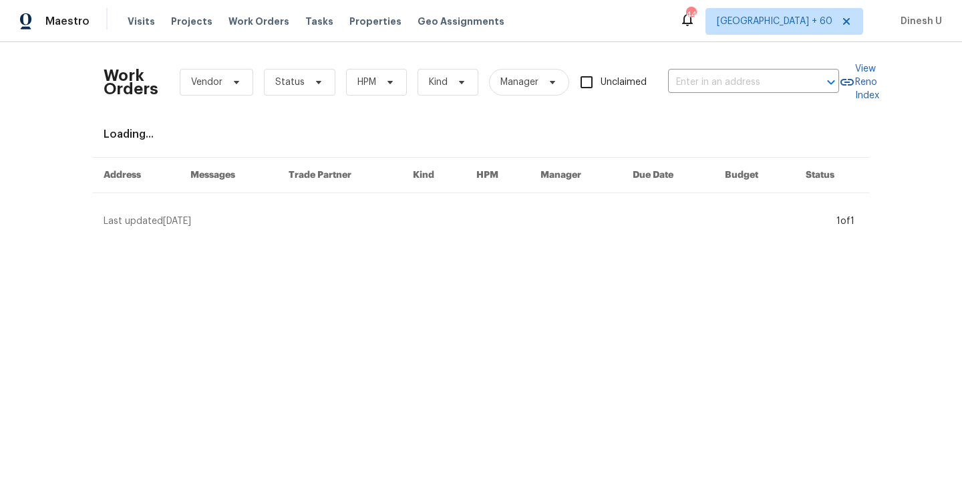
type input "7240 Raintree Loop, Jonesboro, GA 30236"
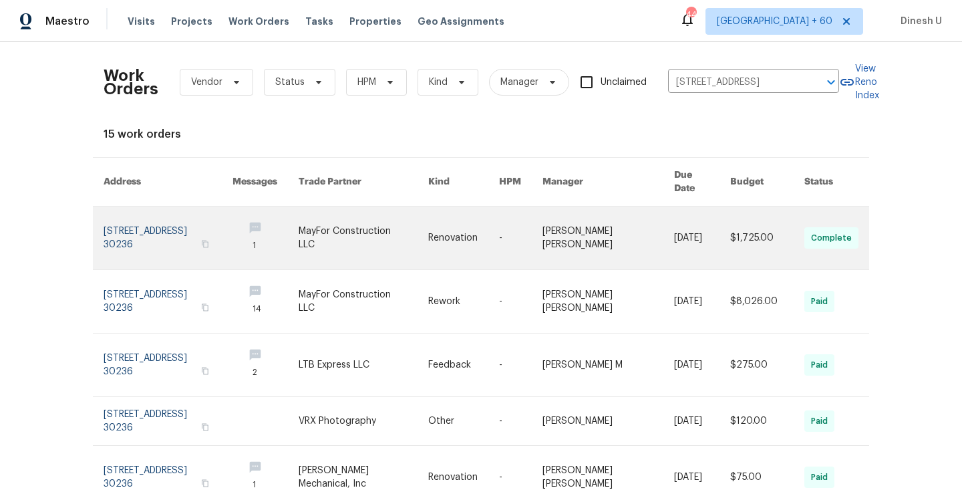
click at [176, 216] on link at bounding box center [168, 237] width 129 height 63
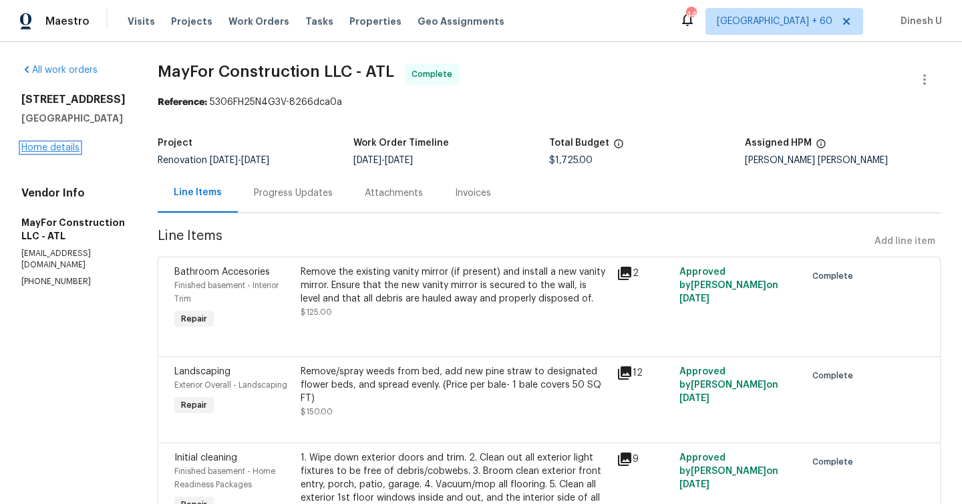
click at [43, 146] on link "Home details" at bounding box center [50, 147] width 58 height 9
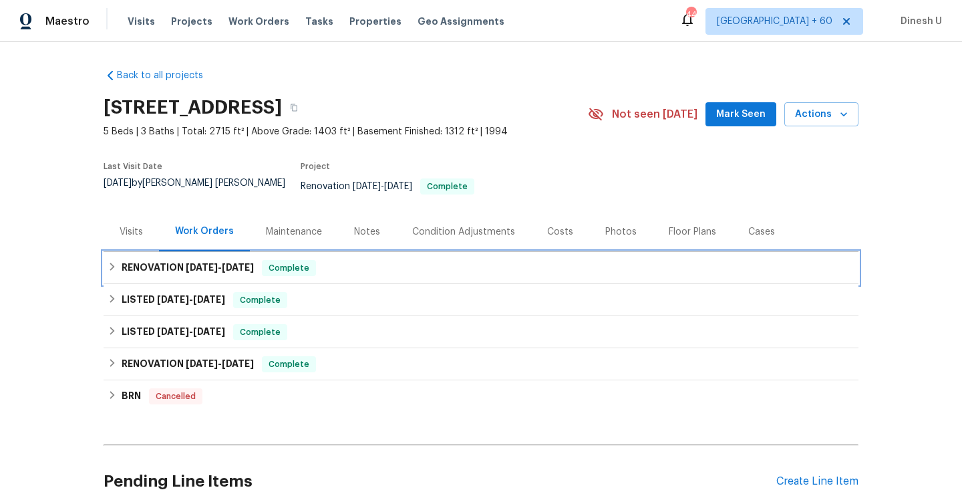
click at [178, 260] on h6 "RENOVATION 5/21/25 - 8/11/25" at bounding box center [188, 268] width 132 height 16
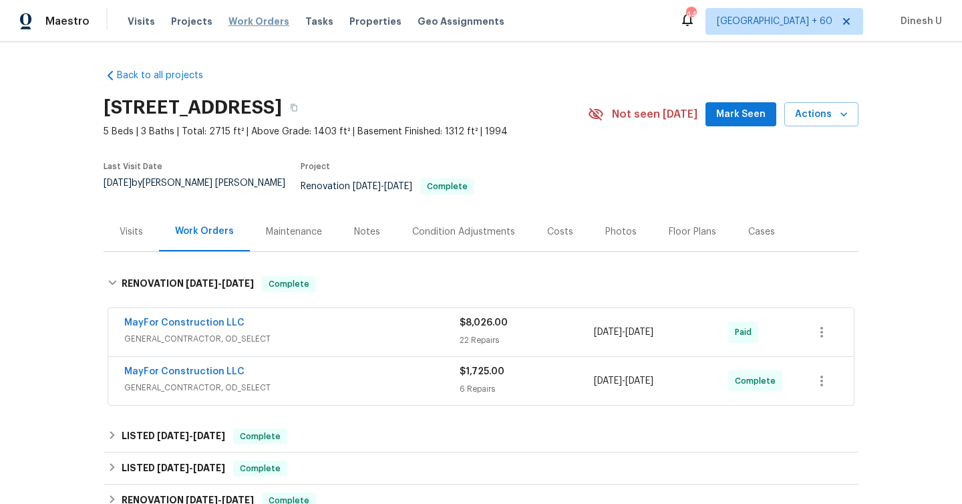
click at [265, 25] on span "Work Orders" at bounding box center [258, 21] width 61 height 13
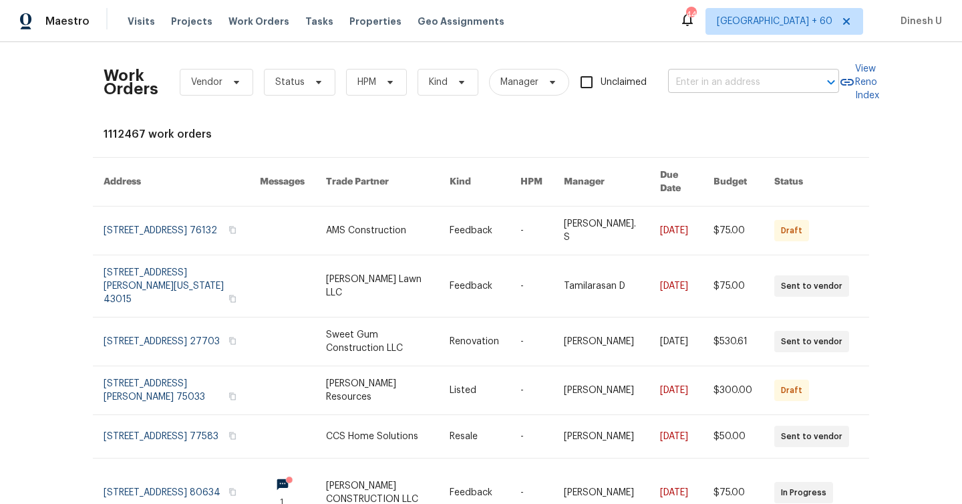
click at [699, 83] on input "text" at bounding box center [735, 82] width 134 height 21
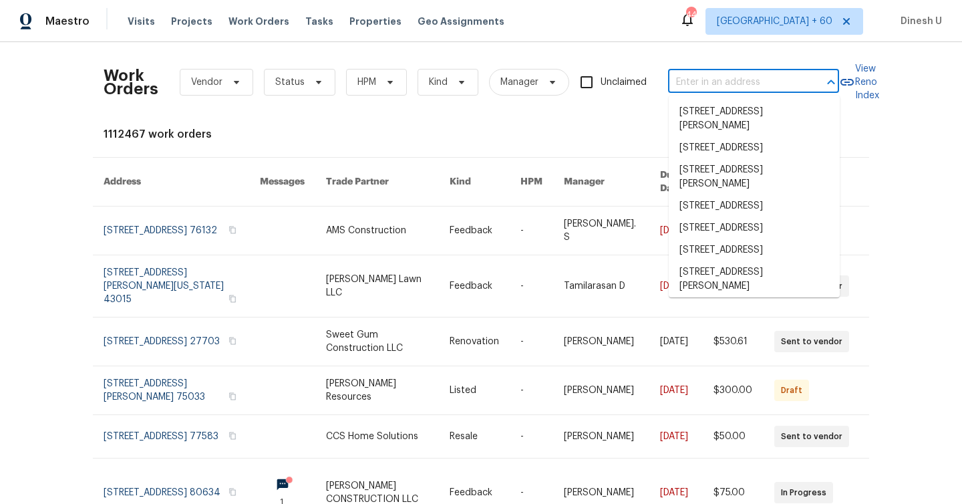
paste input "12854 Highland Hills Dr, Cypress, TX 77429"
type input "12854 Highland Hills Dr, Cypress, TX 77429"
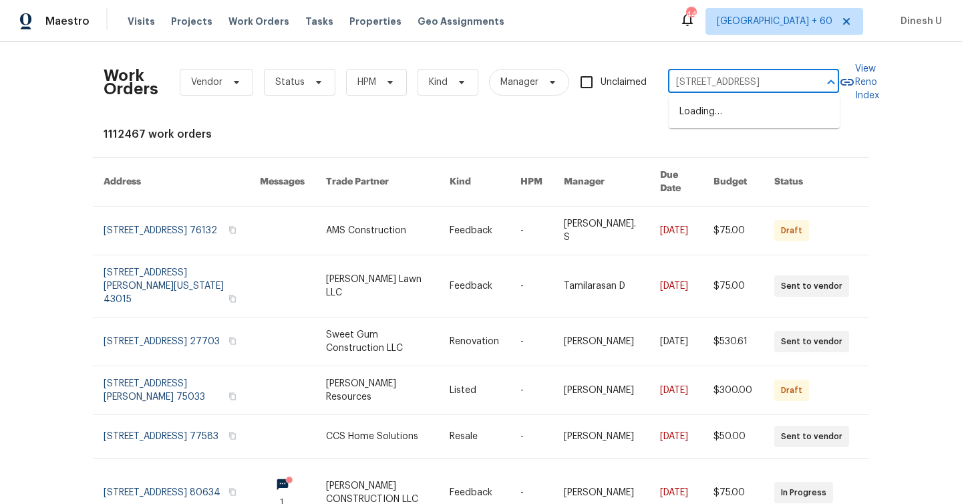
scroll to position [0, 60]
click at [687, 115] on li "12854 Highland Hills Dr, Cypress, TX 77429" at bounding box center [754, 112] width 171 height 22
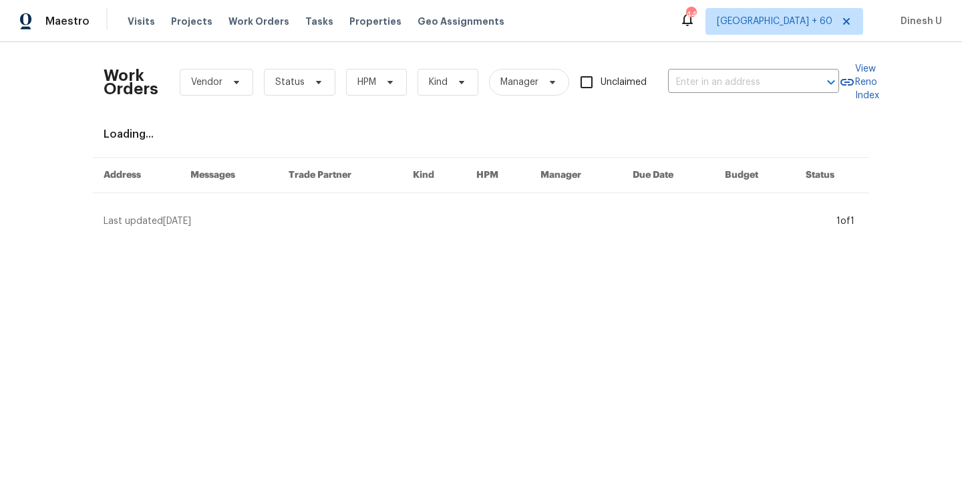
type input "12854 Highland Hills Dr, Cypress, TX 77429"
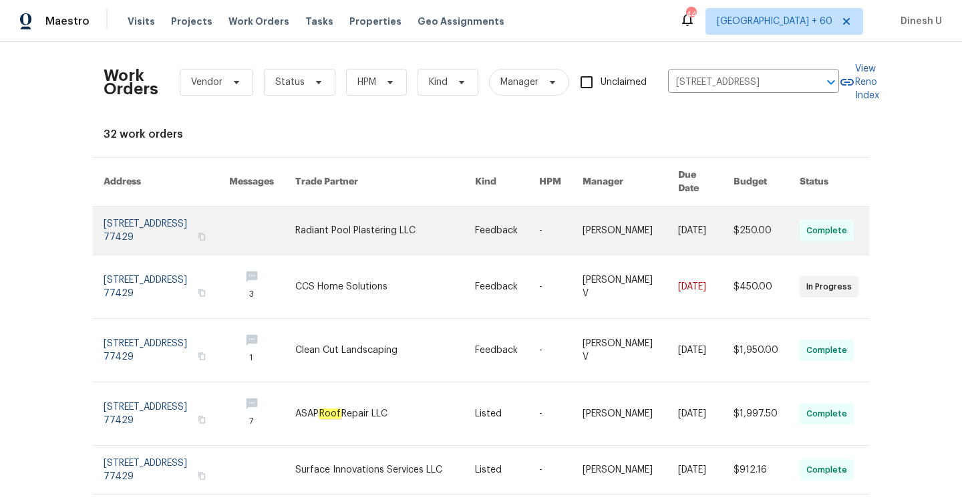
click at [110, 212] on link at bounding box center [167, 230] width 126 height 48
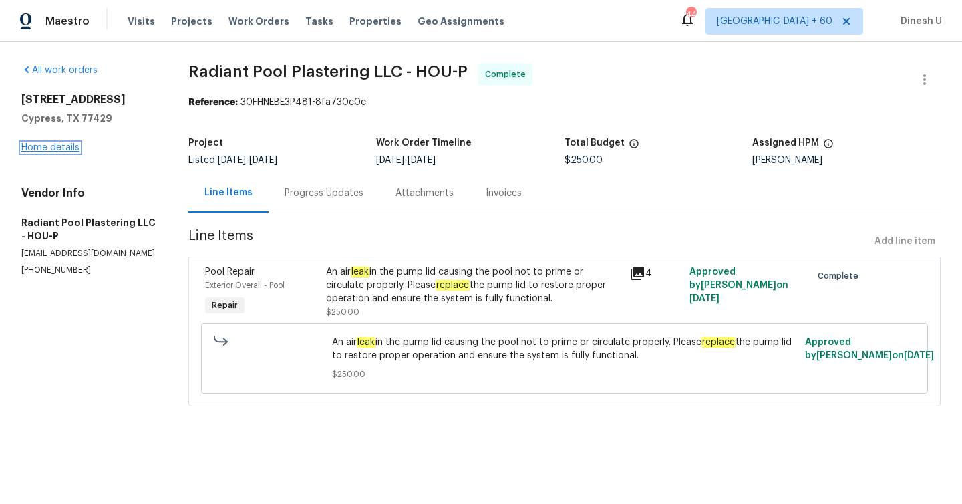
click at [54, 150] on link "Home details" at bounding box center [50, 147] width 58 height 9
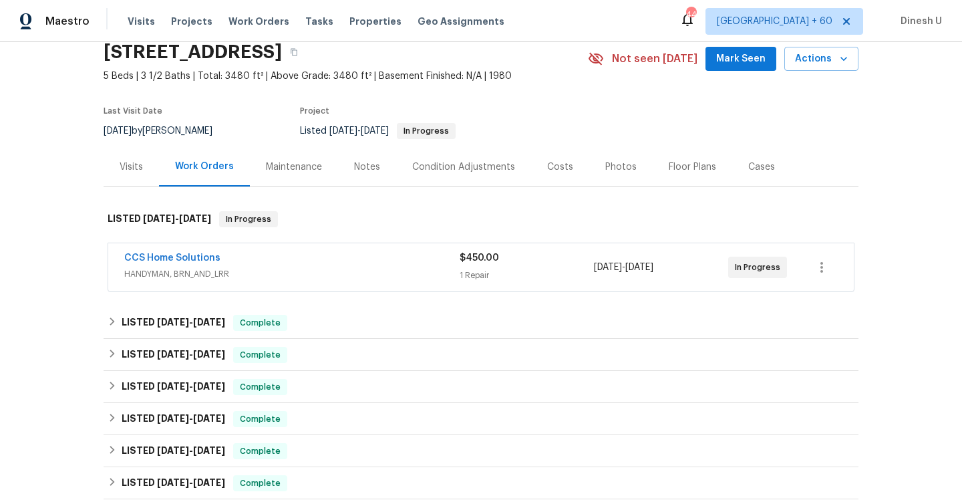
scroll to position [63, 0]
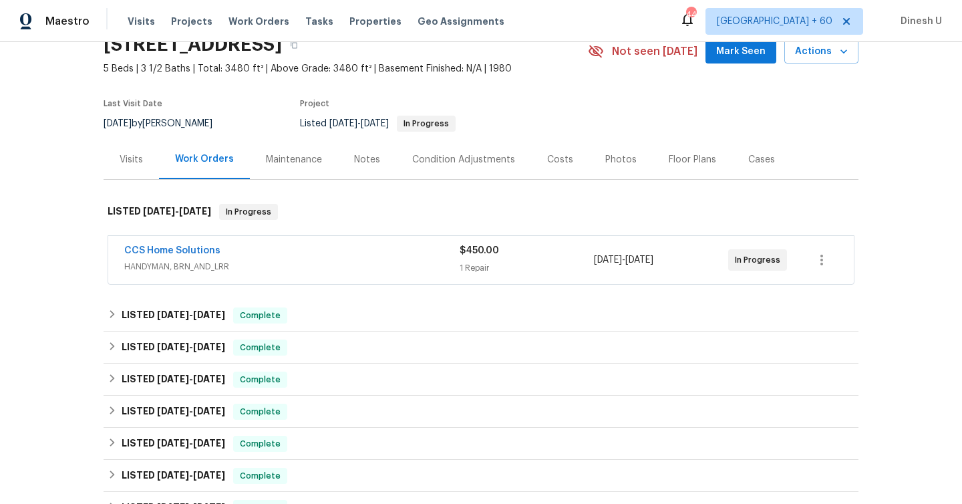
click at [479, 258] on div "$450.00 1 Repair" at bounding box center [527, 260] width 134 height 32
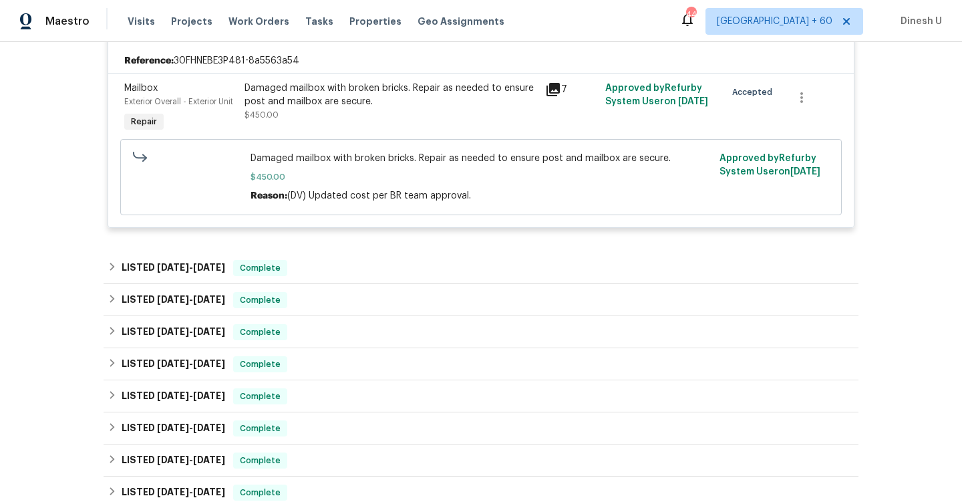
scroll to position [324, 0]
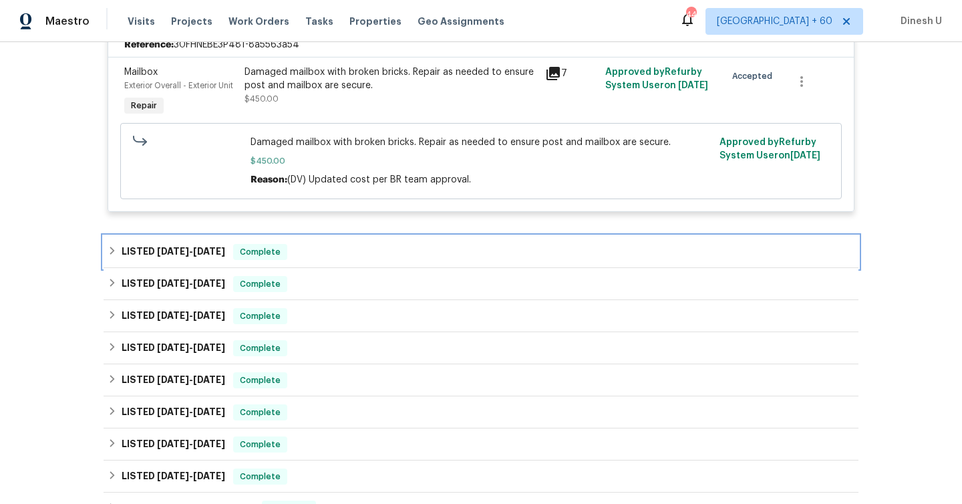
click at [219, 242] on div "LISTED 8/8/25 - 8/14/25 Complete" at bounding box center [481, 252] width 755 height 32
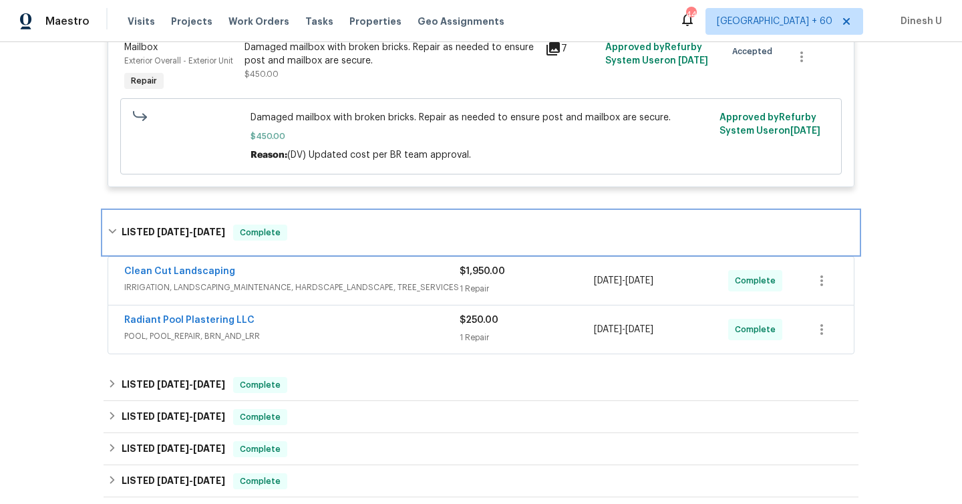
scroll to position [368, 0]
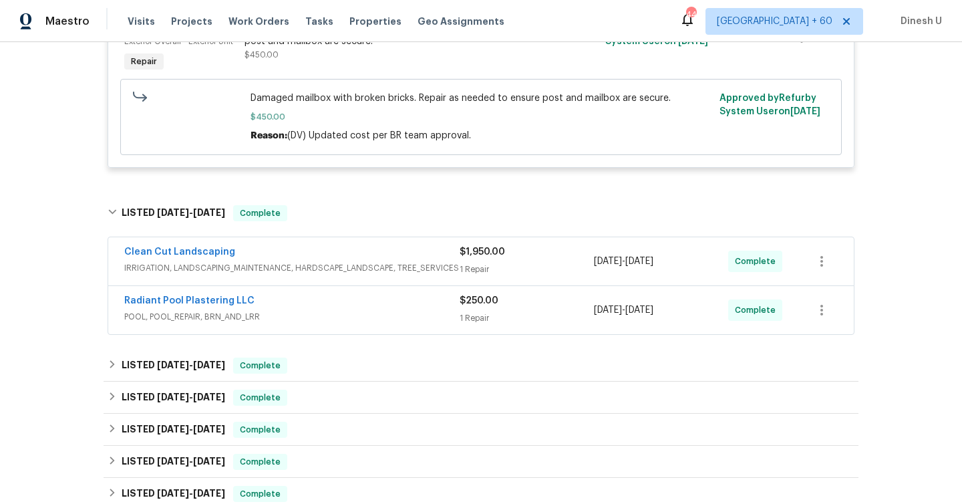
click at [462, 265] on div "1 Repair" at bounding box center [527, 268] width 134 height 13
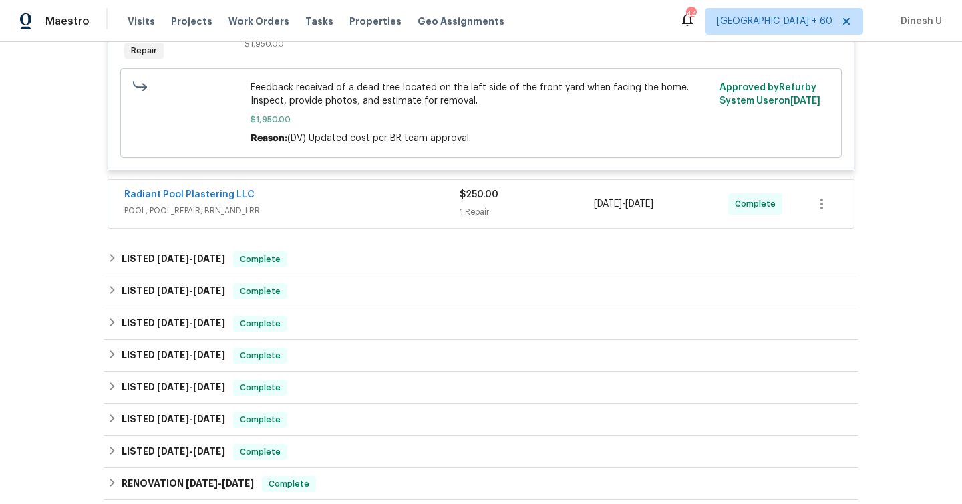
scroll to position [710, 0]
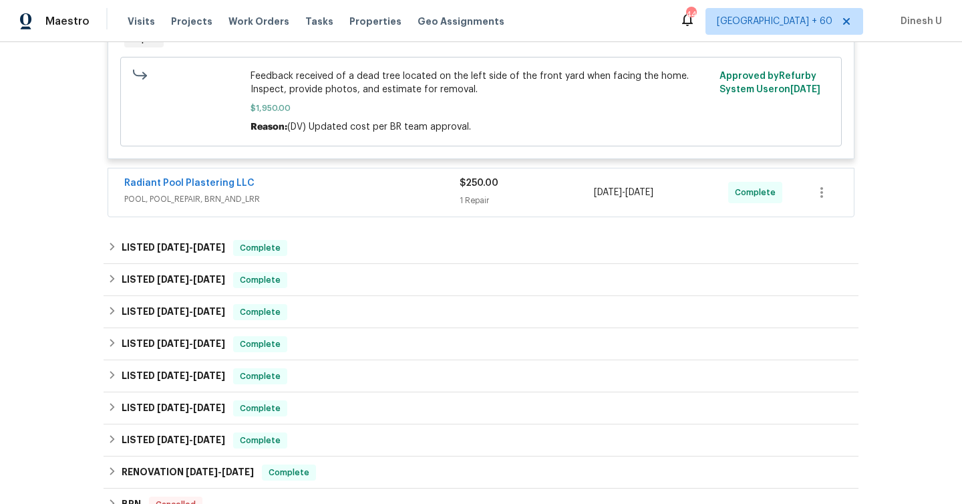
click at [466, 186] on span "$250.00" at bounding box center [479, 182] width 39 height 9
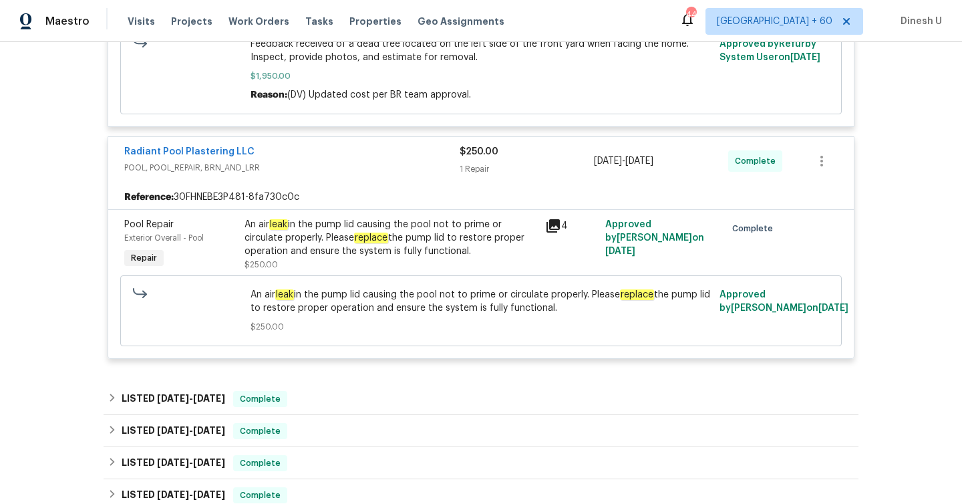
scroll to position [766, 0]
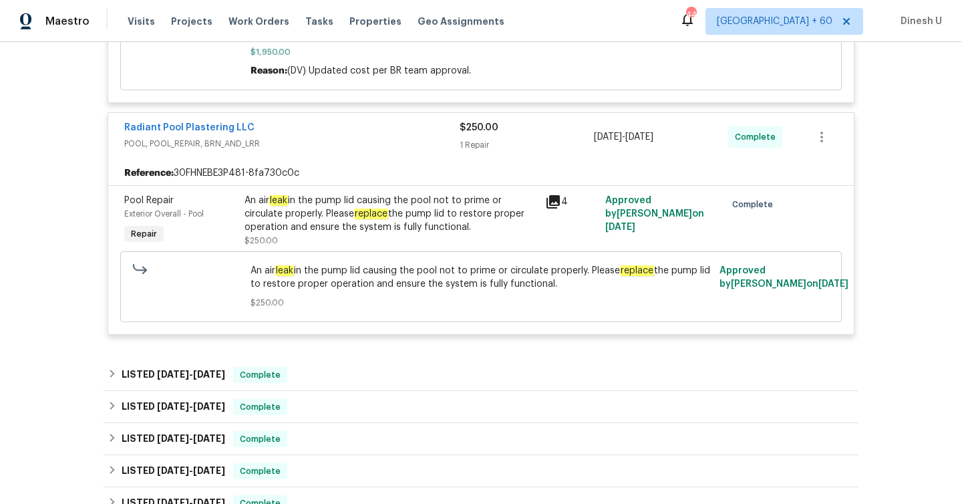
click at [558, 198] on icon at bounding box center [552, 201] width 13 height 13
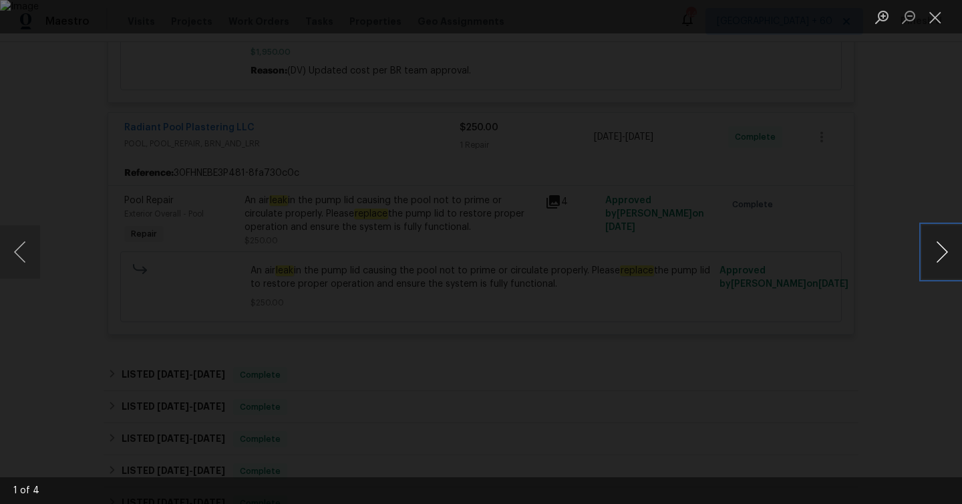
click at [932, 253] on button "Next image" at bounding box center [942, 251] width 40 height 53
click at [933, 11] on button "Close lightbox" at bounding box center [935, 16] width 27 height 23
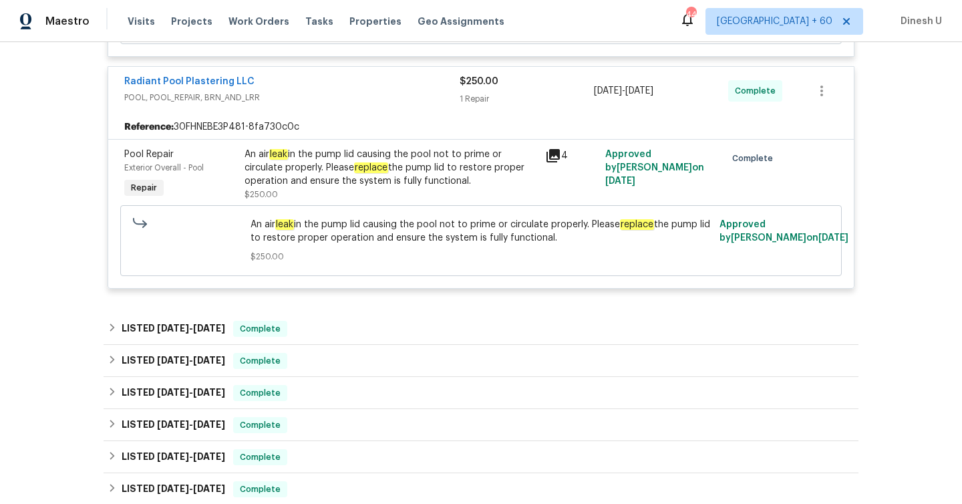
scroll to position [823, 0]
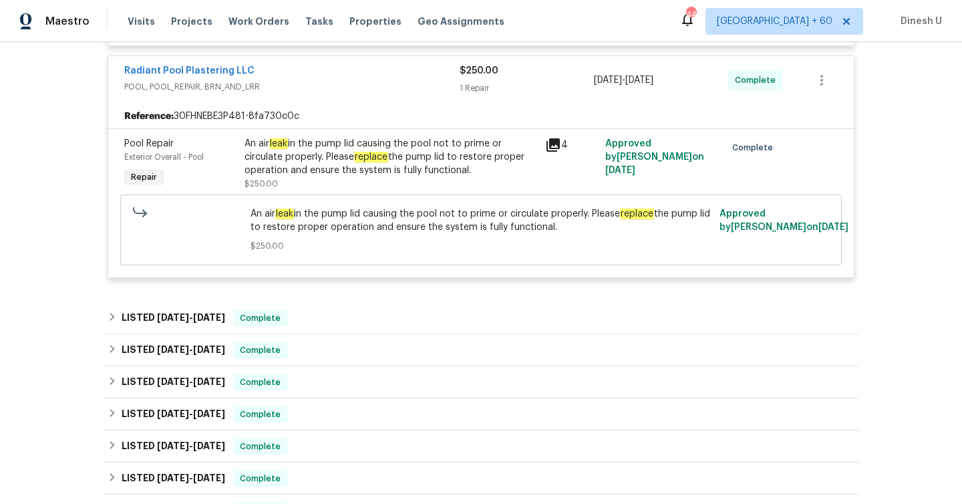
click at [555, 143] on icon at bounding box center [552, 144] width 13 height 13
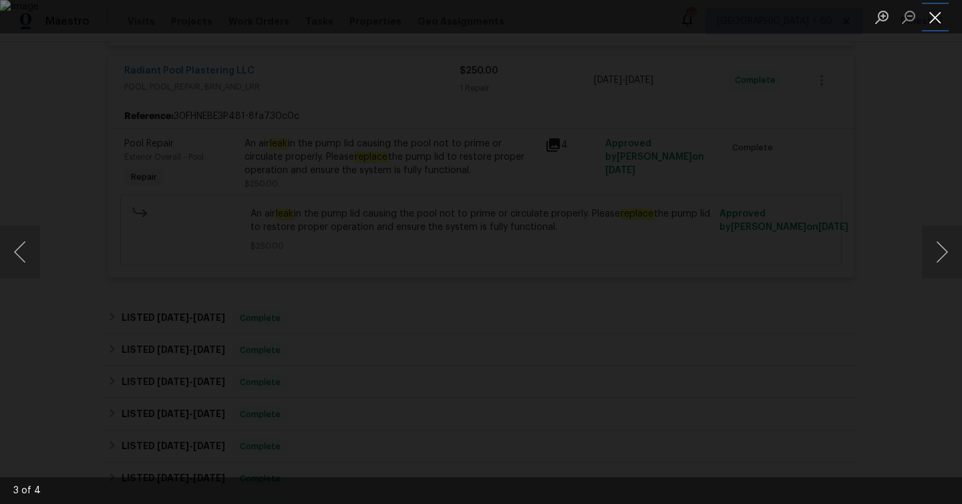
click at [931, 19] on button "Close lightbox" at bounding box center [935, 16] width 27 height 23
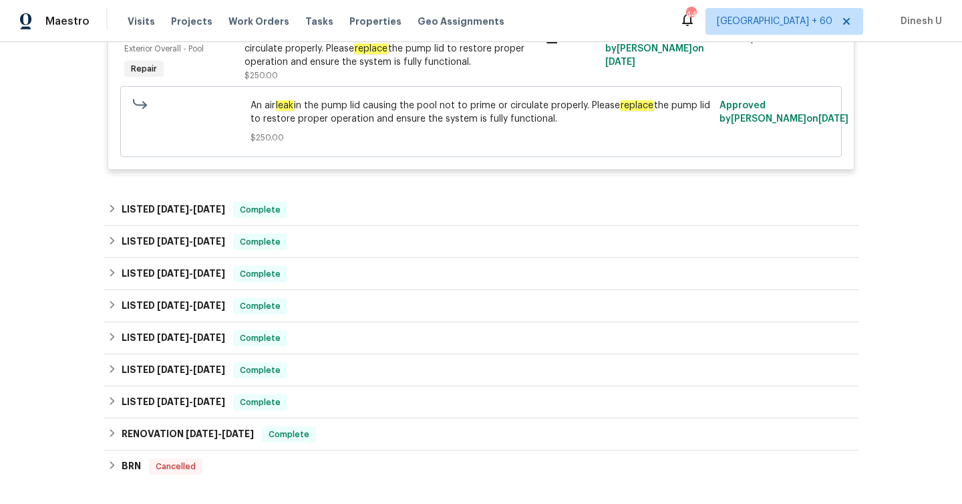
scroll to position [954, 0]
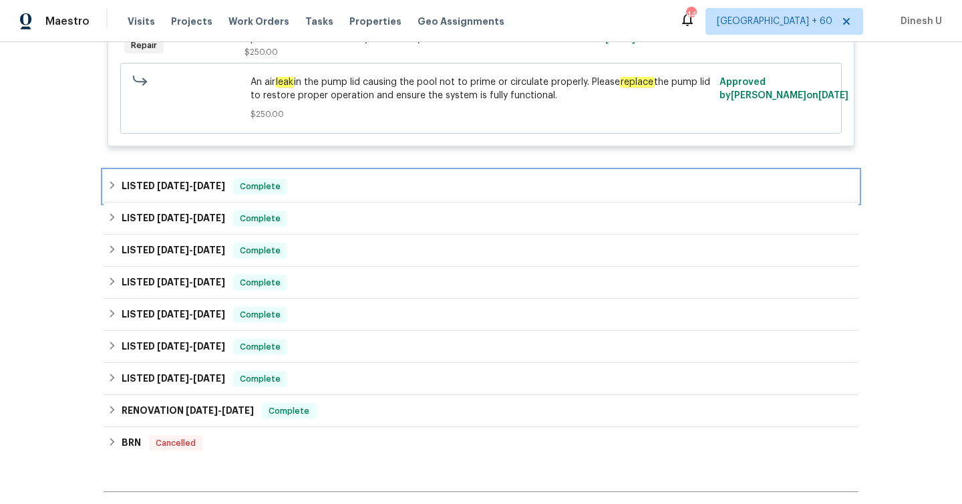
click at [169, 186] on span "7/11/25" at bounding box center [173, 185] width 32 height 9
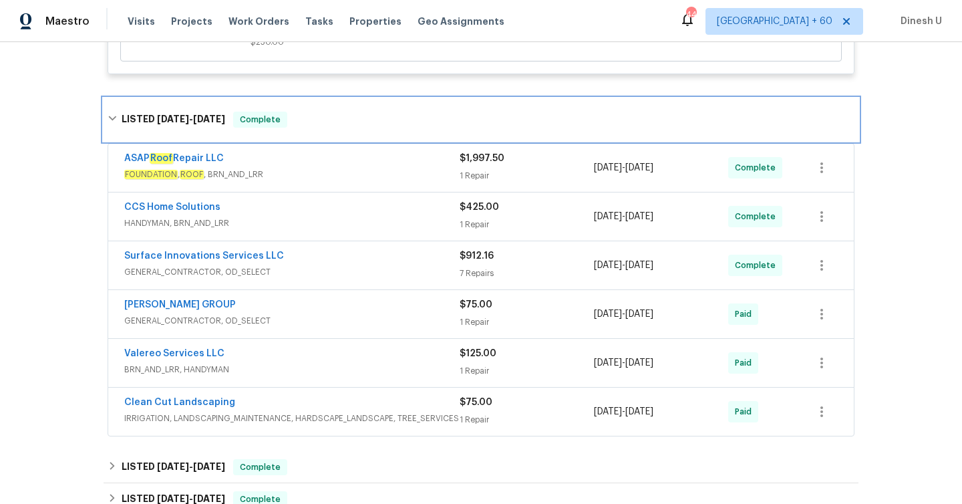
scroll to position [1049, 0]
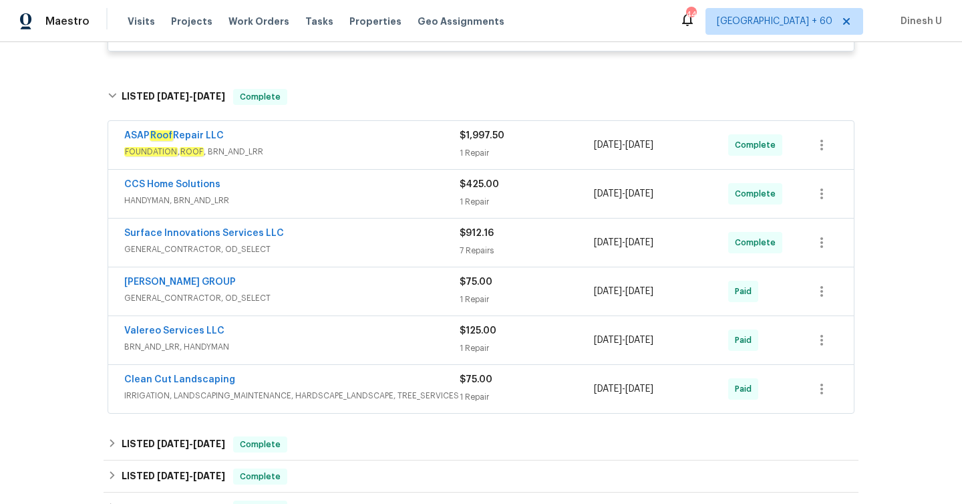
click at [475, 155] on div "1 Repair" at bounding box center [527, 152] width 134 height 13
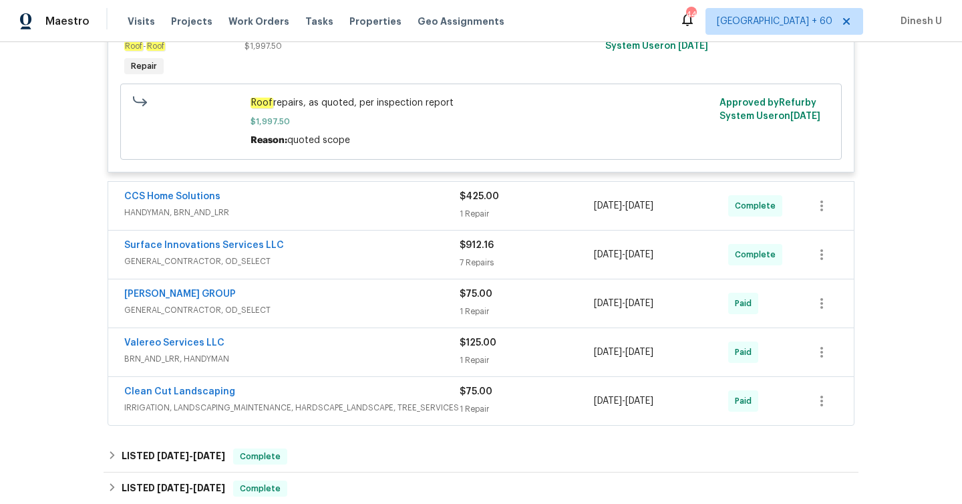
scroll to position [1246, 0]
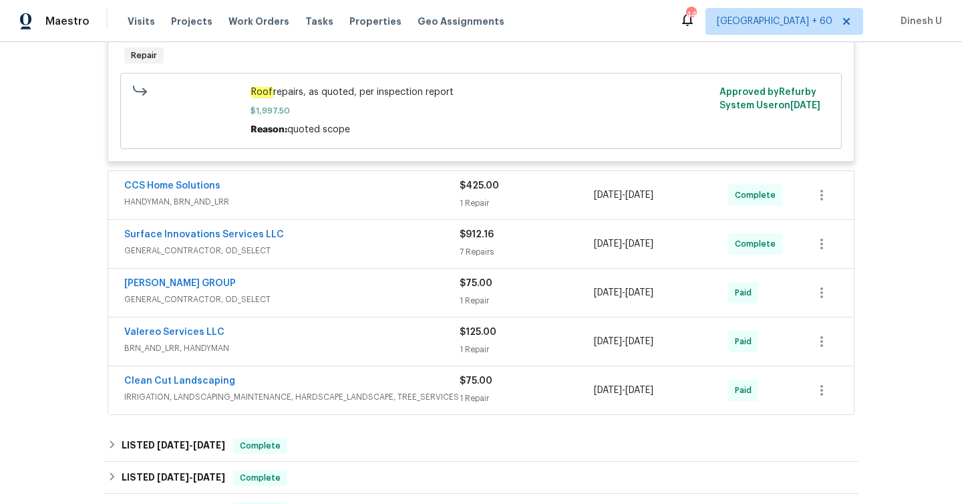
click at [463, 204] on div "1 Repair" at bounding box center [527, 202] width 134 height 13
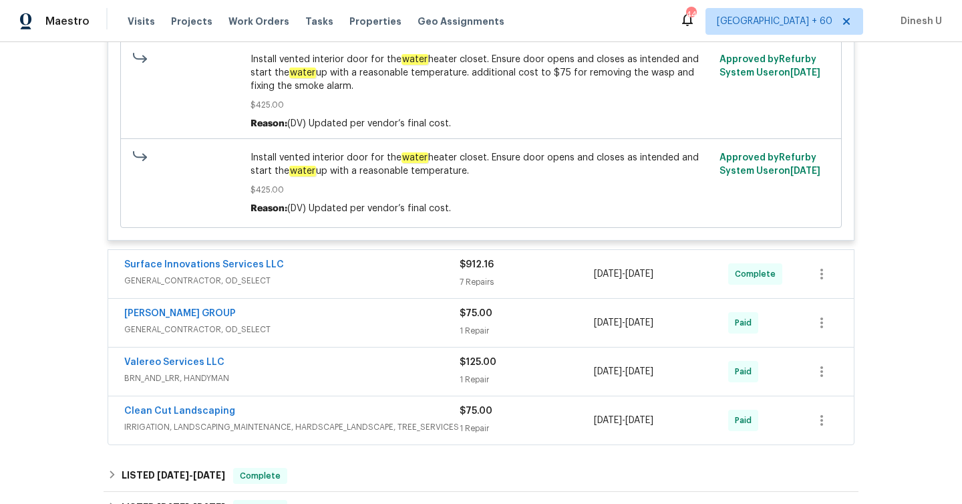
scroll to position [1612, 0]
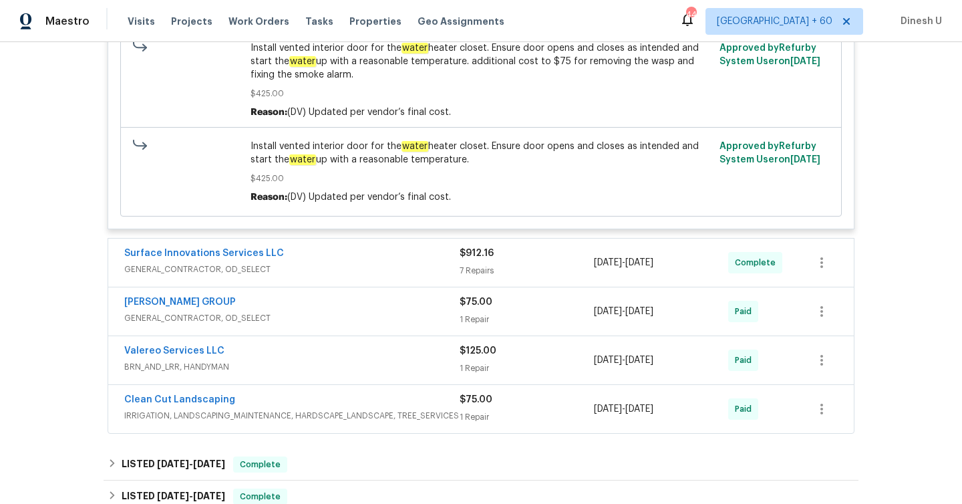
click at [488, 274] on div "7 Repairs" at bounding box center [527, 270] width 134 height 13
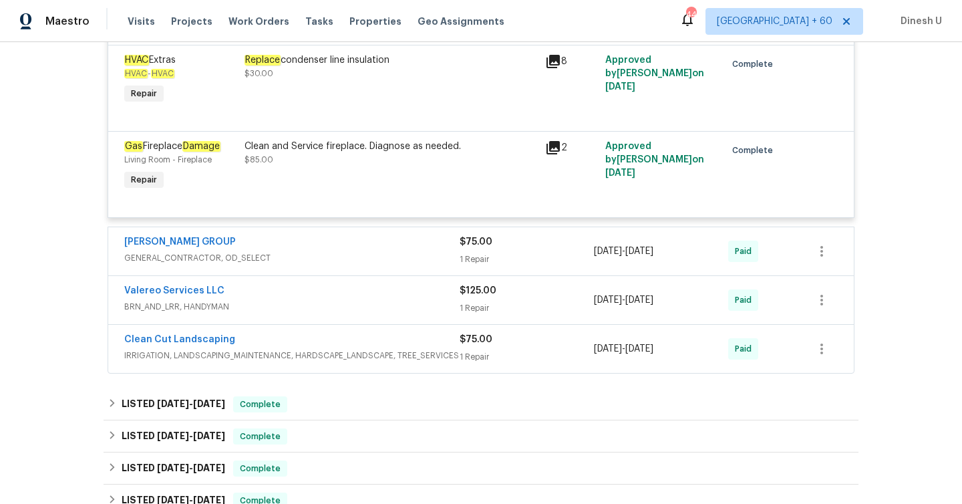
scroll to position [2395, 0]
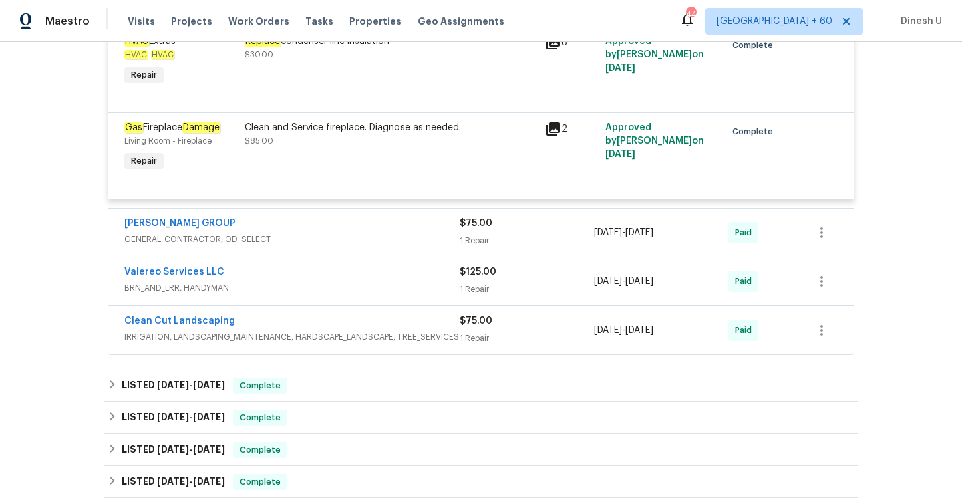
click at [468, 234] on div "1 Repair" at bounding box center [527, 240] width 134 height 13
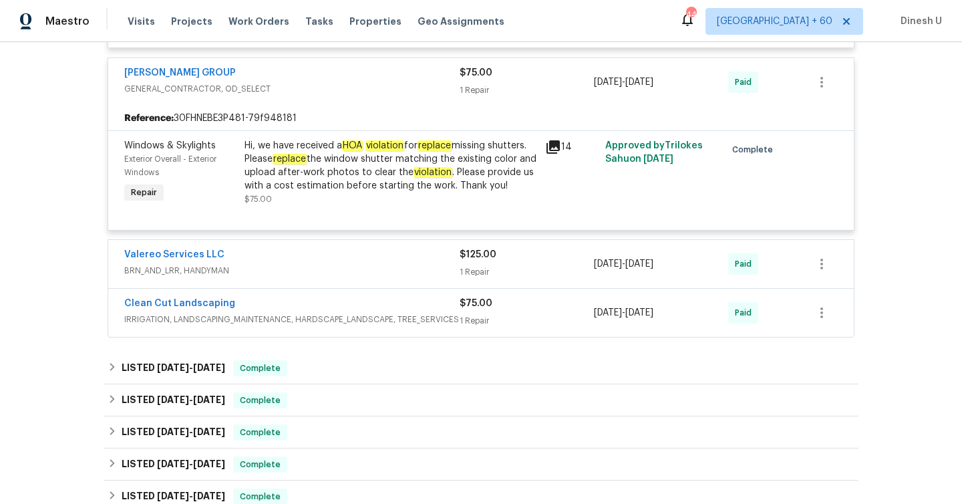
scroll to position [2547, 0]
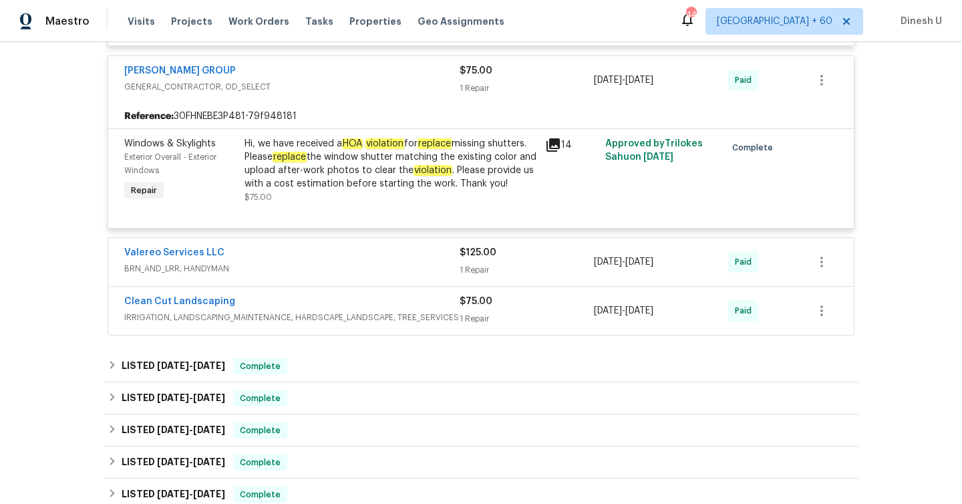
click at [462, 263] on div "1 Repair" at bounding box center [527, 269] width 134 height 13
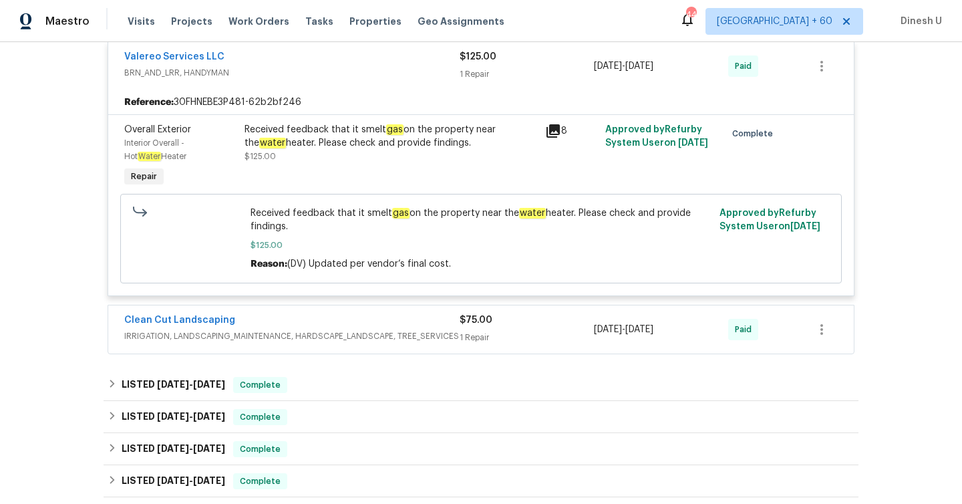
scroll to position [2763, 0]
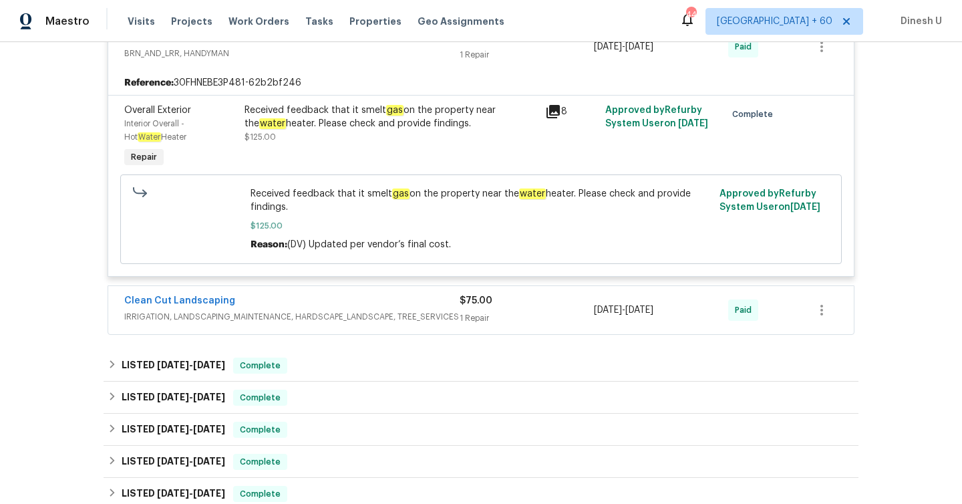
click at [488, 317] on div "1 Repair" at bounding box center [527, 317] width 134 height 13
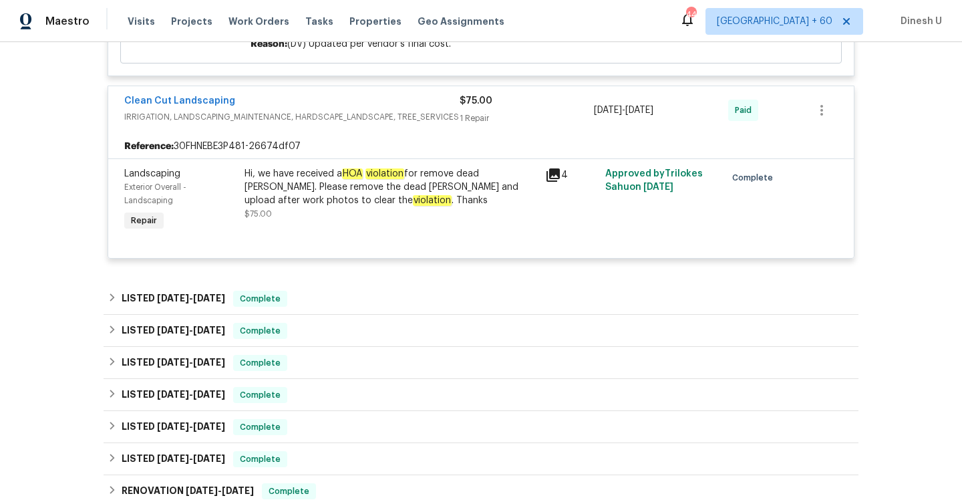
scroll to position [2992, 0]
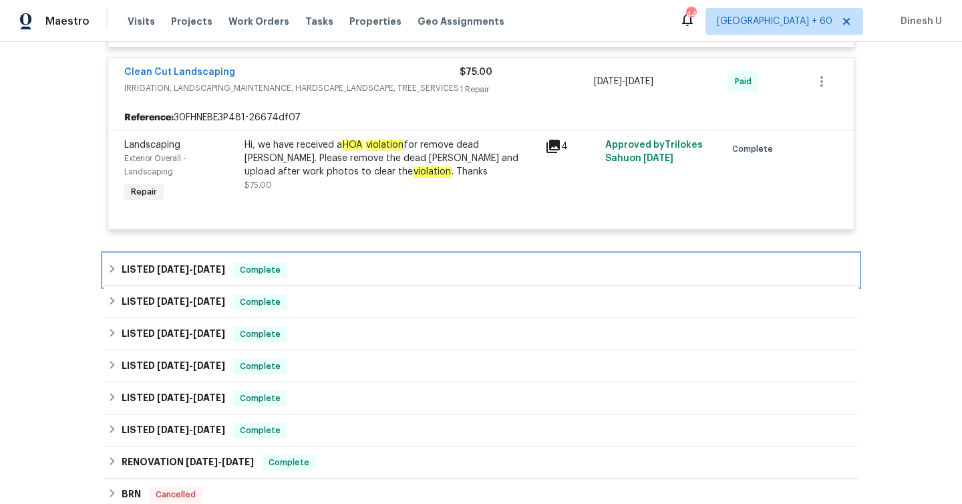
click at [202, 265] on span "7/3/25" at bounding box center [209, 269] width 32 height 9
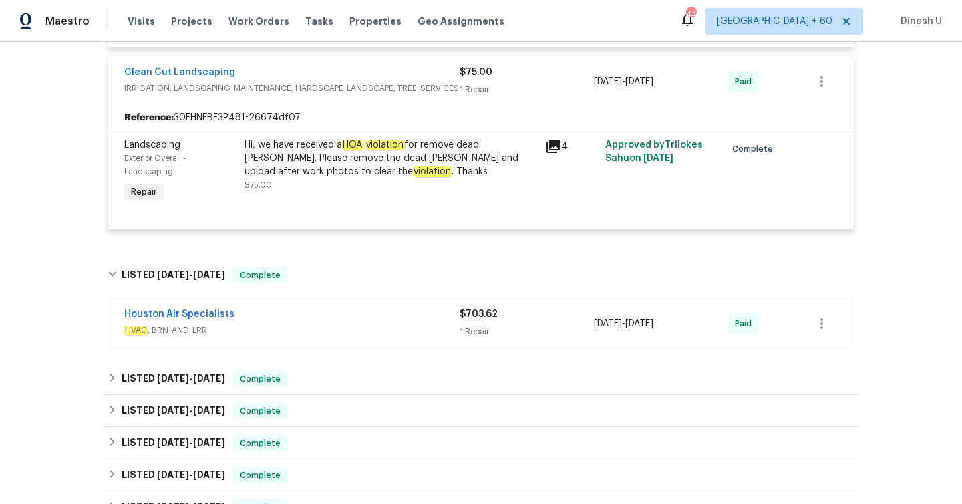
click at [476, 332] on div "1 Repair" at bounding box center [527, 331] width 134 height 13
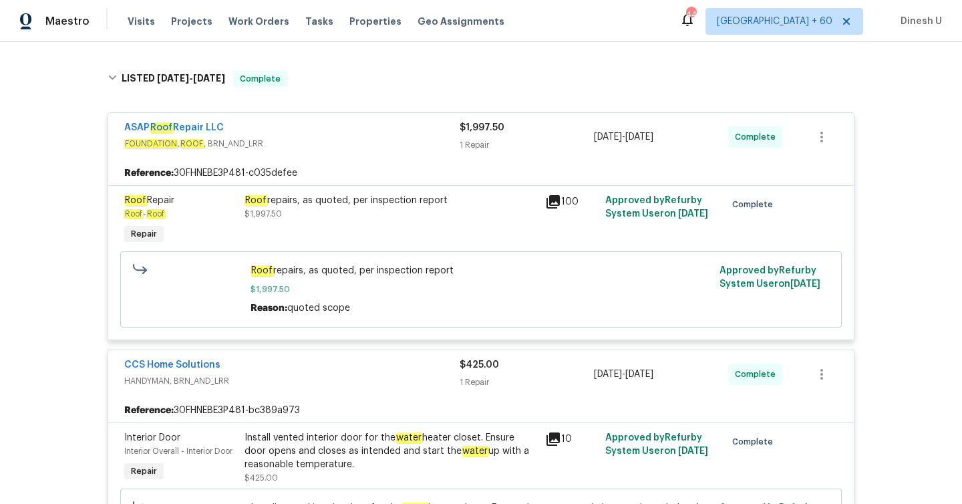
scroll to position [1064, 0]
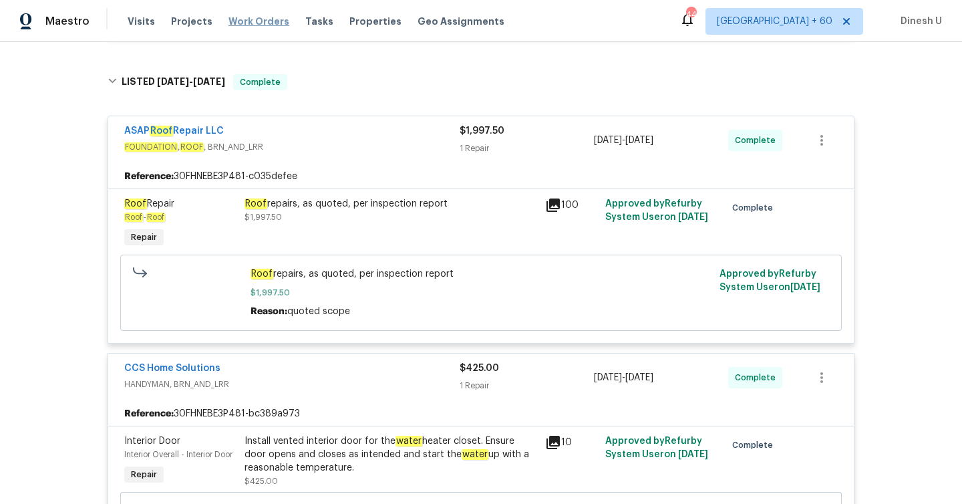
click at [254, 19] on span "Work Orders" at bounding box center [258, 21] width 61 height 13
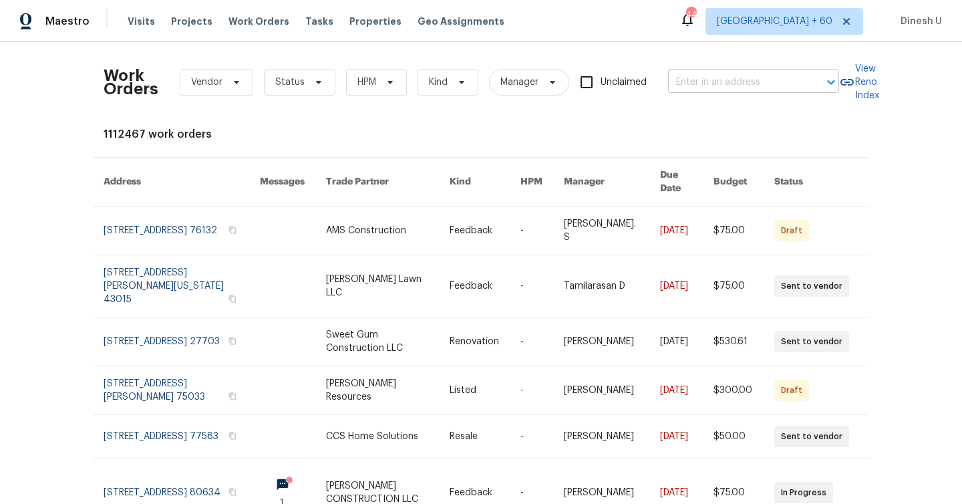
click at [707, 87] on input "text" at bounding box center [735, 82] width 134 height 21
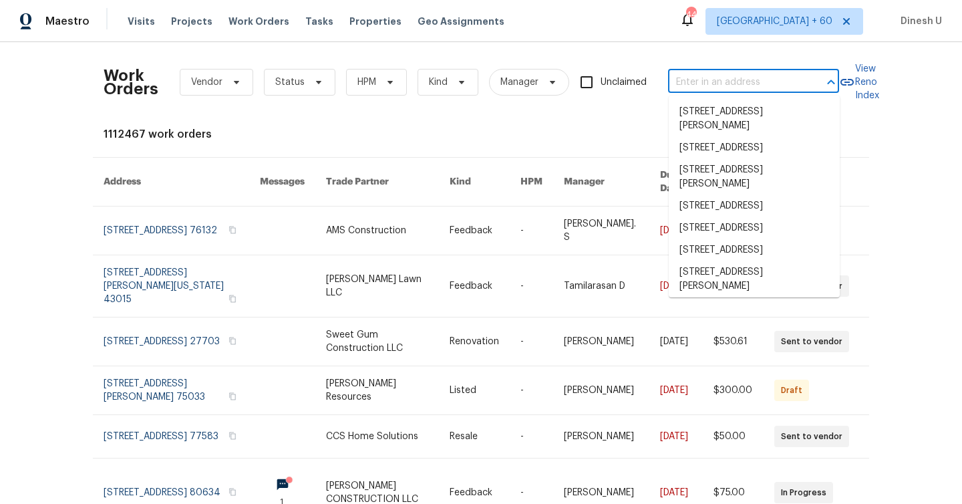
paste input "11397 86th Ave, Seminole, FL 33772"
type input "11397 86th Ave, Seminole, FL 33772"
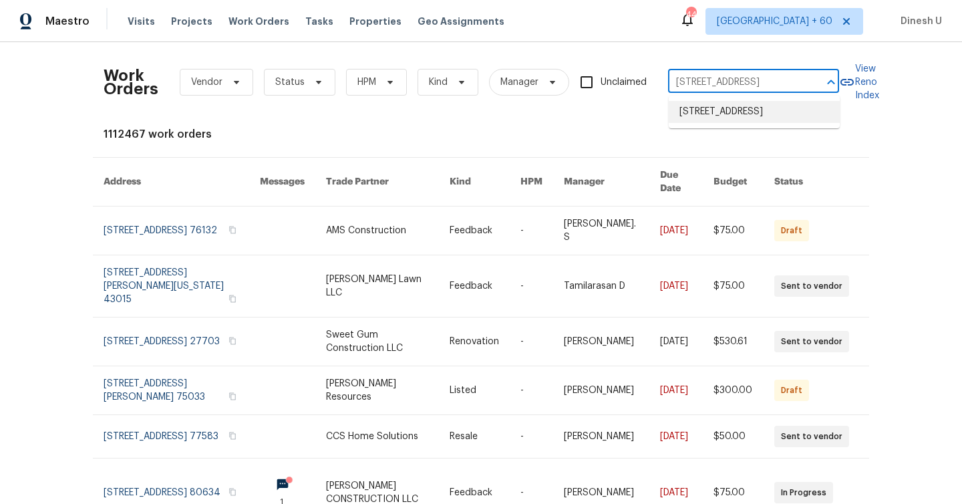
click at [691, 110] on li "11397 86th Ave, Seminole, FL 33772" at bounding box center [754, 112] width 171 height 22
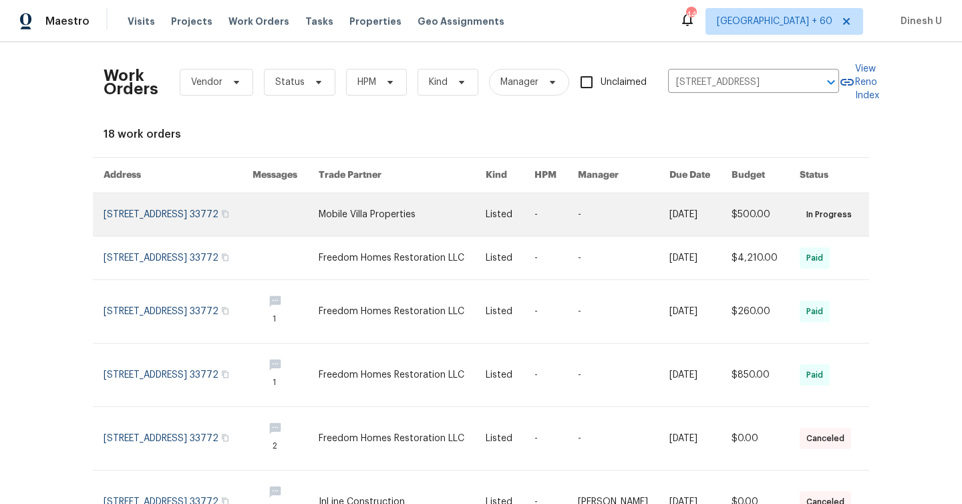
click at [208, 207] on link at bounding box center [178, 214] width 149 height 43
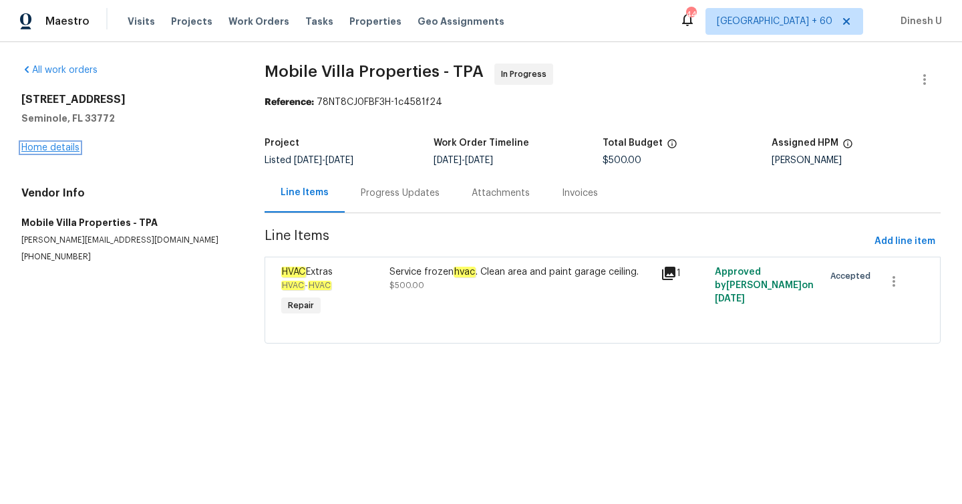
click at [55, 146] on link "Home details" at bounding box center [50, 147] width 58 height 9
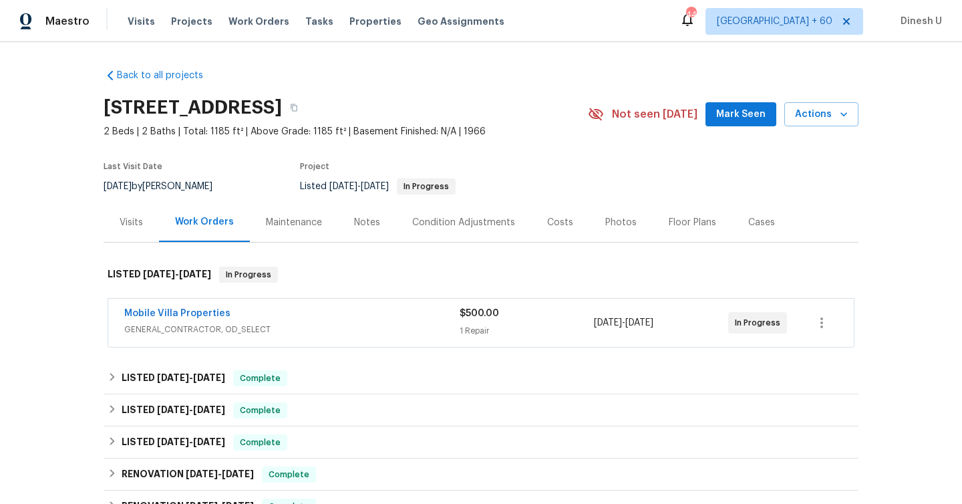
scroll to position [104, 0]
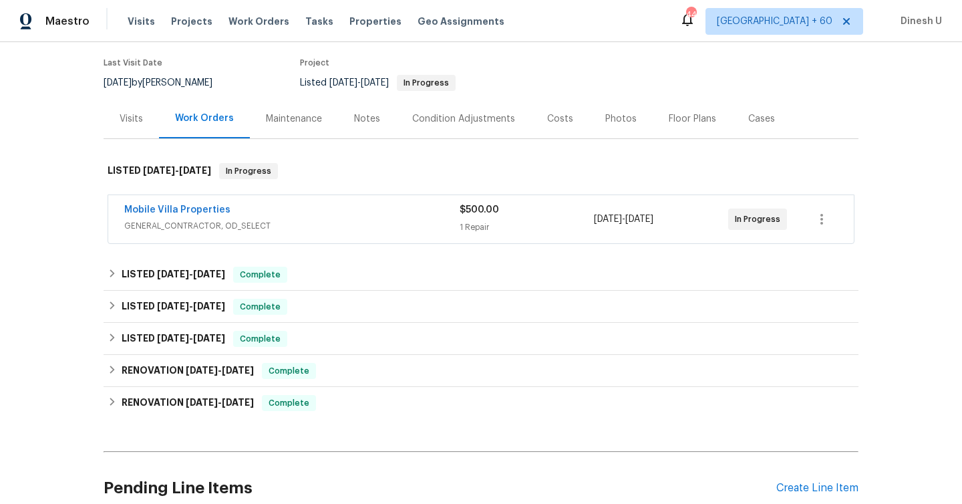
click at [472, 227] on div "1 Repair" at bounding box center [527, 226] width 134 height 13
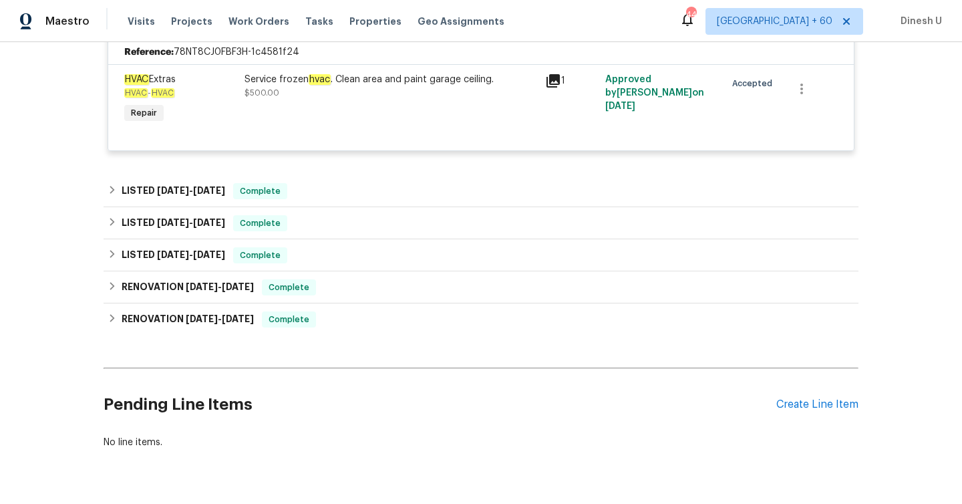
scroll to position [330, 0]
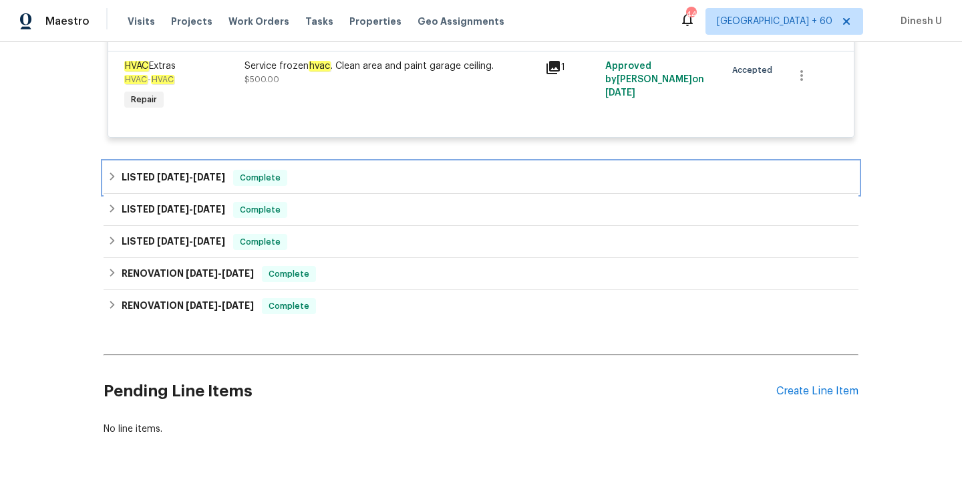
click at [192, 172] on span "7/12/25 - 7/18/25" at bounding box center [191, 176] width 68 height 9
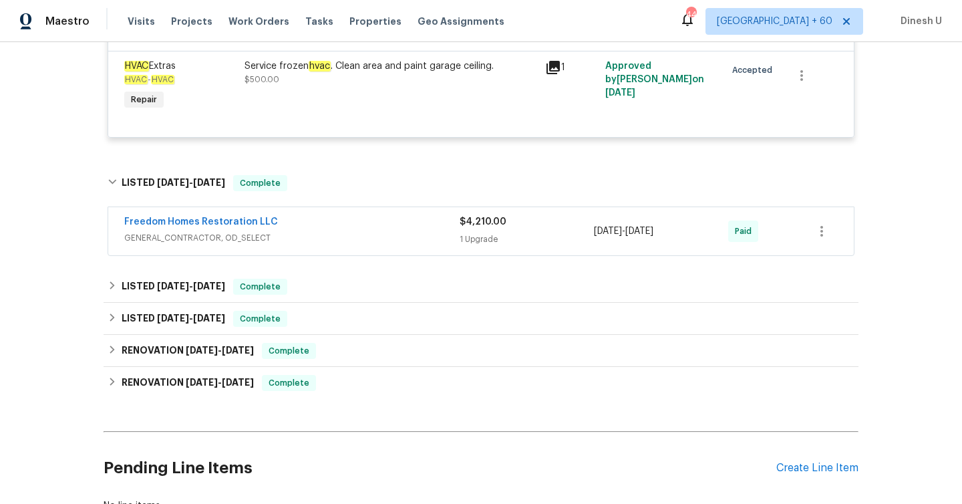
click at [486, 241] on div "1 Upgrade" at bounding box center [527, 238] width 134 height 13
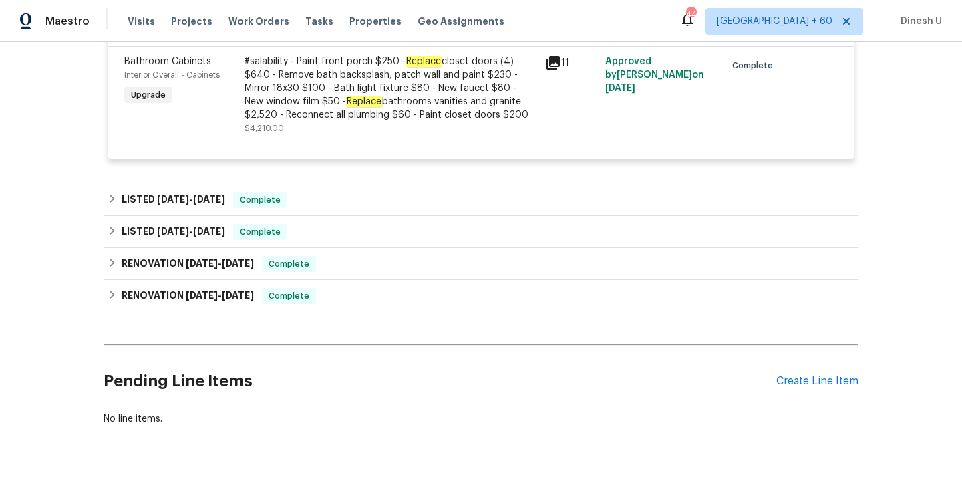
scroll to position [578, 0]
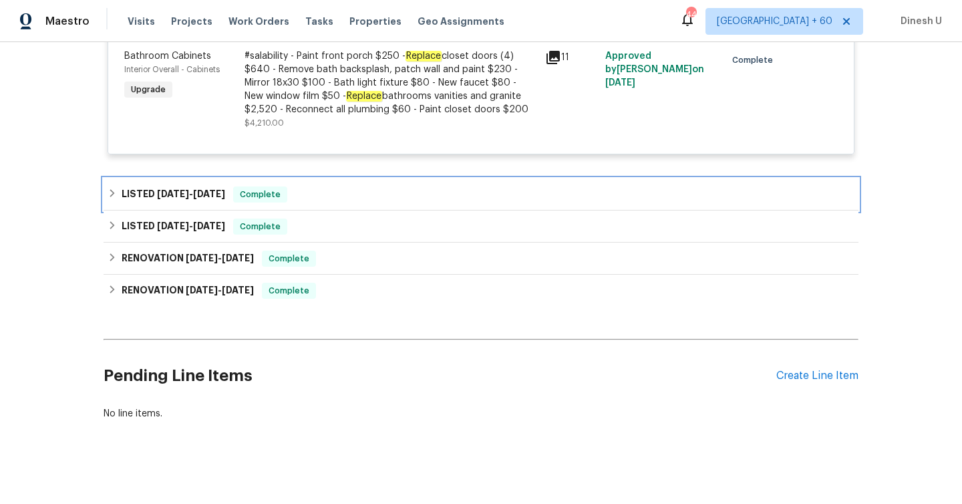
click at [204, 189] on h6 "LISTED 3/10/25 - 5/19/25" at bounding box center [174, 194] width 104 height 16
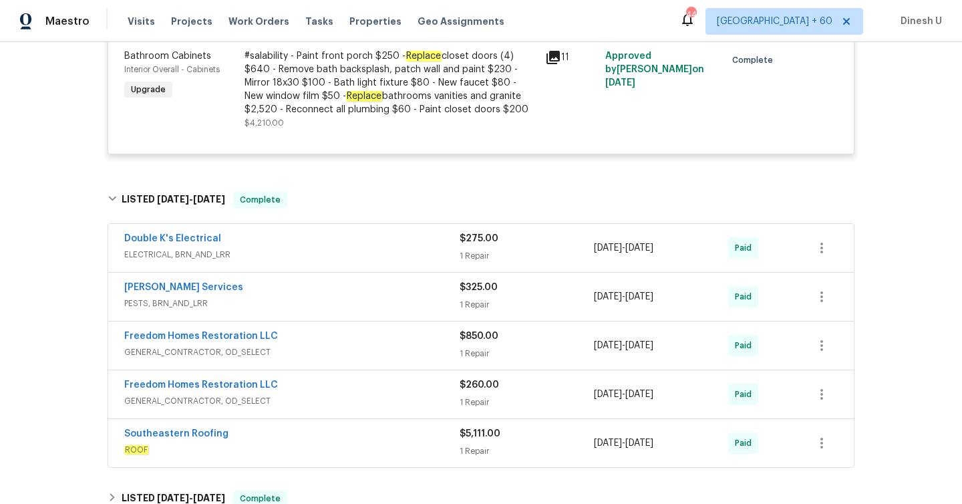
click at [470, 259] on div "1 Repair" at bounding box center [527, 255] width 134 height 13
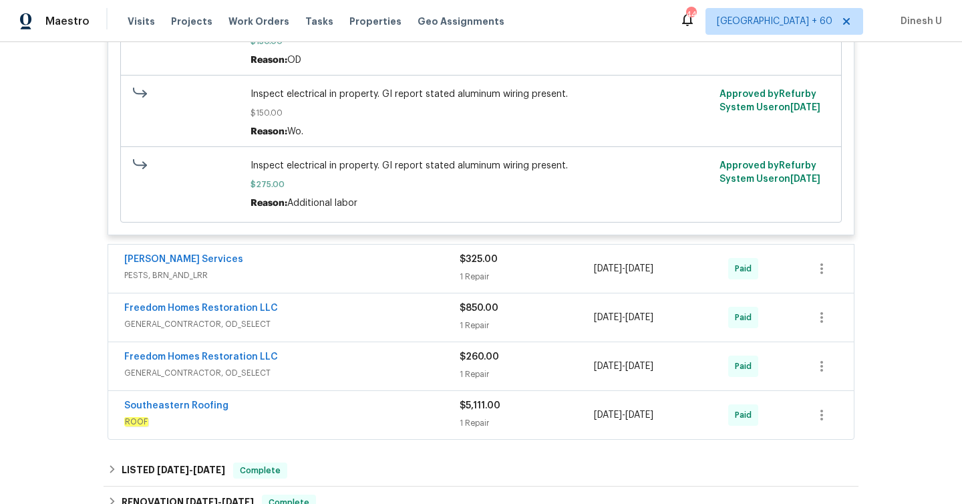
scroll to position [952, 0]
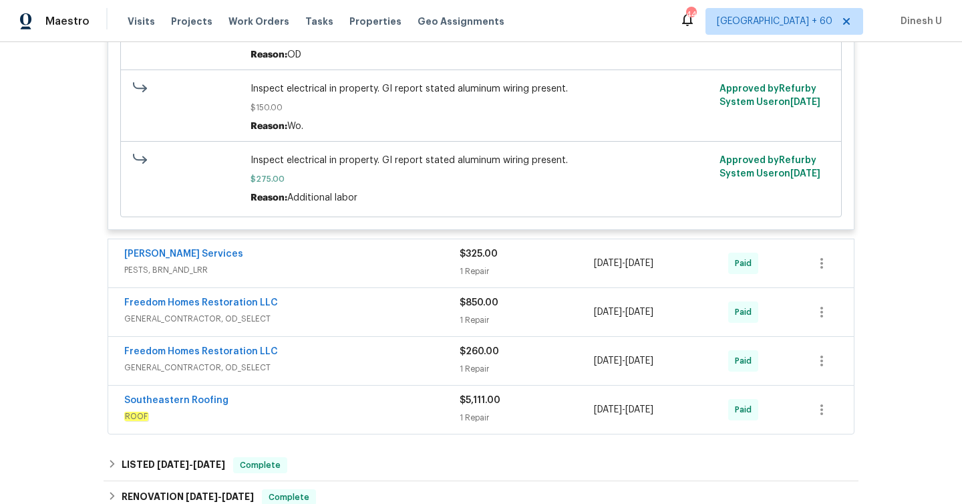
click at [476, 264] on div "$325.00 1 Repair" at bounding box center [527, 263] width 134 height 32
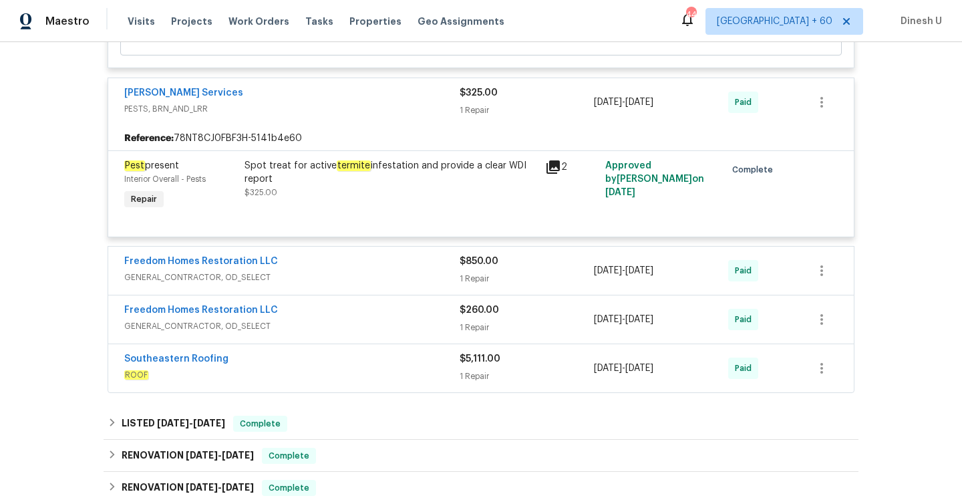
scroll to position [1211, 0]
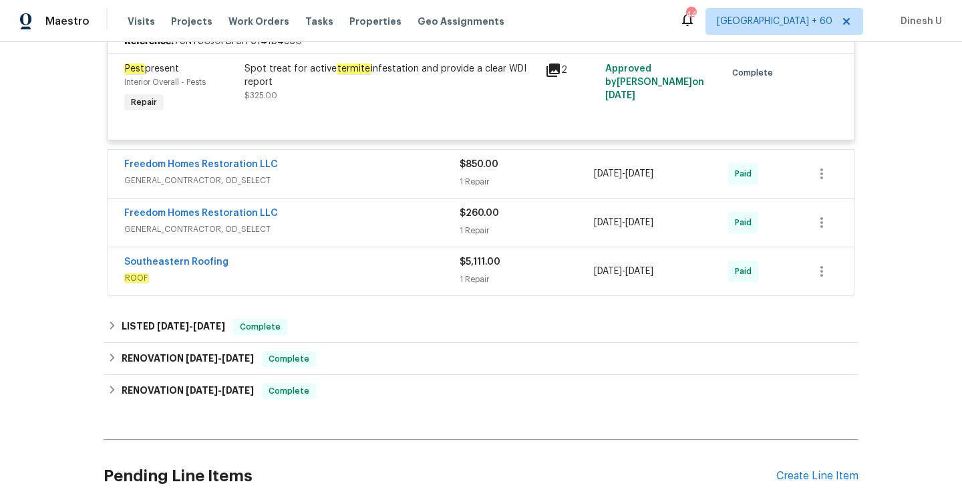
click at [470, 267] on span "$5,111.00" at bounding box center [480, 261] width 41 height 9
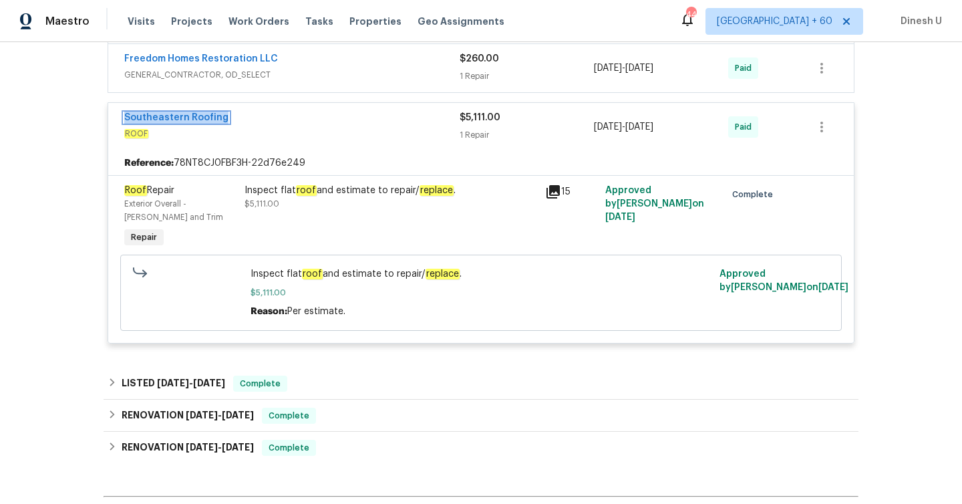
scroll to position [1377, 0]
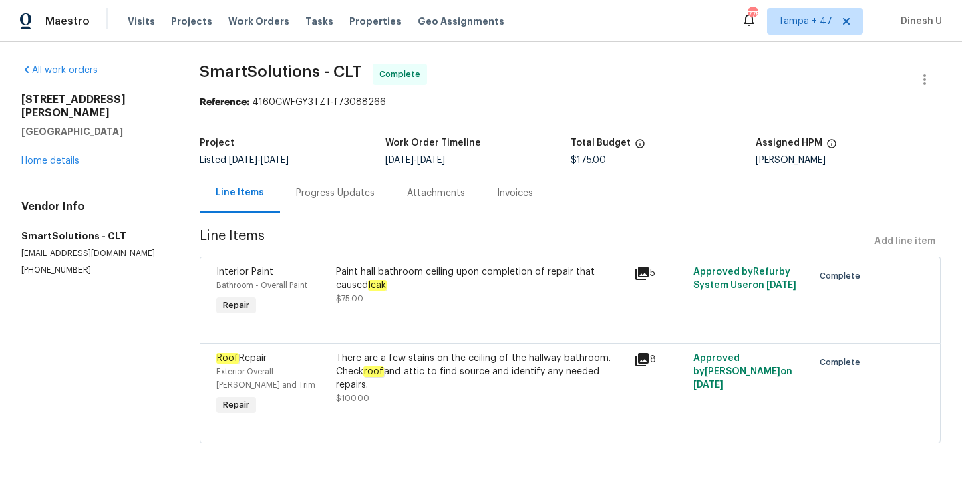
click at [336, 192] on div "Progress Updates" at bounding box center [335, 192] width 79 height 13
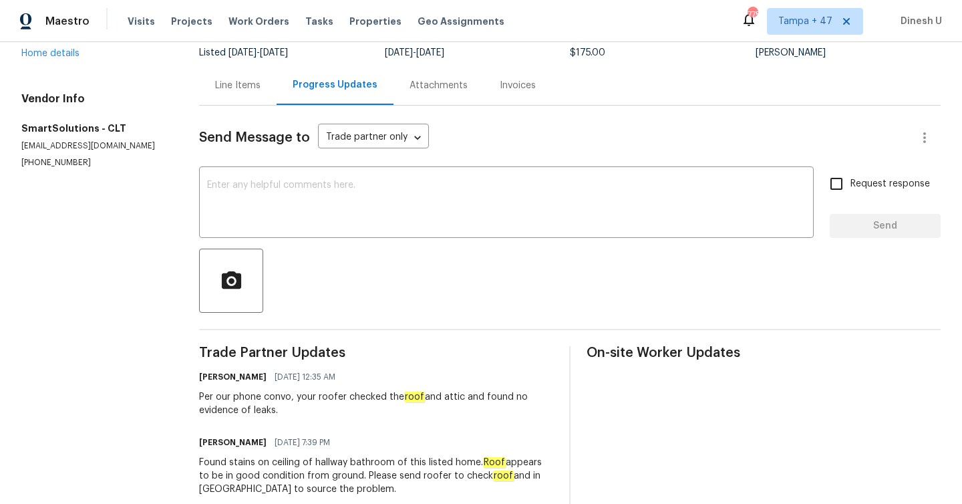
scroll to position [92, 0]
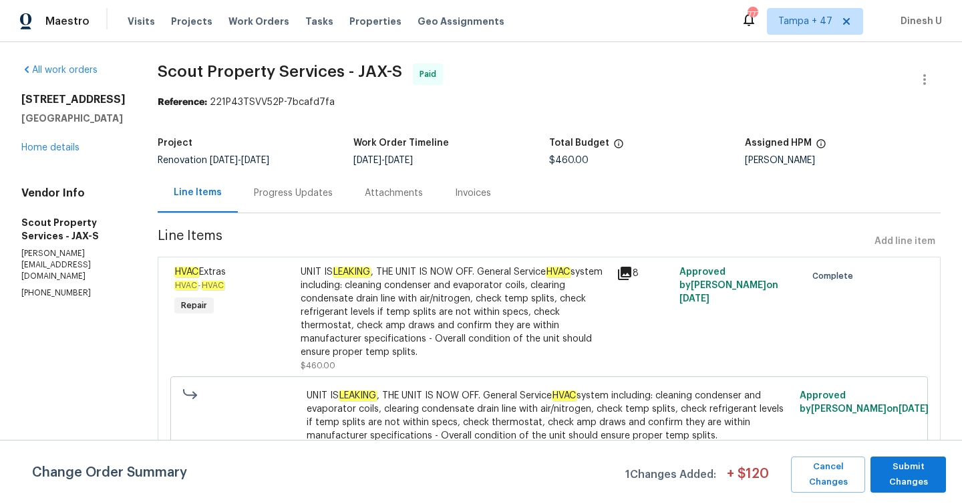
click at [265, 191] on div "Progress Updates" at bounding box center [293, 192] width 79 height 13
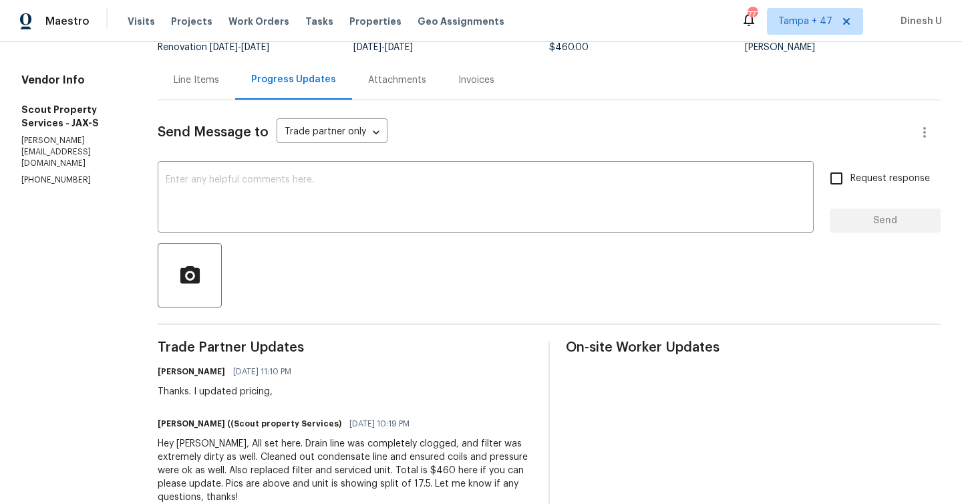
scroll to position [150, 0]
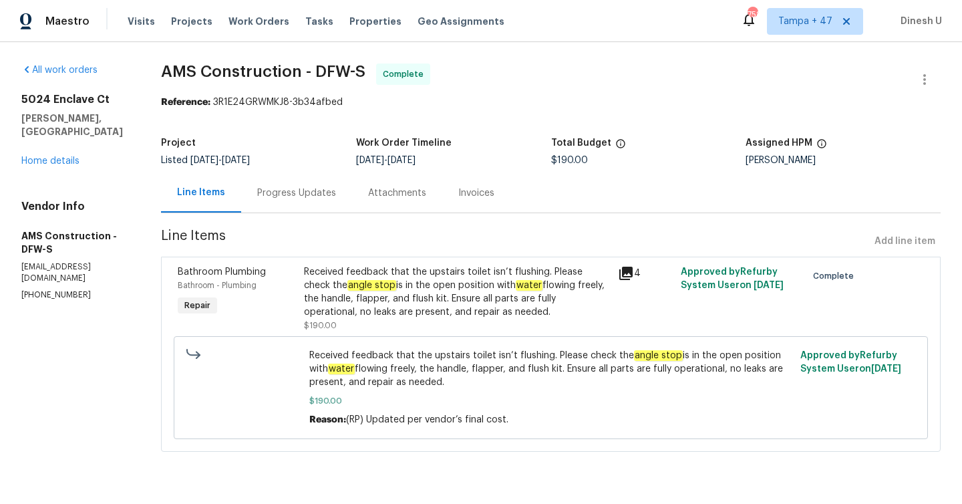
click at [295, 194] on div "Progress Updates" at bounding box center [296, 192] width 79 height 13
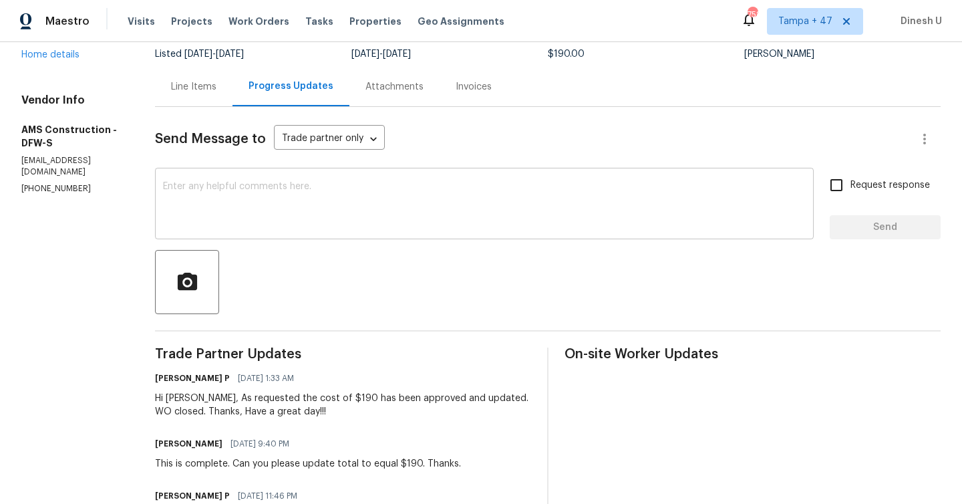
scroll to position [103, 0]
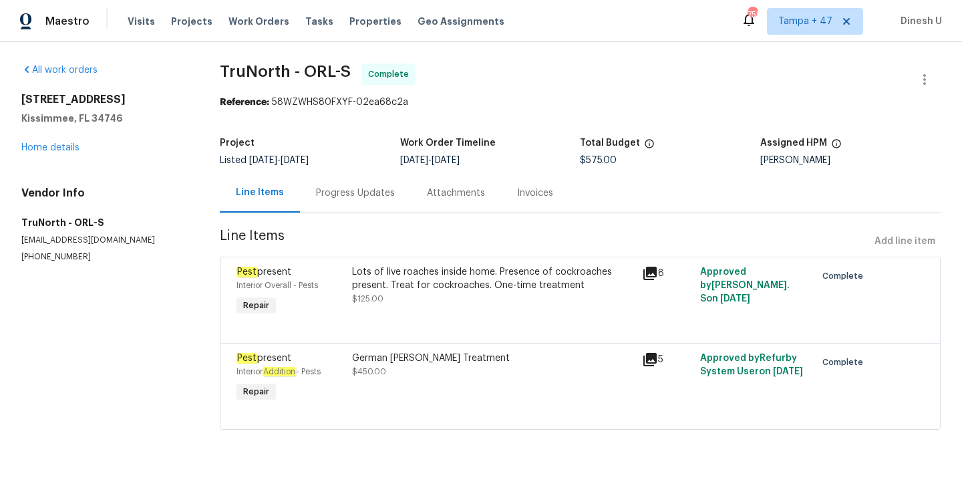
click at [382, 200] on div "Progress Updates" at bounding box center [355, 192] width 111 height 39
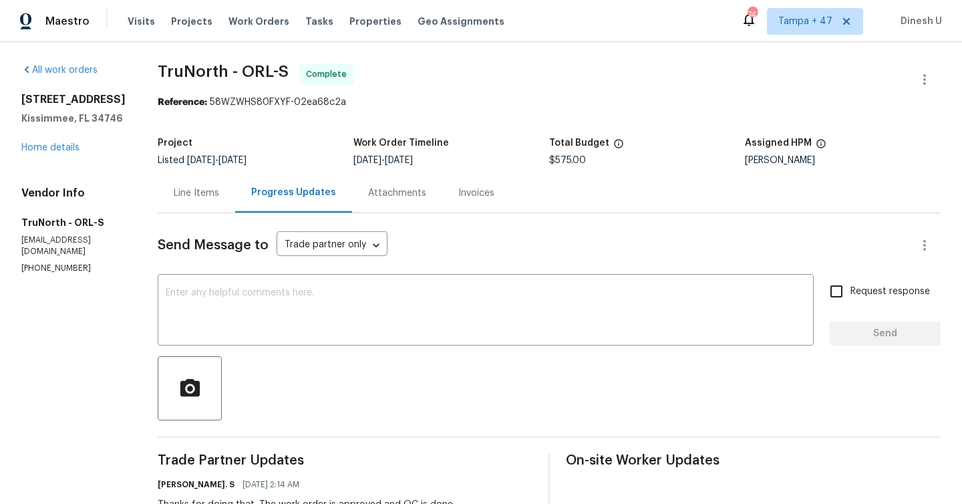
click at [44, 229] on h5 "TruNorth - ORL-S" at bounding box center [73, 222] width 104 height 13
copy h5 "TruNorth - ORL-S"
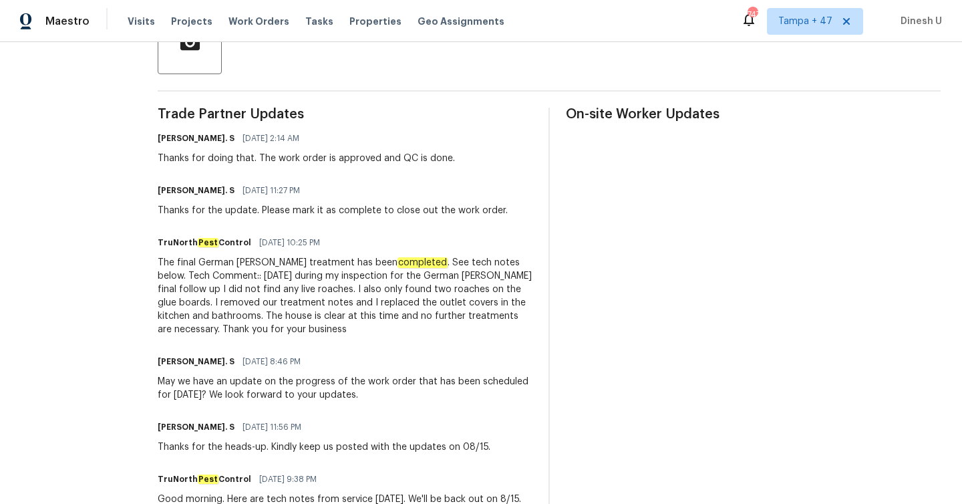
scroll to position [347, 0]
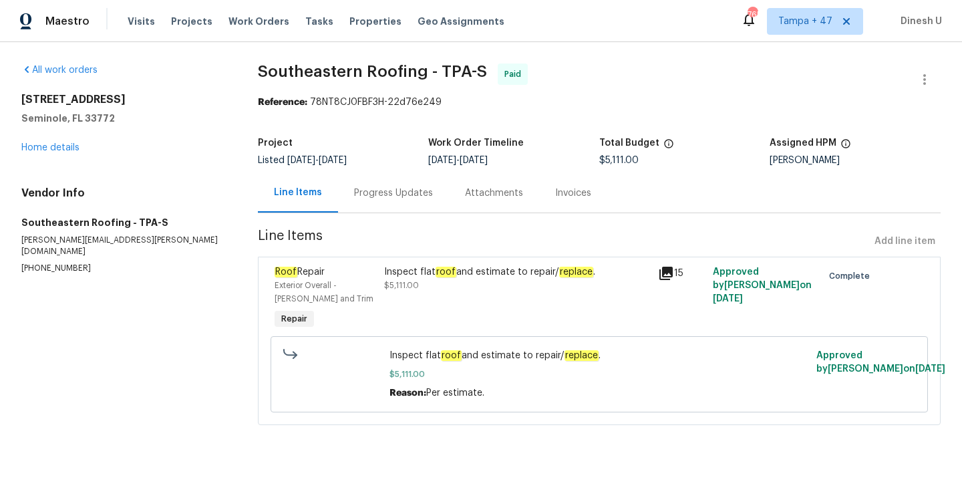
click at [398, 192] on div "Progress Updates" at bounding box center [393, 192] width 79 height 13
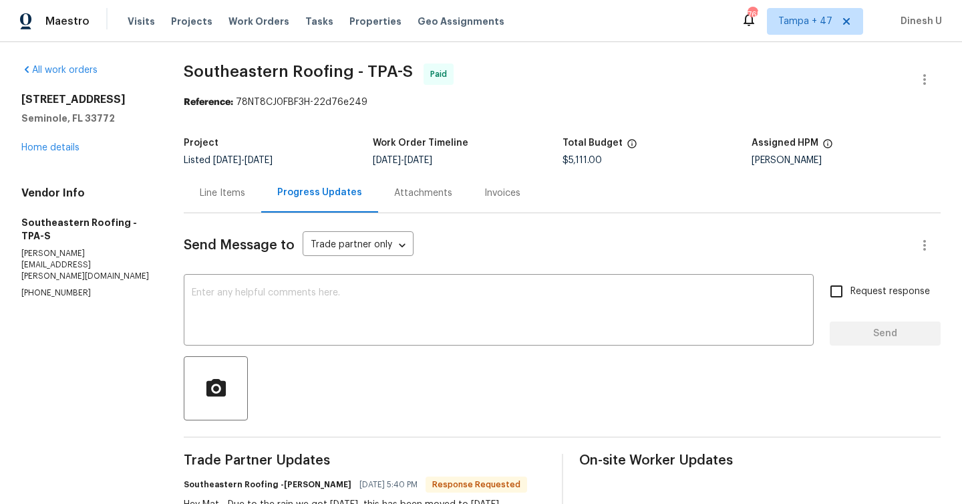
click at [507, 176] on div "Invoices" at bounding box center [502, 192] width 68 height 39
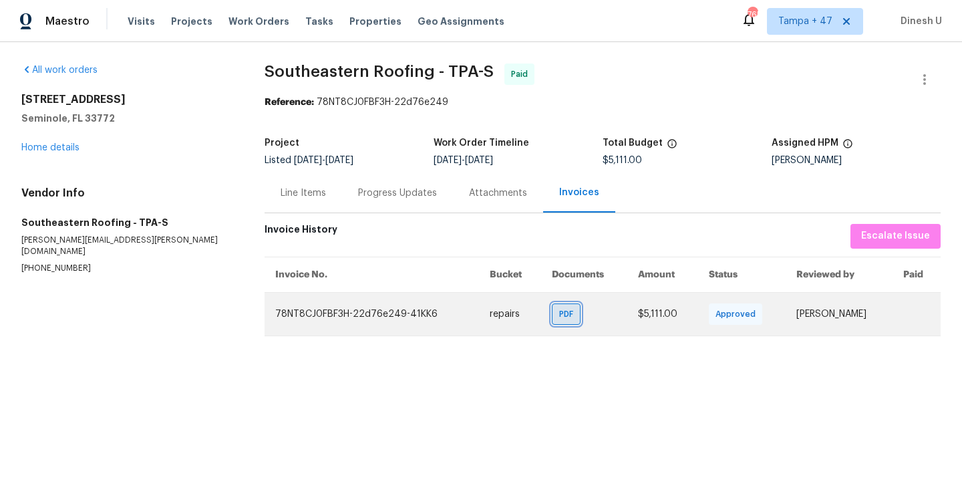
click at [559, 309] on span "PDF" at bounding box center [568, 313] width 19 height 13
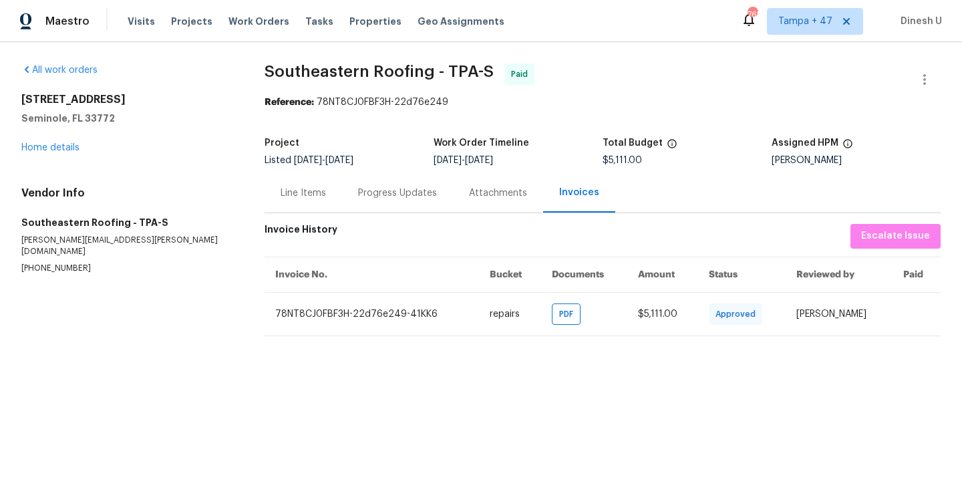
click at [403, 190] on div "Progress Updates" at bounding box center [397, 192] width 79 height 13
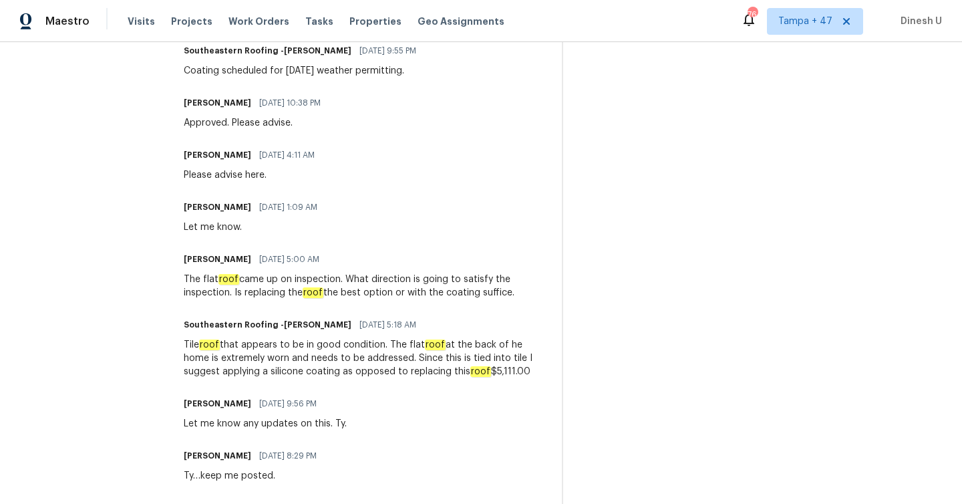
scroll to position [554, 0]
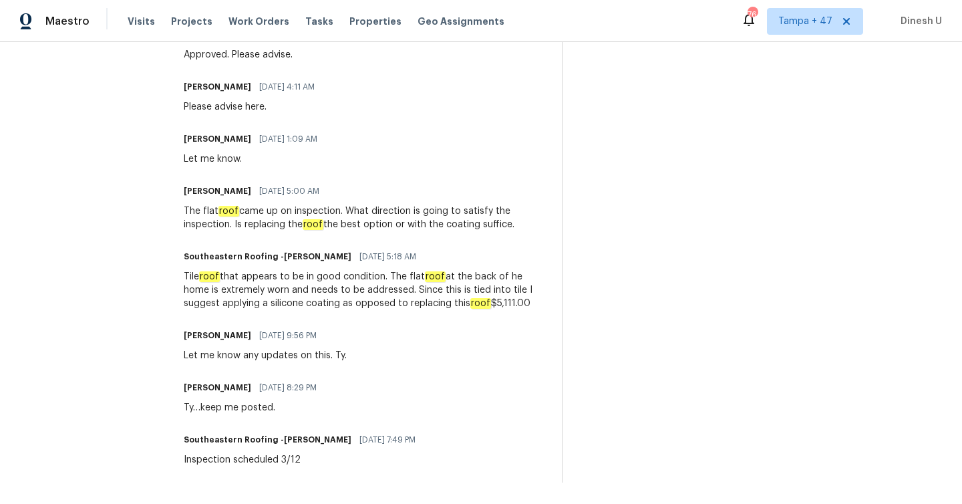
drag, startPoint x: 393, startPoint y: 277, endPoint x: 458, endPoint y: 316, distance: 75.8
click at [458, 317] on div "Trade Partner Updates Southeastern Roofing -[PERSON_NAME] [DATE] 5:40 PM Respon…" at bounding box center [365, 191] width 362 height 582
click at [341, 174] on div "Trade Partner Updates Southeastern Roofing -[PERSON_NAME] [DATE] 5:40 PM Respon…" at bounding box center [365, 191] width 362 height 582
